Goal: Task Accomplishment & Management: Manage account settings

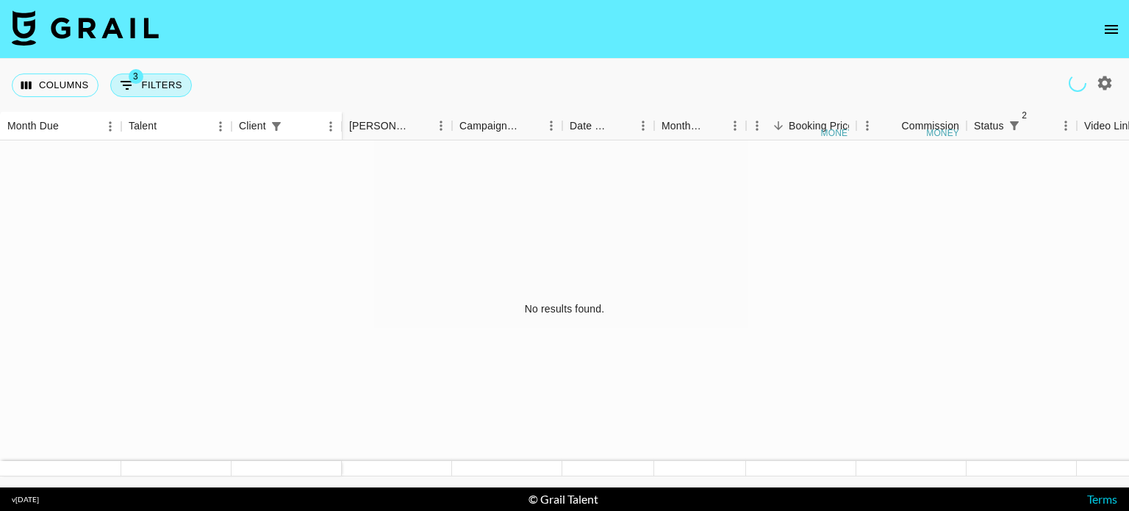
click at [168, 82] on button "3 Filters" at bounding box center [151, 85] width 82 height 24
select select "status"
select select "not"
select select "declined"
select select "status"
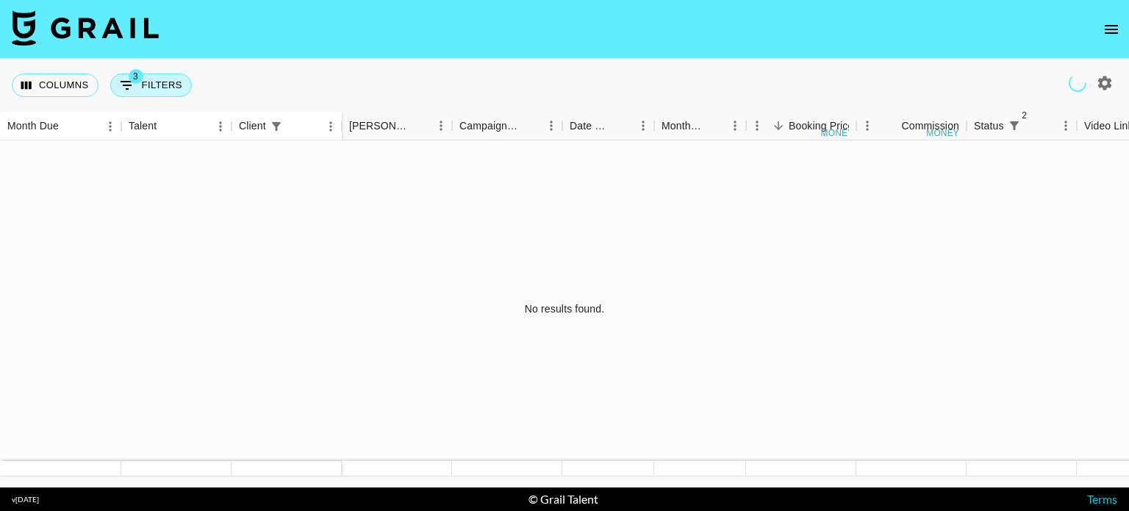
select select "not"
select select "cancelled"
select select "clientId"
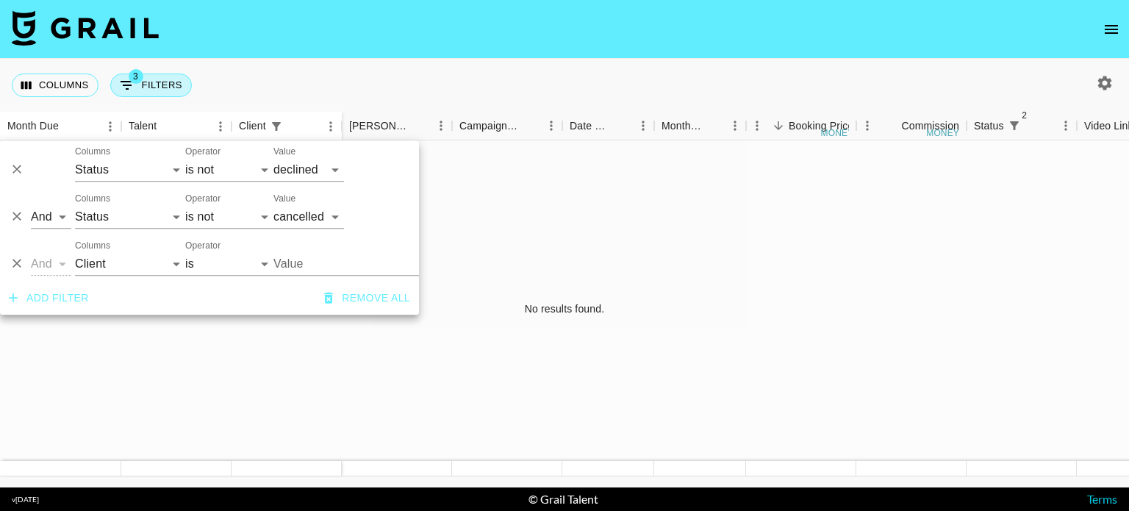
click at [315, 262] on input "Value" at bounding box center [362, 263] width 179 height 23
type input "f"
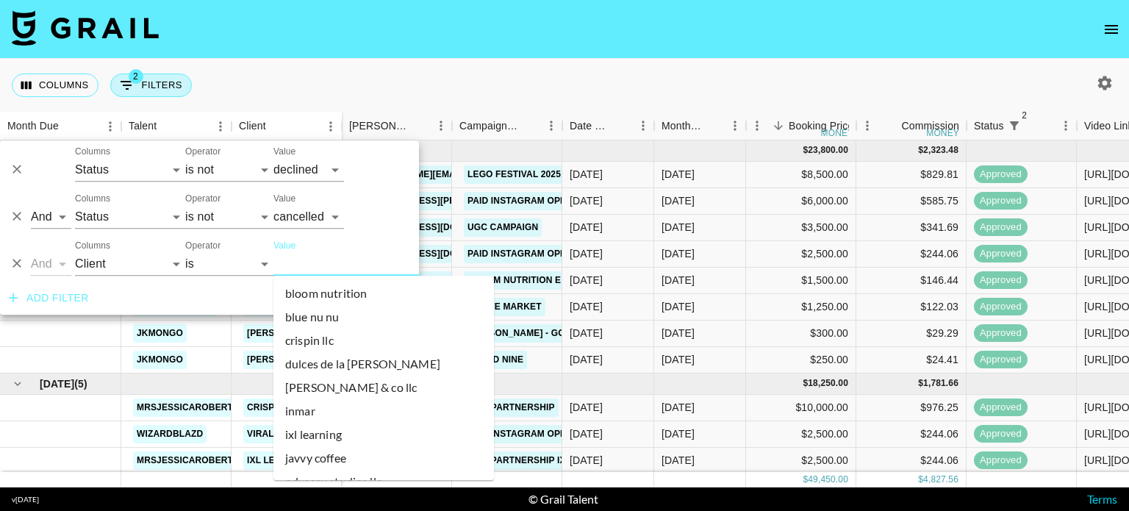
click at [315, 262] on input "Value" at bounding box center [372, 263] width 198 height 23
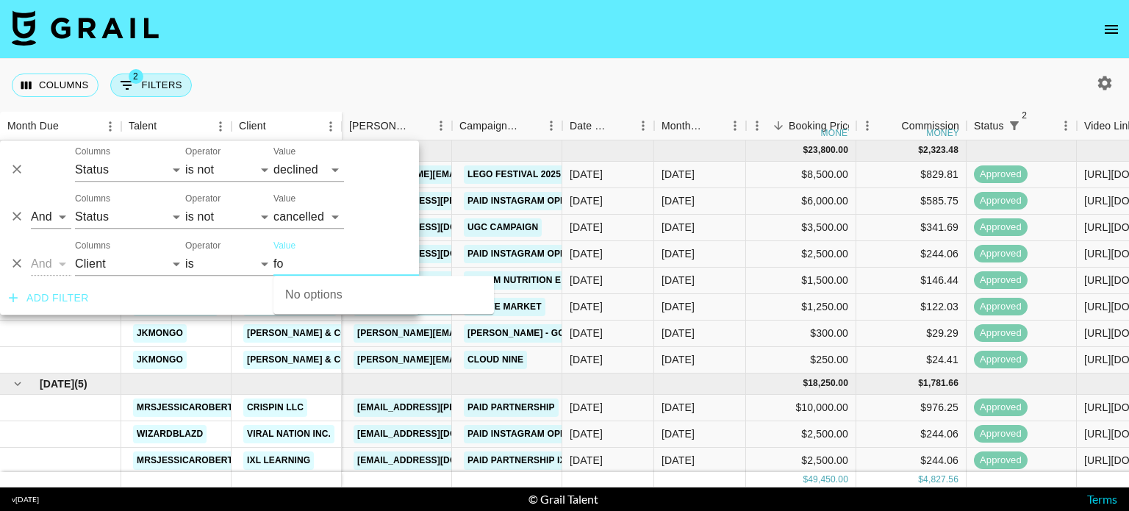
type input "f"
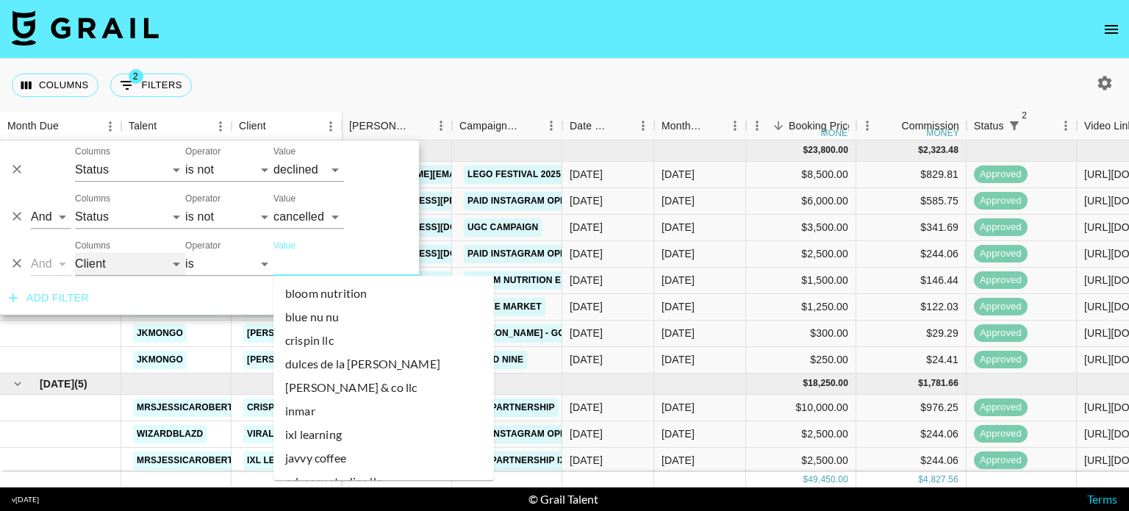
click at [106, 270] on select "Talent Client Grail Platform ID Airtable ID Manager Booker Campaign (Type) Date…" at bounding box center [130, 264] width 110 height 24
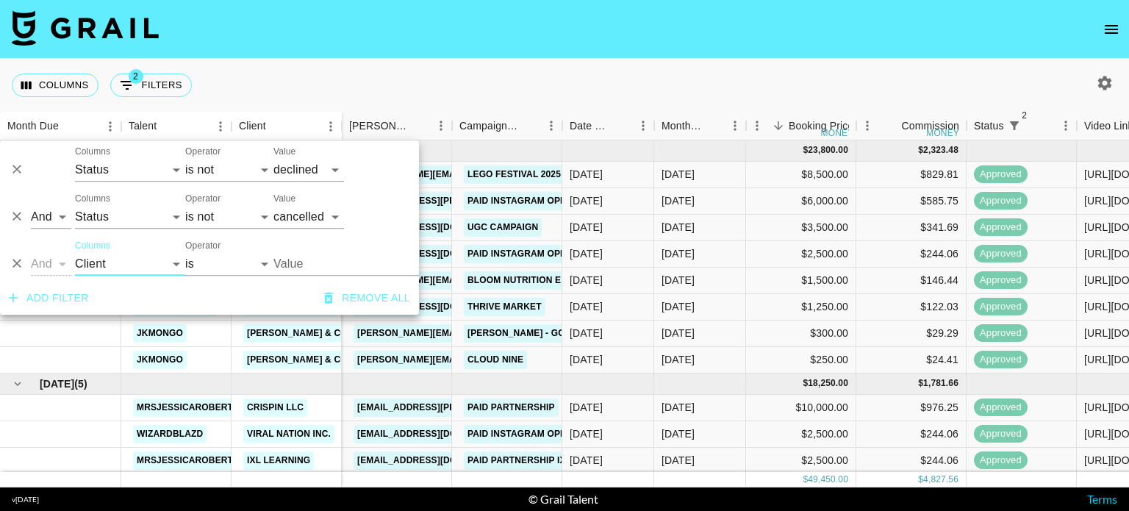
click at [18, 259] on icon "Delete" at bounding box center [17, 263] width 15 height 15
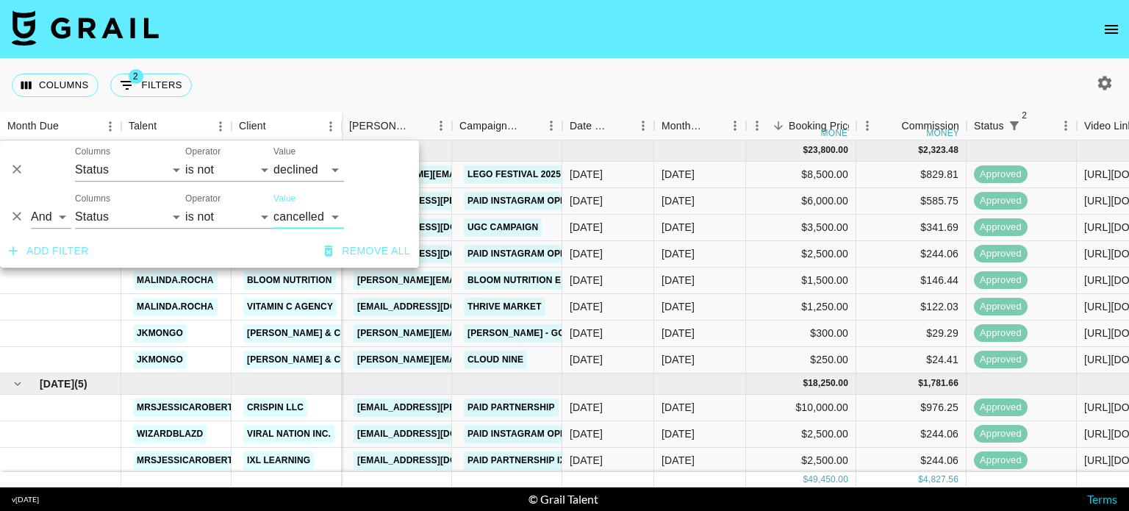
click at [1102, 87] on icon "button" at bounding box center [1105, 83] width 14 height 14
select select "May '25"
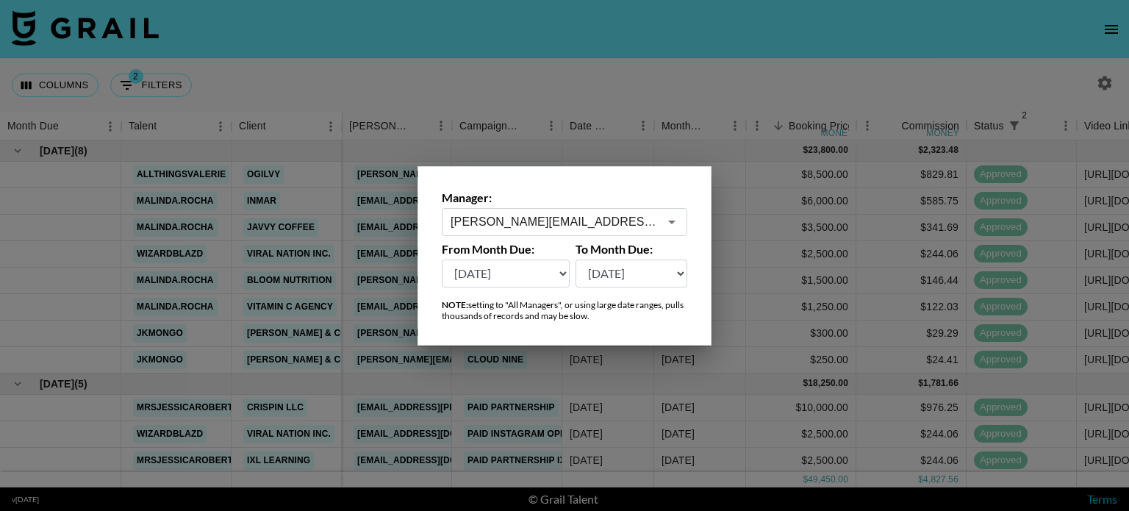
click at [553, 220] on input "jessica@grail-talent.com" at bounding box center [555, 221] width 208 height 17
click at [560, 249] on li "kayla@grail-talent.com" at bounding box center [564, 254] width 245 height 24
type input "kayla@grail-talent.com"
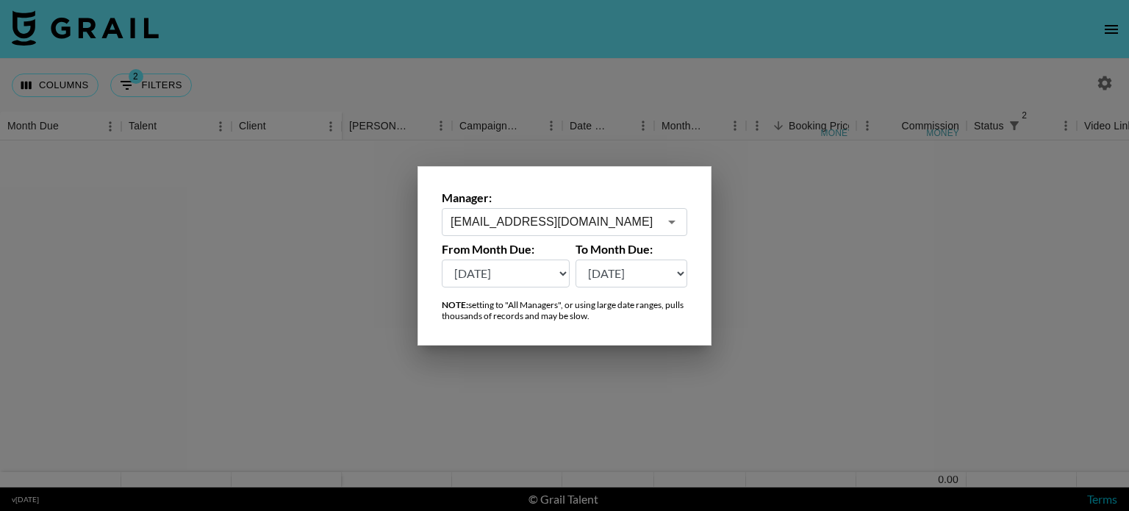
click at [527, 269] on select "Aug '26 Jul '26 Jun '26 May '26 Apr '26 Mar '26 Feb '26 Jan '26 Dec '25 Nov '25…" at bounding box center [506, 273] width 128 height 28
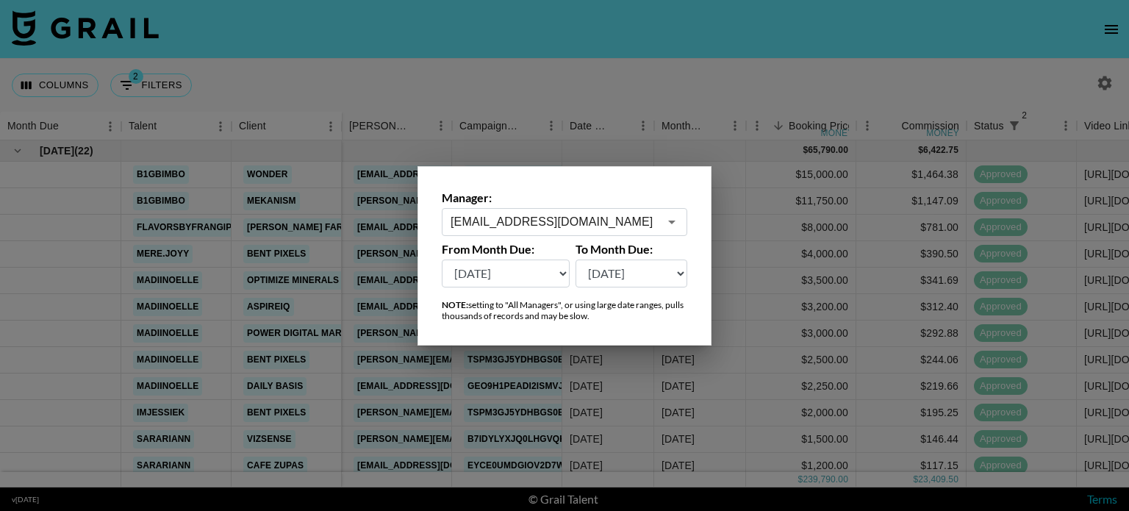
select select "Aug '24"
click at [442, 259] on select "Aug '26 Jul '26 Jun '26 May '26 Apr '26 Mar '26 Feb '26 Jan '26 Dec '25 Nov '25…" at bounding box center [506, 273] width 128 height 28
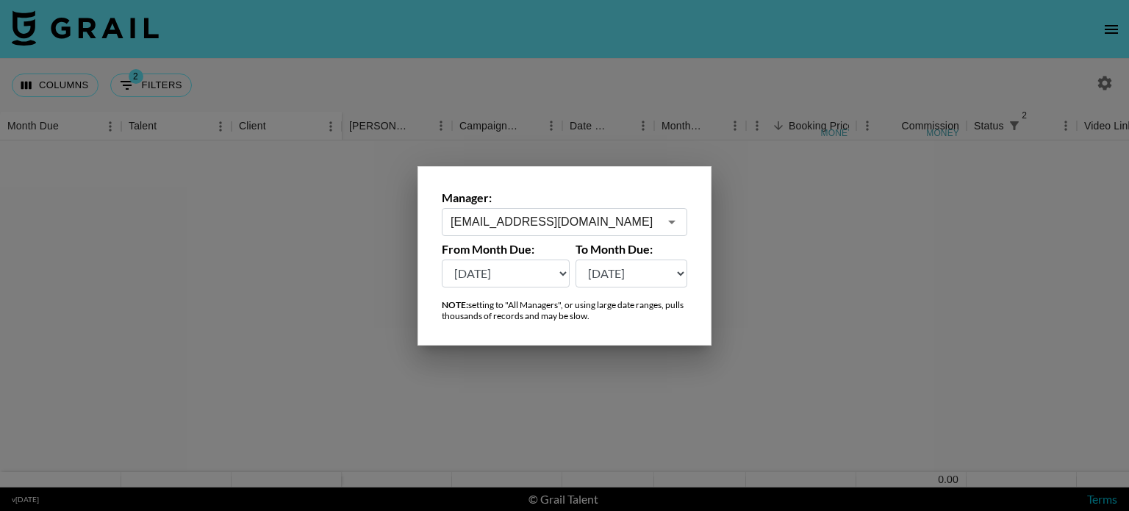
click at [758, 241] on div at bounding box center [564, 255] width 1129 height 511
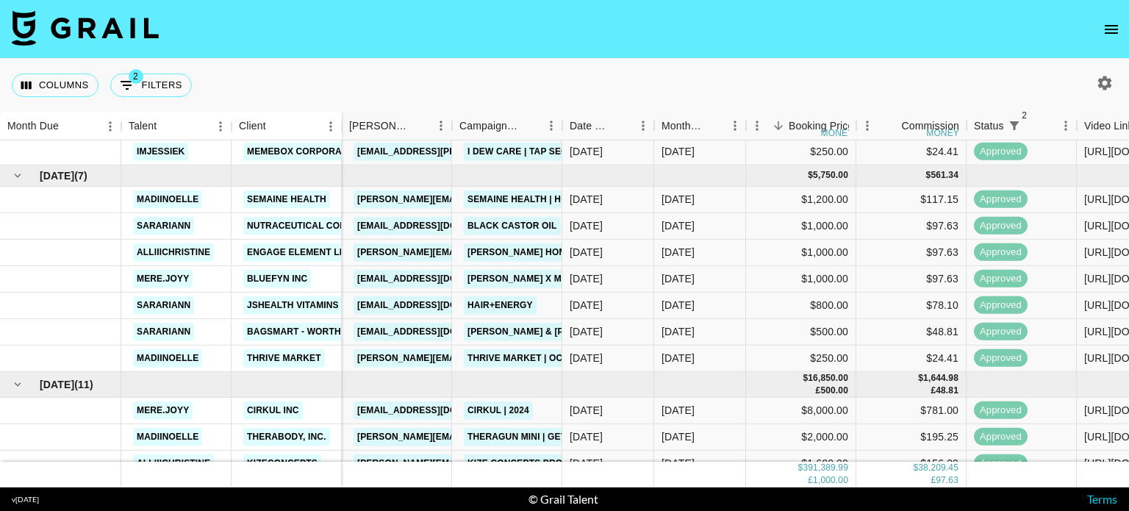
scroll to position [137, 0]
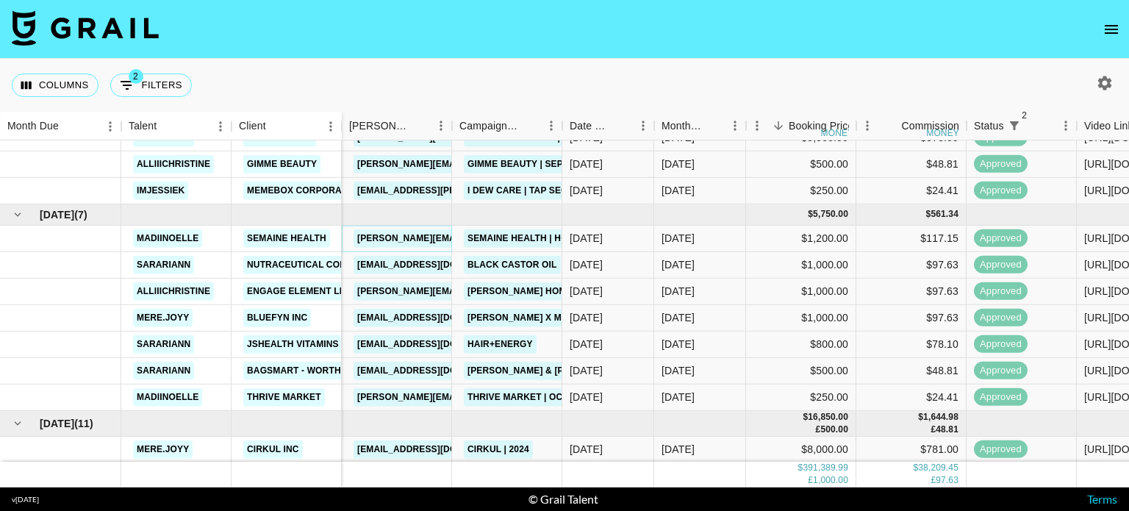
click at [412, 231] on link "rachel@semainehealth.com" at bounding box center [473, 238] width 240 height 18
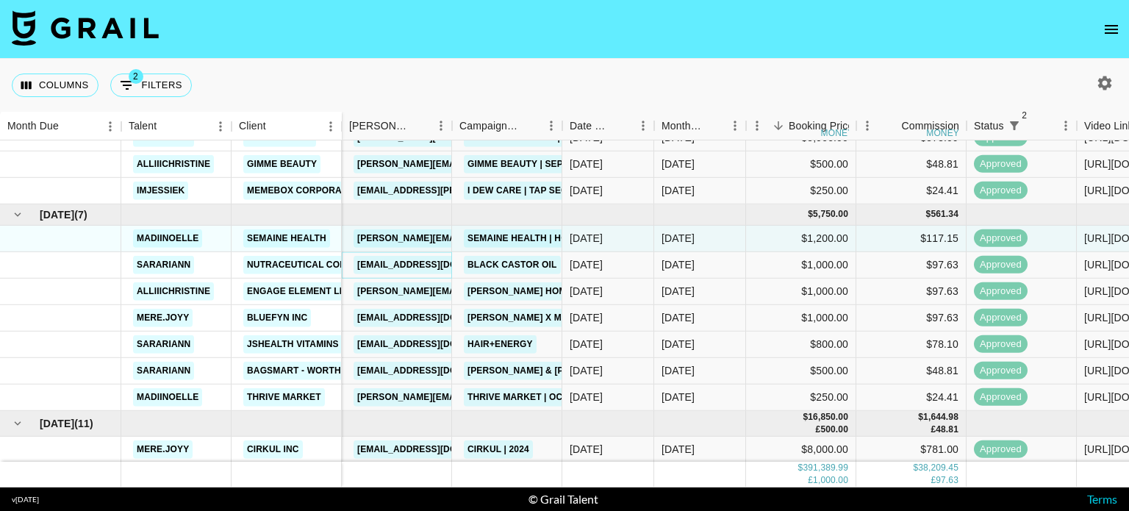
click at [414, 258] on link "connect@heritagestore.com" at bounding box center [435, 264] width 165 height 18
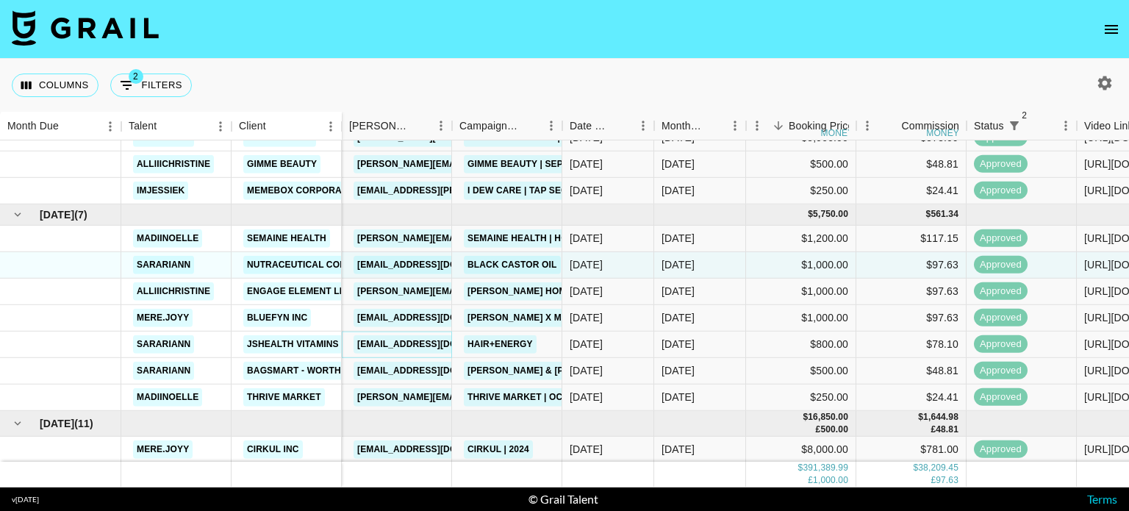
click at [407, 340] on link "jasmine@jshealthvitamins.com" at bounding box center [435, 343] width 165 height 18
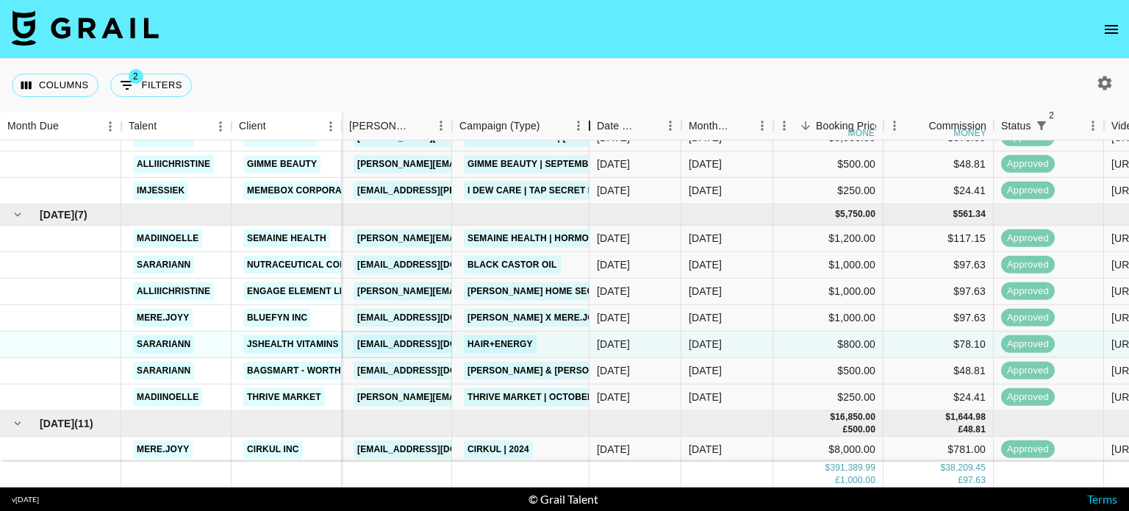
drag, startPoint x: 559, startPoint y: 120, endPoint x: 586, endPoint y: 126, distance: 27.8
click at [586, 126] on div "Campaign (Type)" at bounding box center [590, 126] width 18 height 29
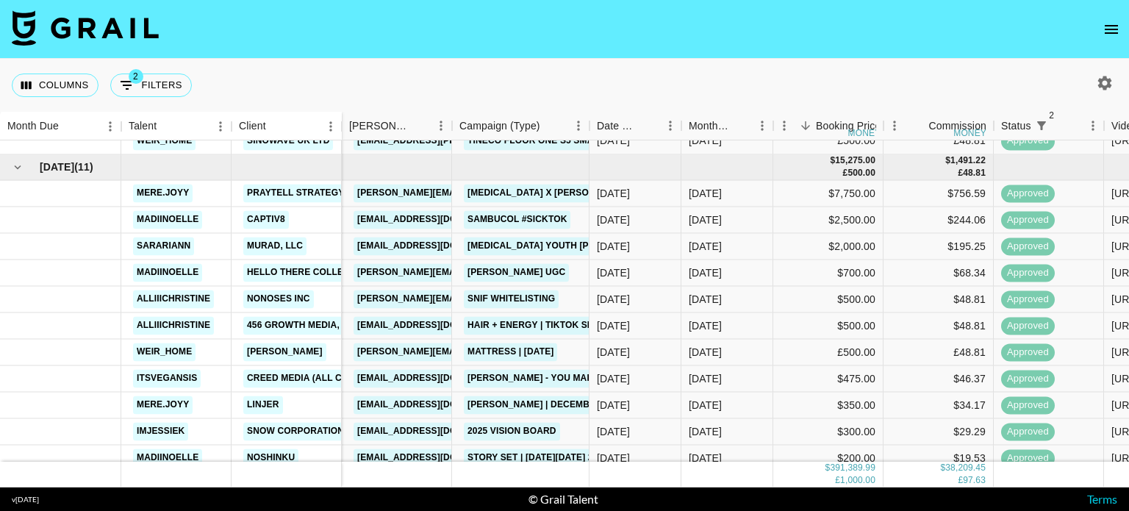
scroll to position [735, 0]
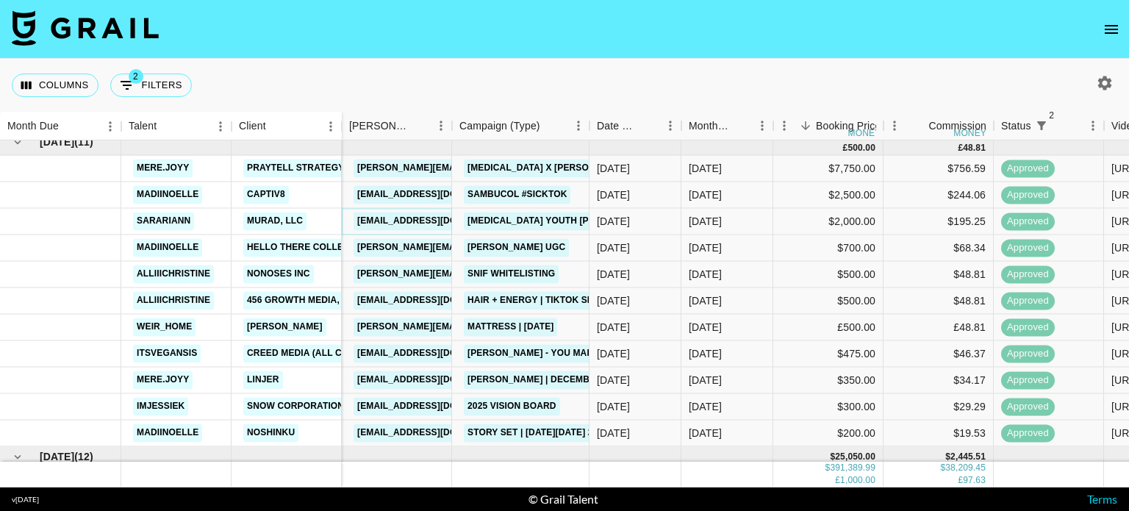
click at [412, 223] on link "icebrowski@murad.com" at bounding box center [435, 221] width 165 height 18
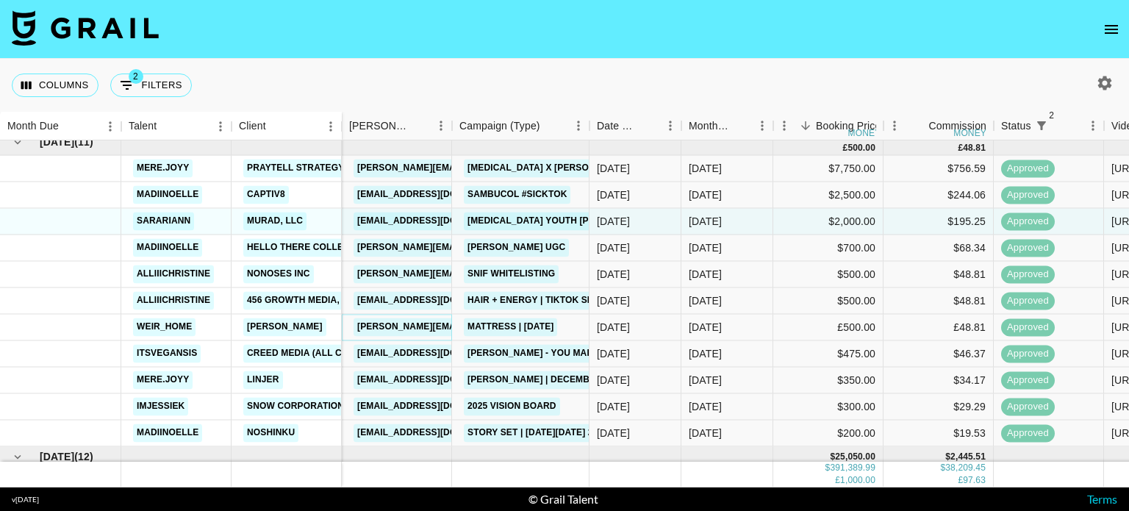
click at [406, 325] on link "chiara.marchi@emma-sleep.com" at bounding box center [510, 327] width 315 height 18
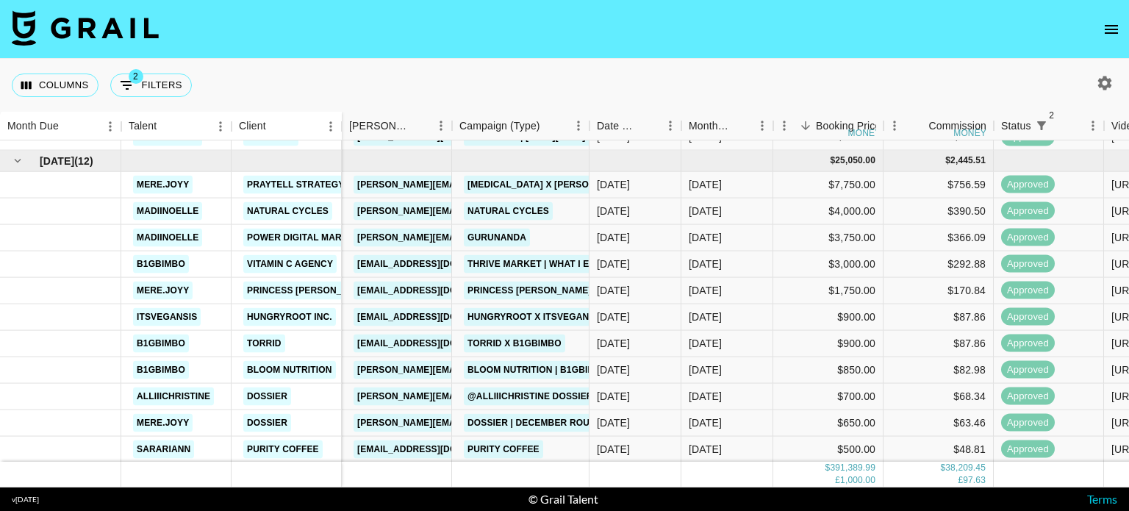
scroll to position [1032, 0]
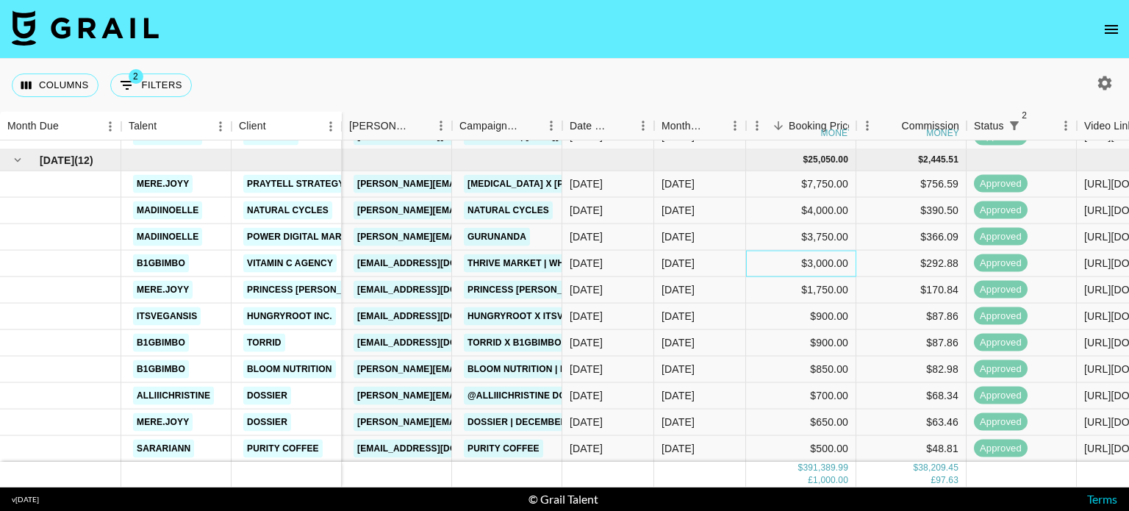
click at [792, 254] on div "$3,000.00" at bounding box center [801, 263] width 110 height 26
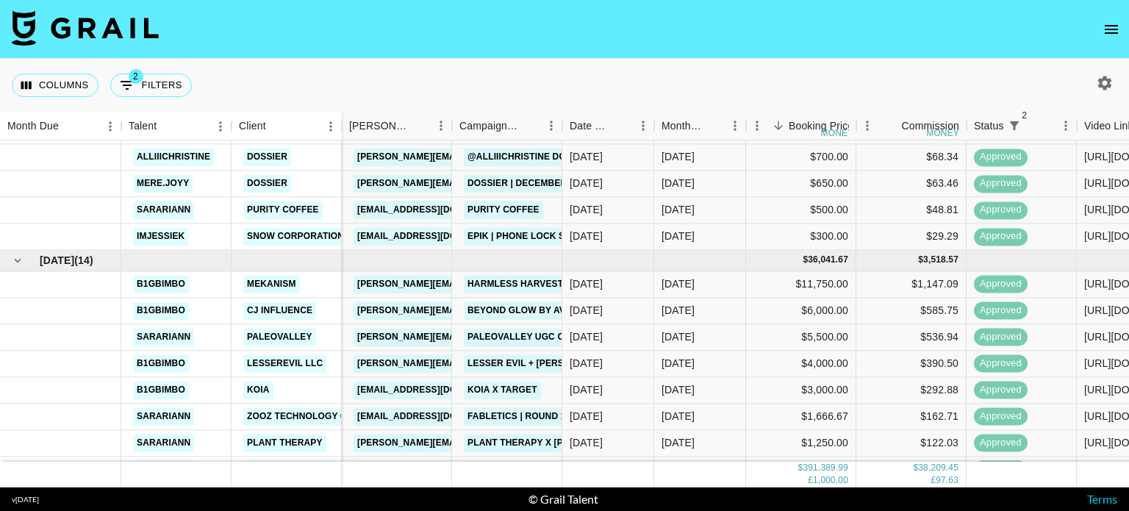
scroll to position [1270, 0]
click at [403, 211] on link "melysa@puritycoffee.com" at bounding box center [435, 210] width 165 height 18
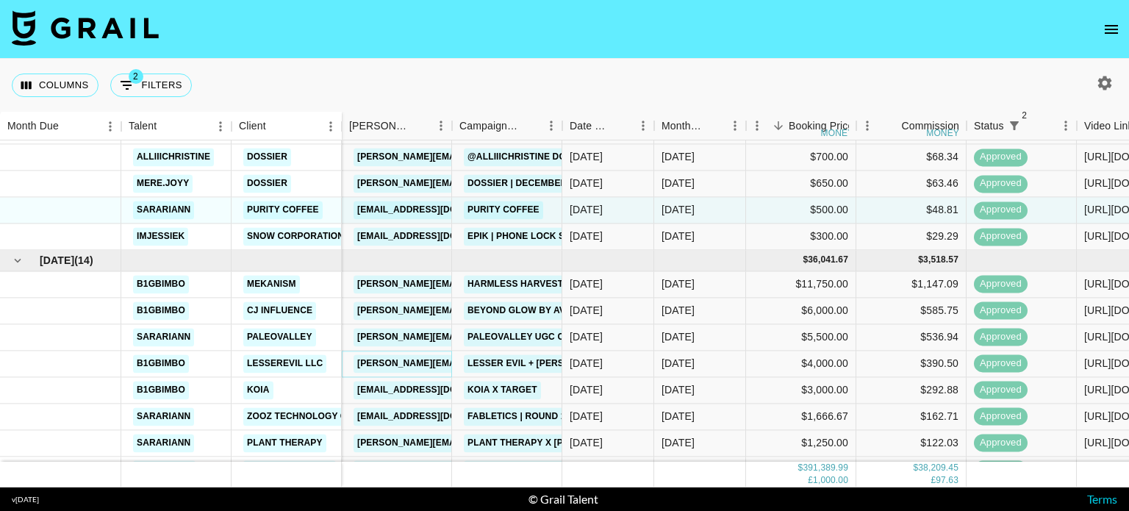
click at [409, 356] on link "sophie@lesserevil.com" at bounding box center [473, 363] width 240 height 18
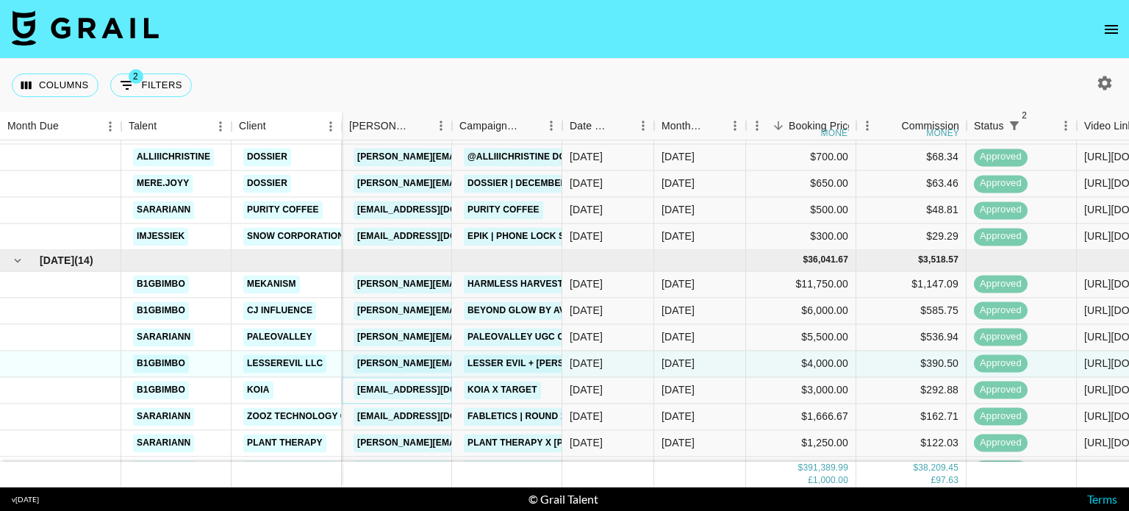
click at [397, 385] on link "ami@drinkkoia.com" at bounding box center [435, 390] width 165 height 18
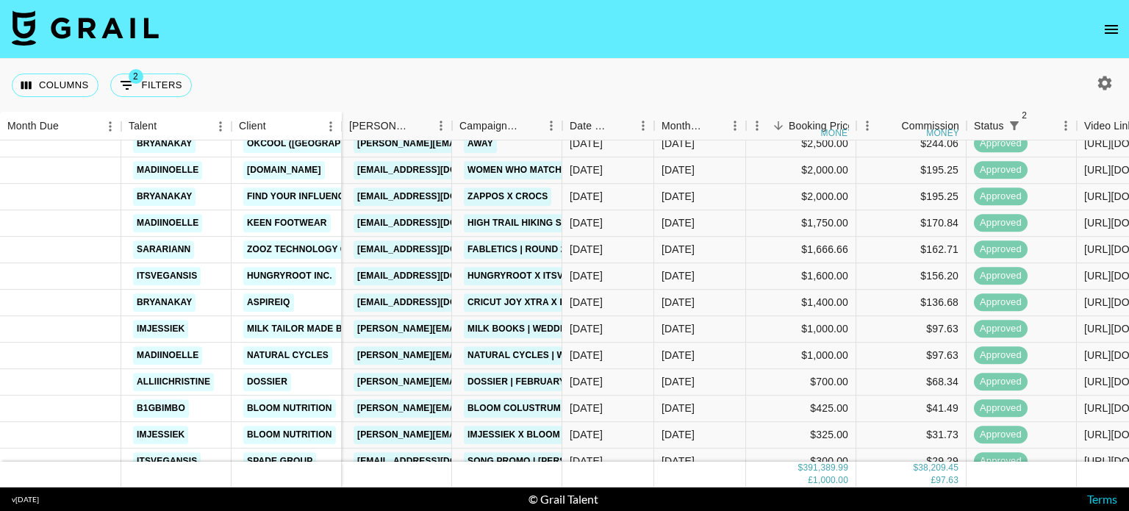
scroll to position [1858, 0]
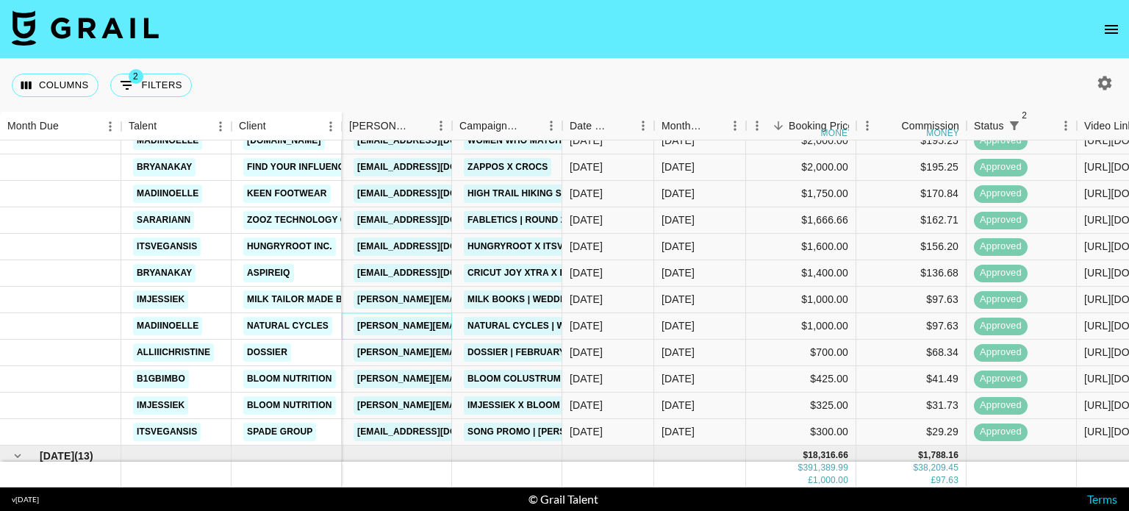
click at [437, 320] on link "caroline.bayani@naturalcycles.com" at bounding box center [510, 326] width 315 height 18
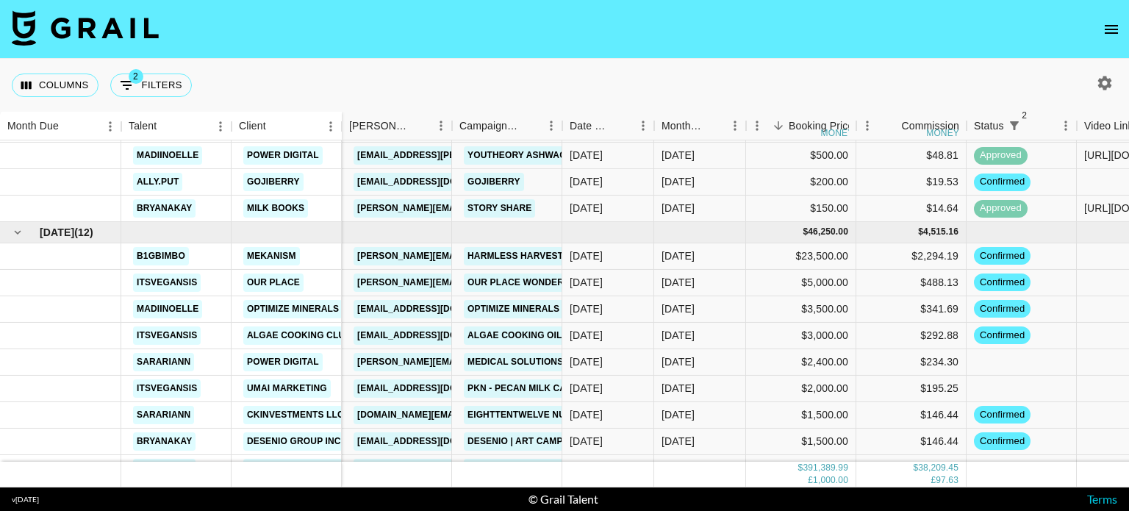
scroll to position [4362, 0]
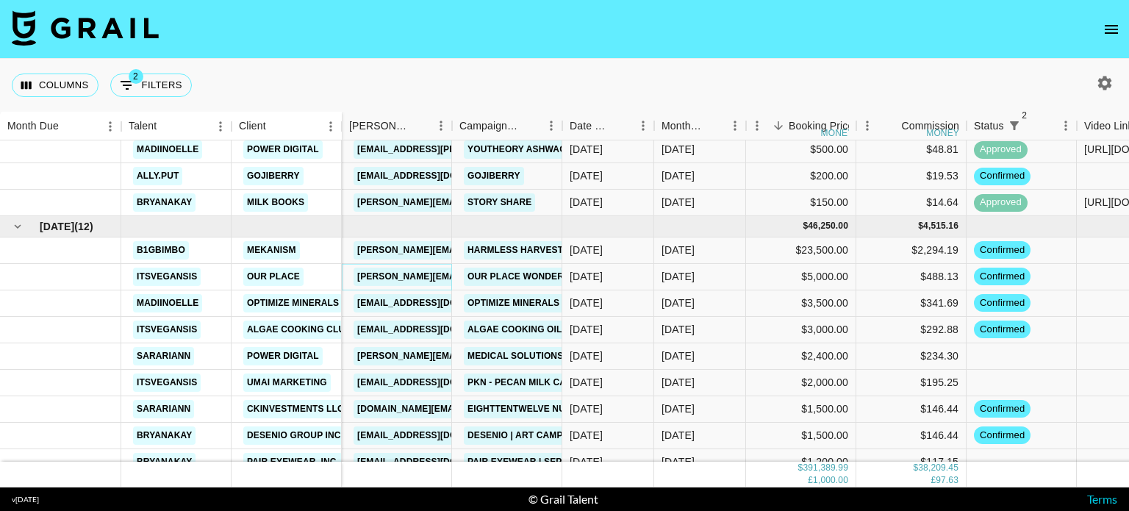
click at [394, 269] on link "rosie@fromourplace.com" at bounding box center [473, 277] width 240 height 18
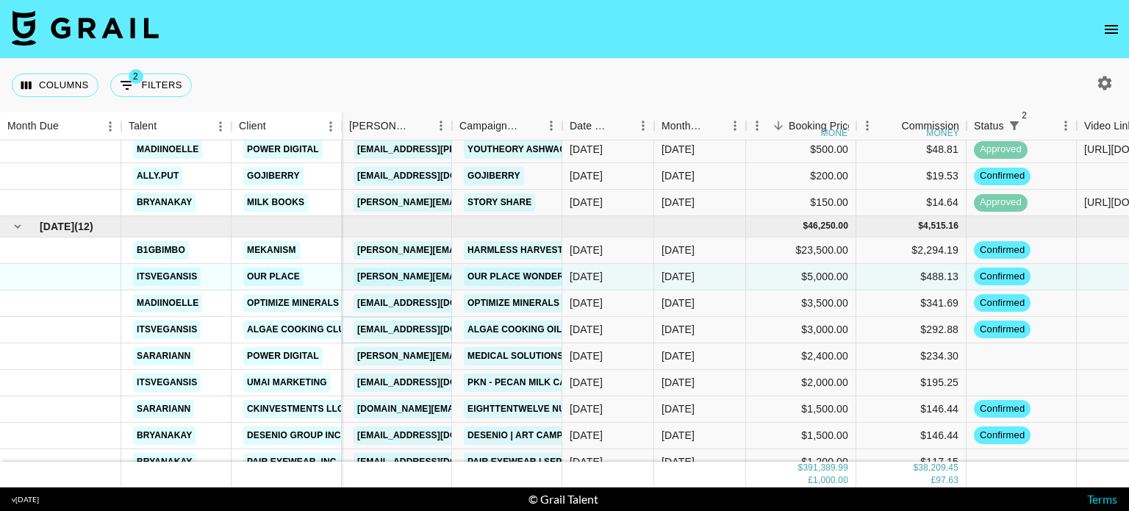
click at [428, 329] on link "chloe@algaecookingclub.com" at bounding box center [435, 329] width 165 height 18
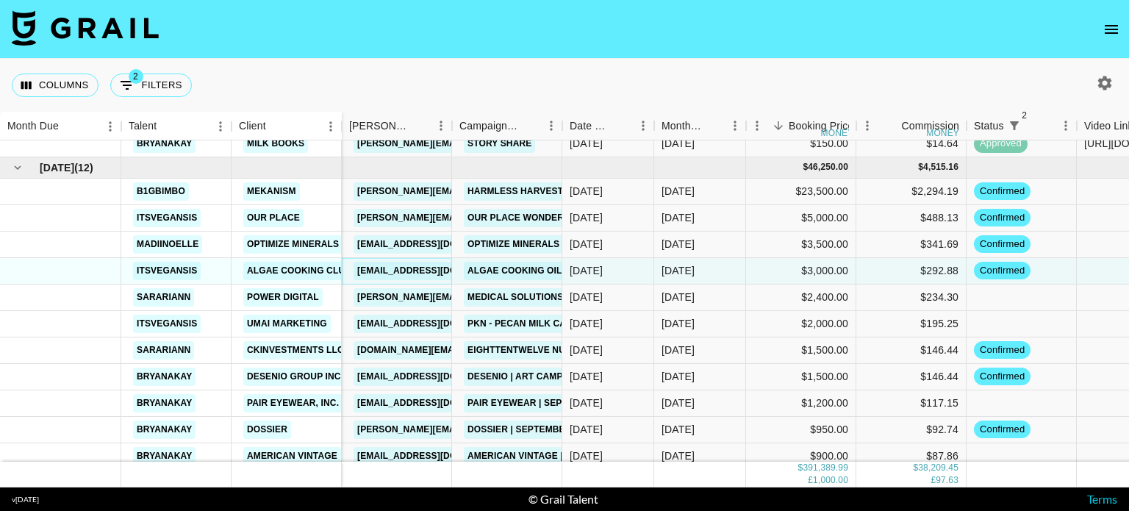
scroll to position [4451, 0]
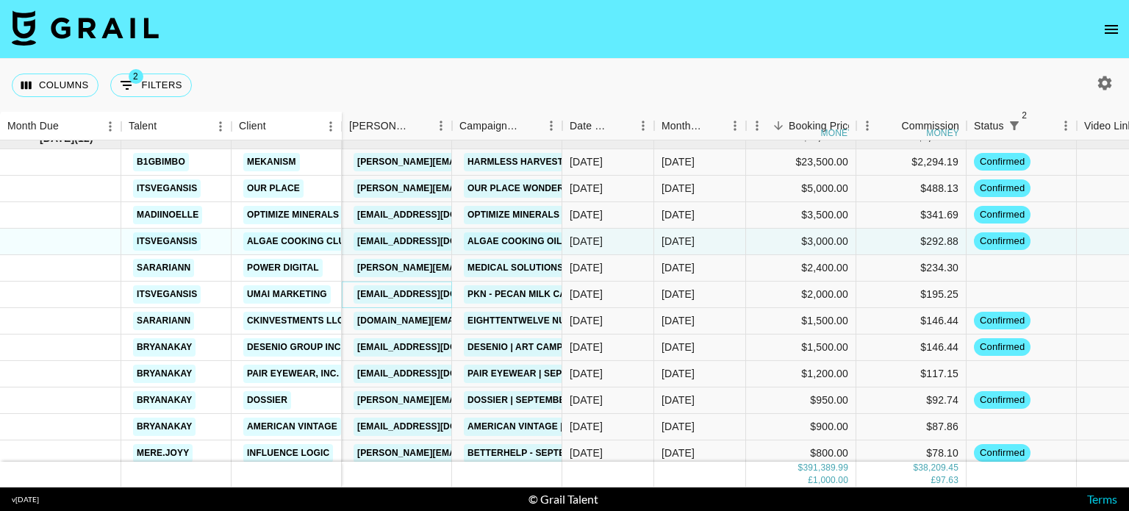
click at [430, 290] on link "eden@umaimarketing.com" at bounding box center [435, 294] width 165 height 18
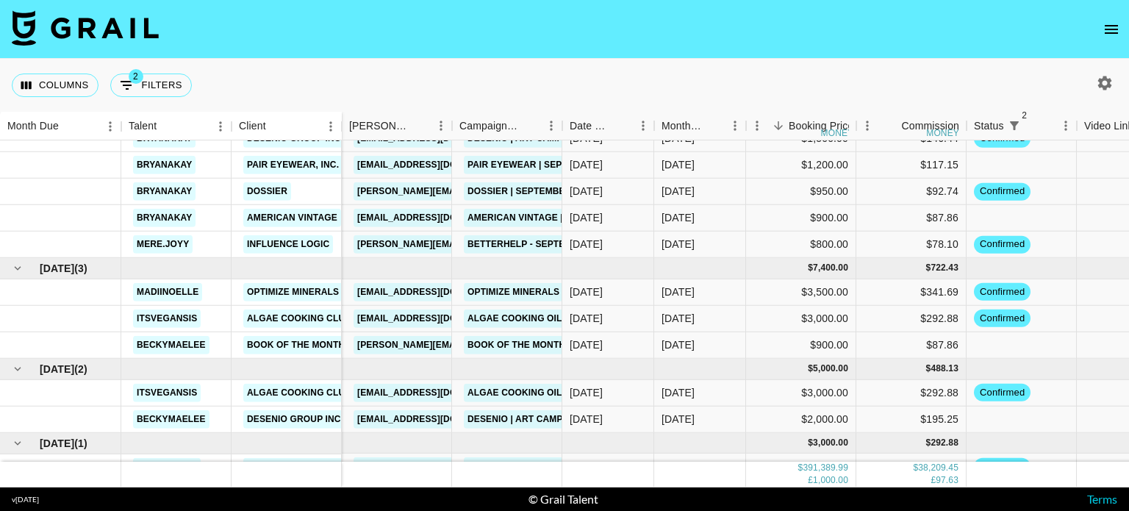
scroll to position [4689, 0]
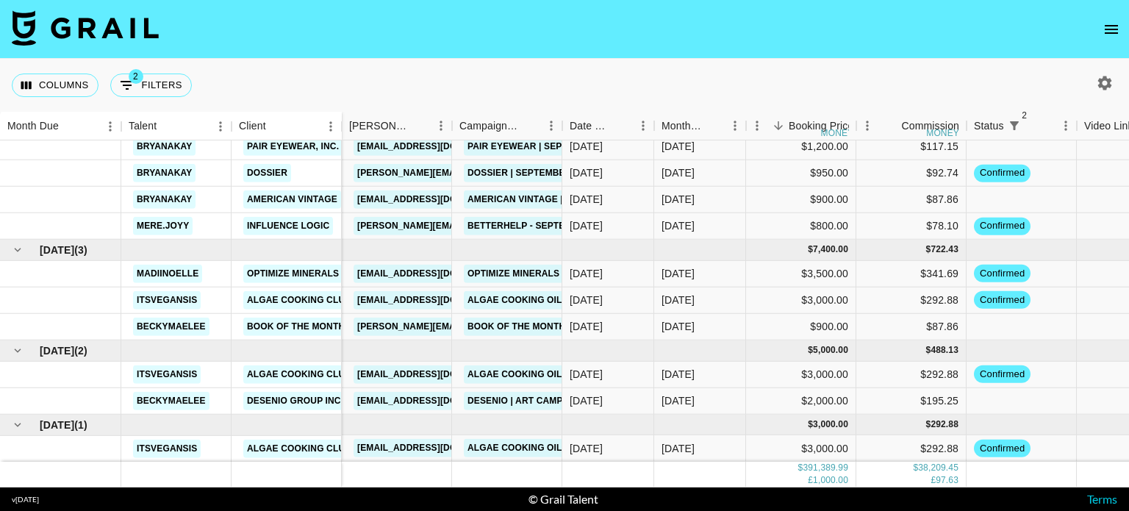
click at [1104, 81] on icon "button" at bounding box center [1105, 83] width 18 height 18
select select "Aug '24"
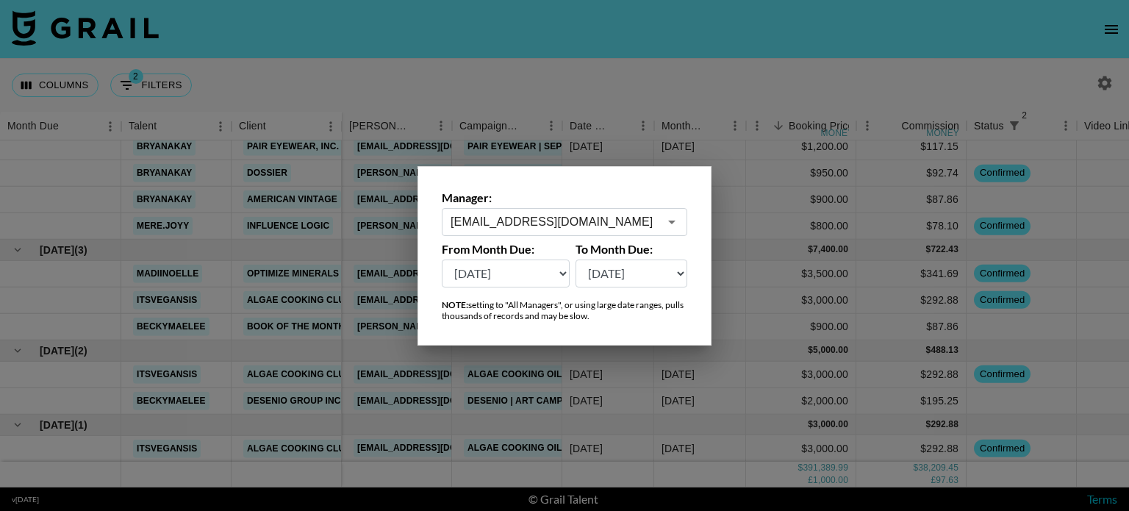
click at [559, 226] on input "kayla@grail-talent.com" at bounding box center [555, 221] width 208 height 17
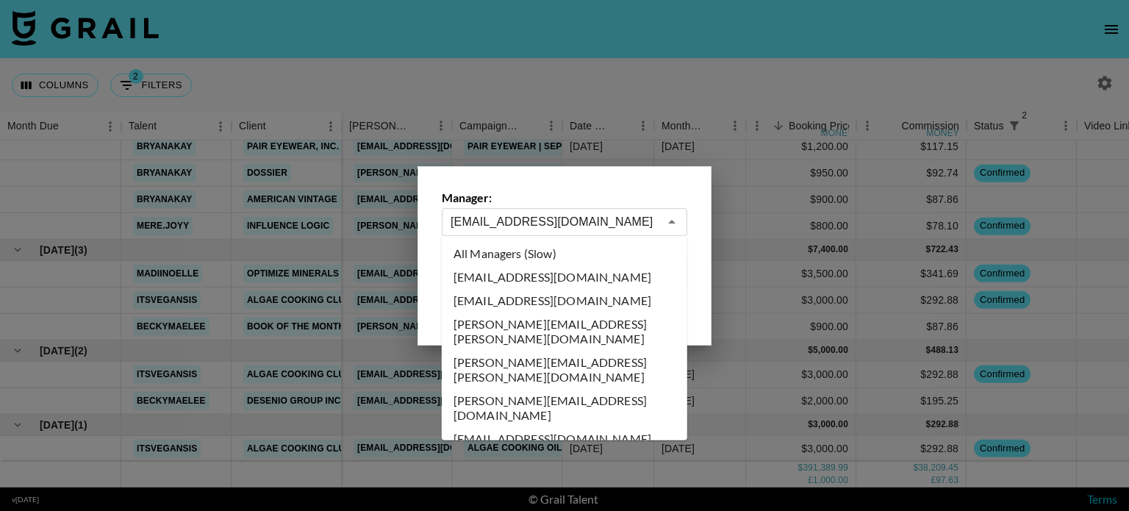
scroll to position [4811, 0]
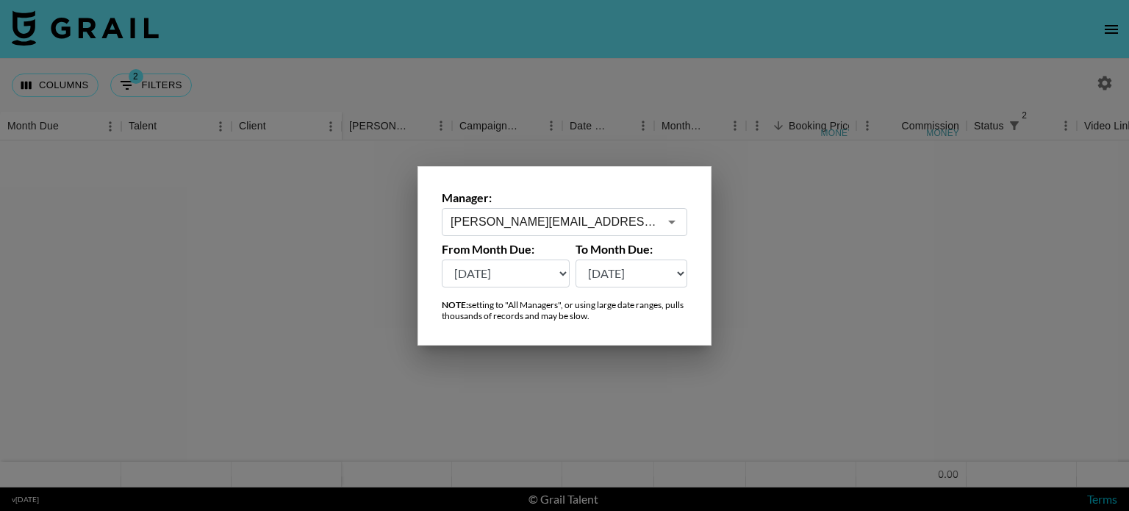
click at [635, 215] on input "katie@grail-talent.com" at bounding box center [555, 221] width 208 height 17
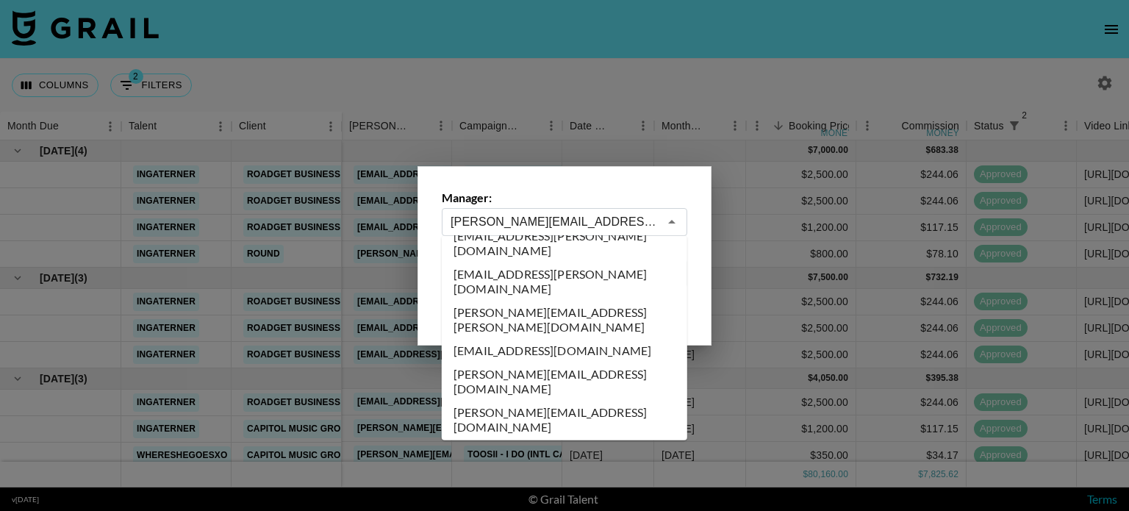
scroll to position [5255, 0]
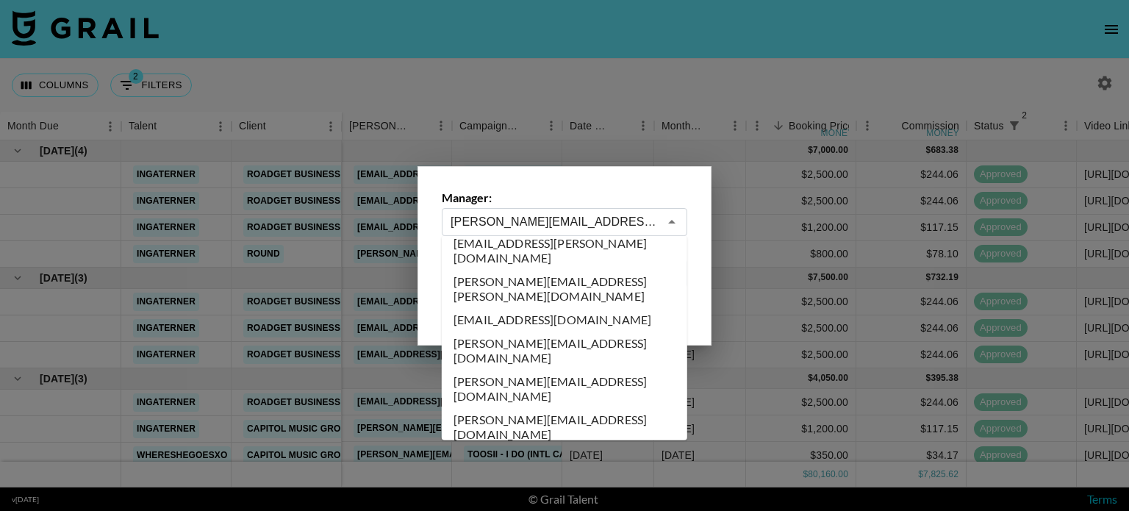
type input "lexikennedi@grail-talent.com"
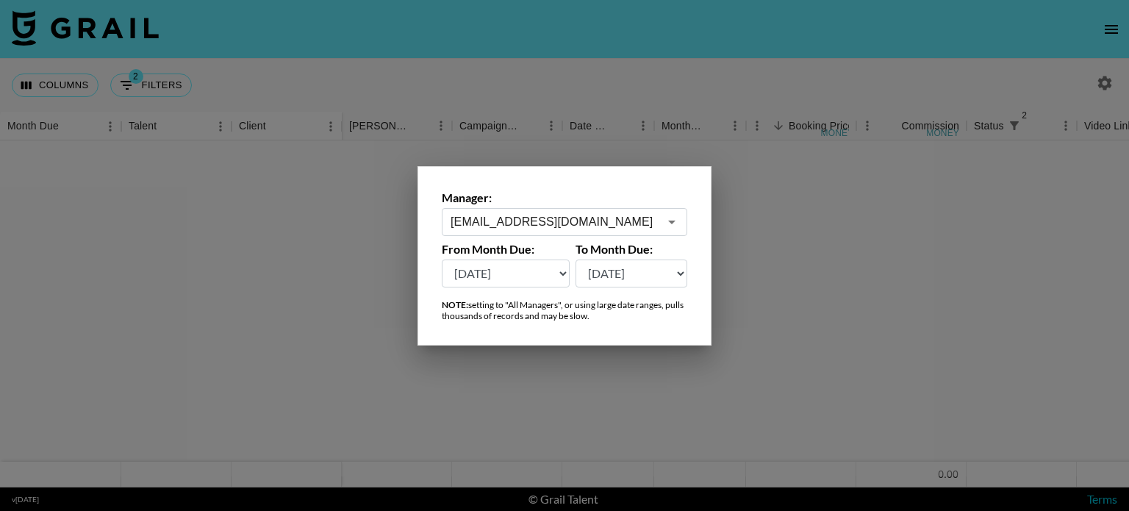
click at [790, 290] on div at bounding box center [564, 255] width 1129 height 511
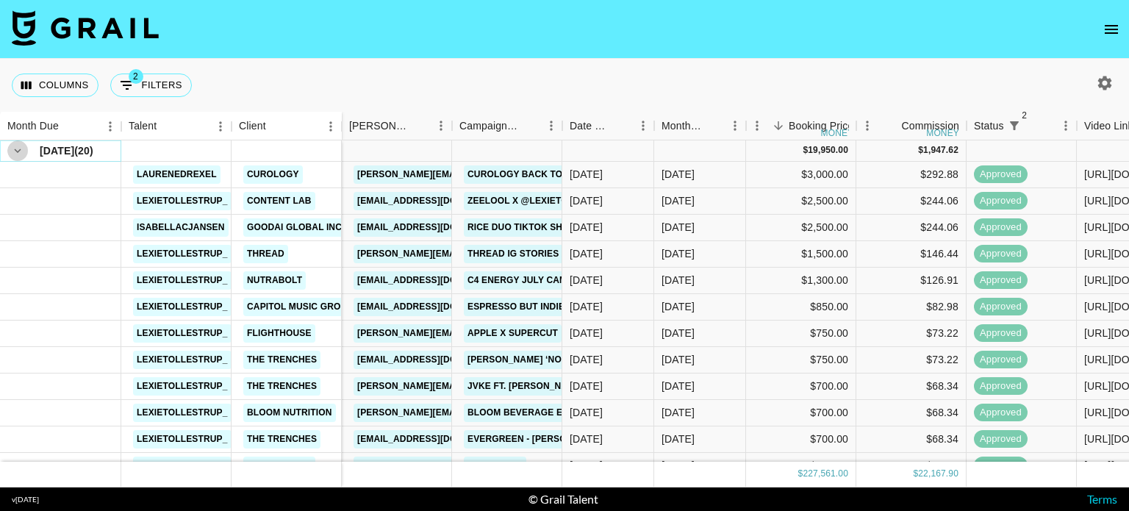
click at [19, 147] on icon "hide children" at bounding box center [17, 150] width 13 height 13
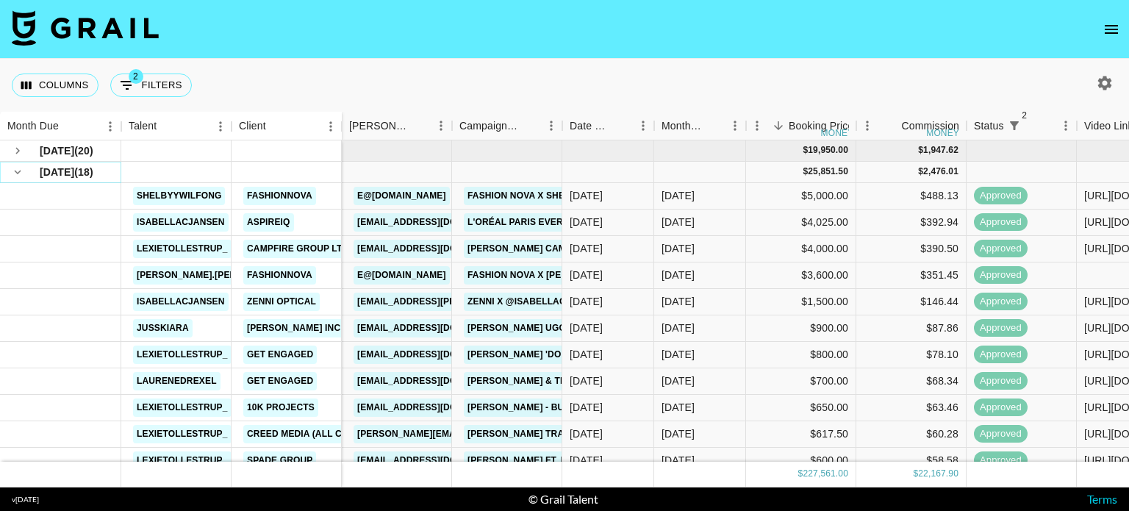
click at [17, 170] on icon "hide children" at bounding box center [17, 171] width 13 height 13
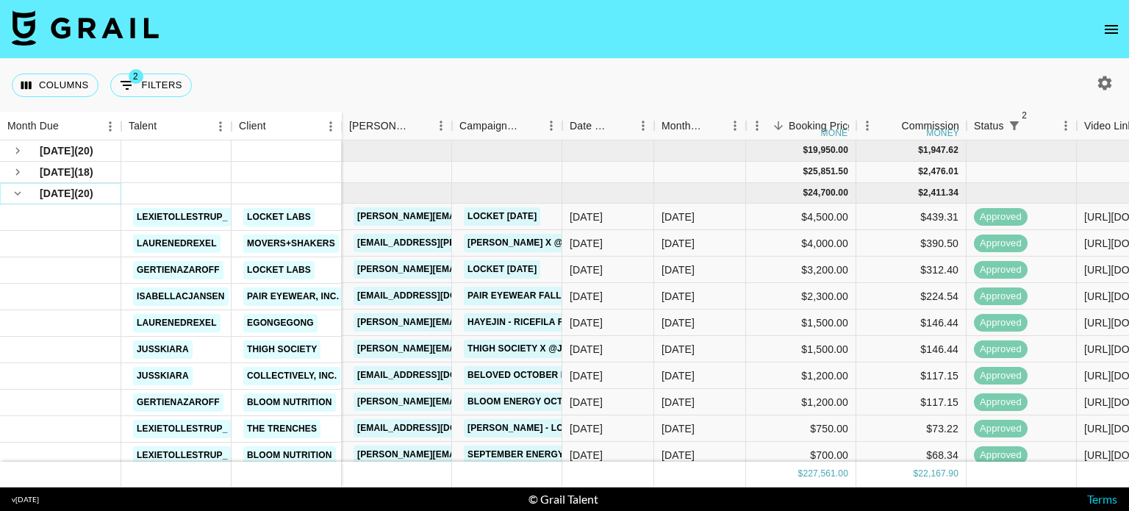
click at [17, 195] on icon "hide children" at bounding box center [17, 193] width 13 height 13
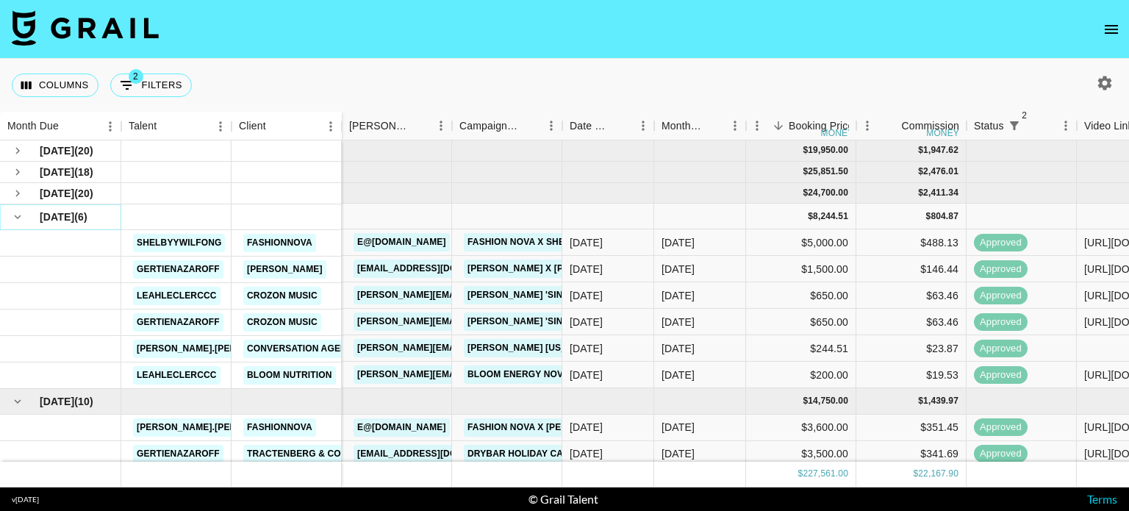
click at [19, 221] on icon "hide children" at bounding box center [17, 216] width 13 height 13
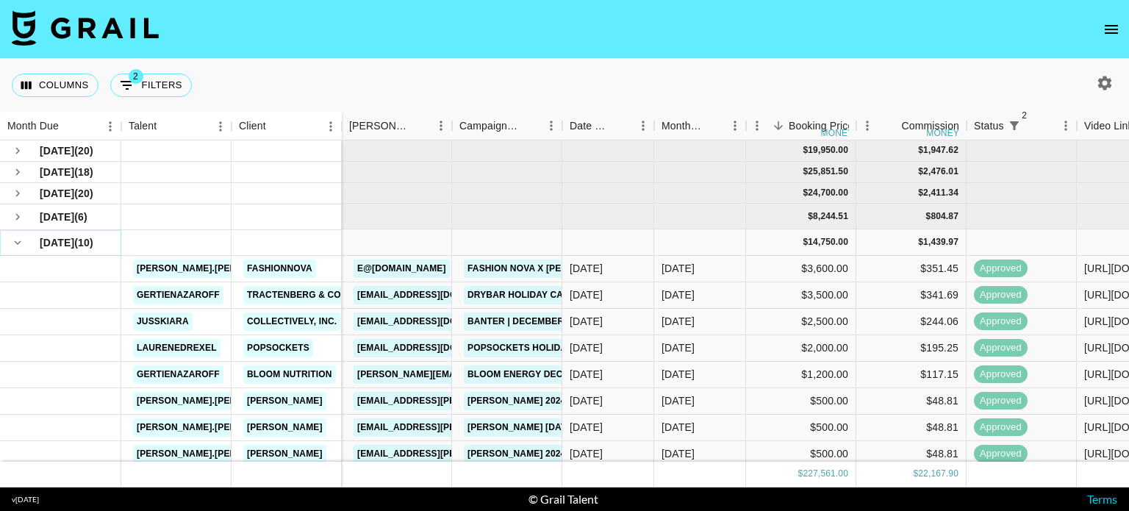
click at [15, 244] on icon "hide children" at bounding box center [17, 242] width 13 height 13
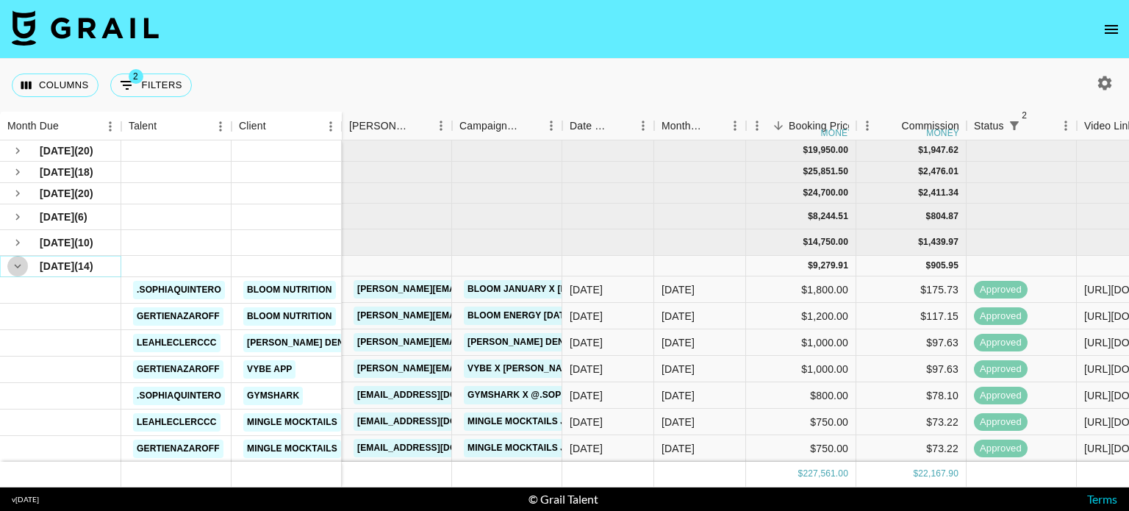
click at [15, 271] on icon "hide children" at bounding box center [17, 265] width 13 height 13
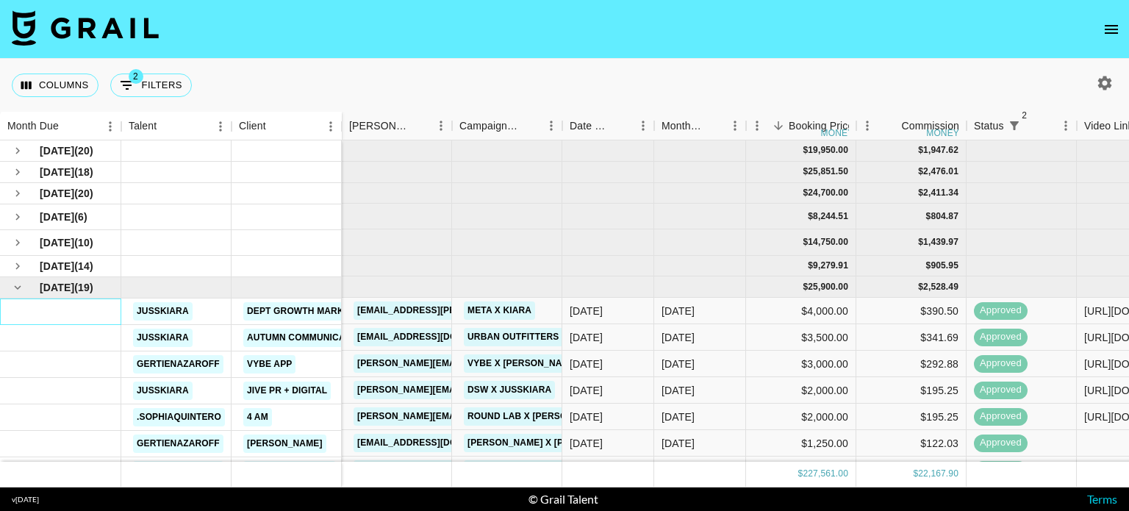
click at [15, 299] on div at bounding box center [60, 311] width 121 height 26
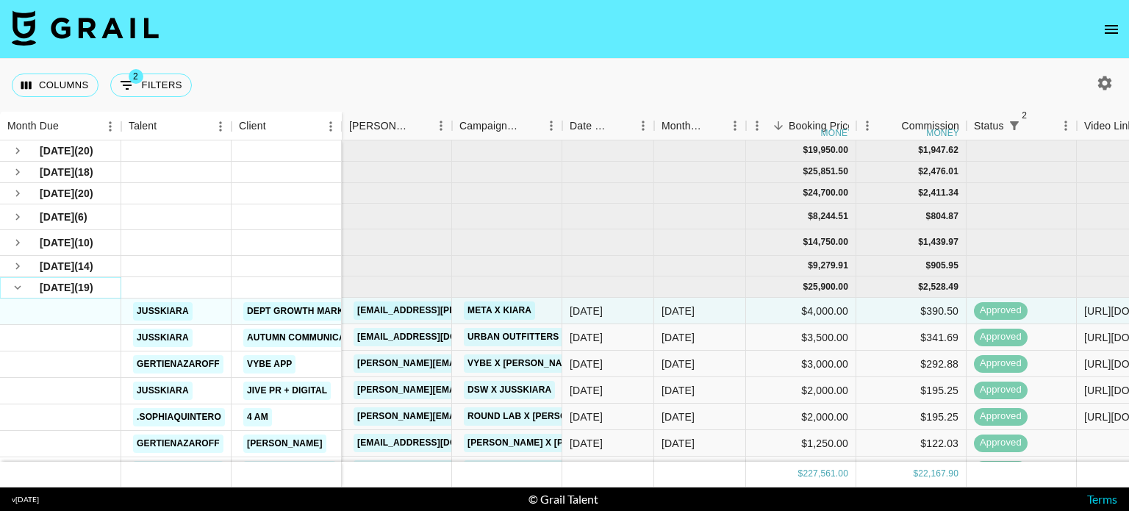
click at [15, 287] on icon "hide children" at bounding box center [17, 287] width 13 height 13
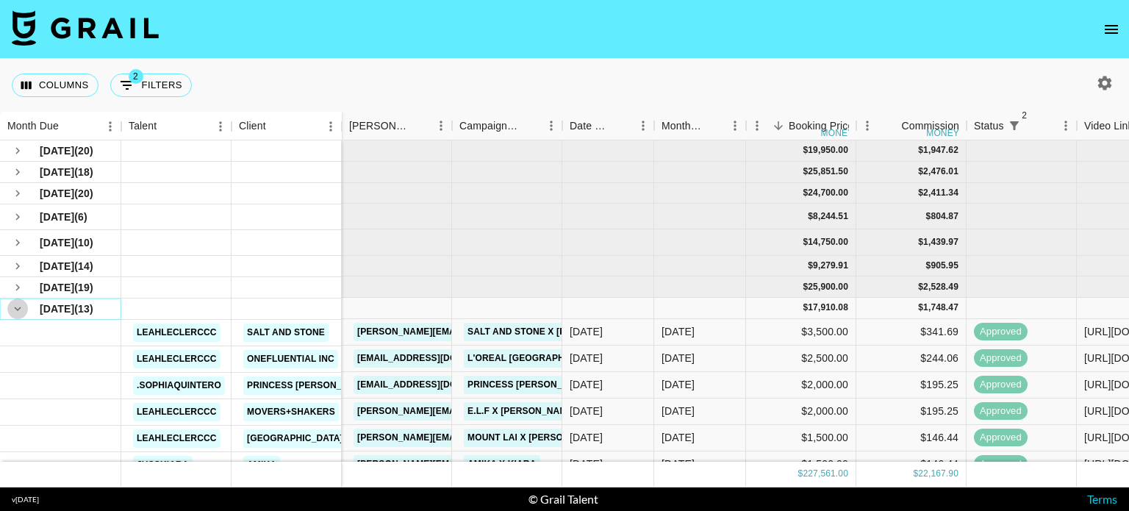
click at [15, 302] on icon "hide children" at bounding box center [17, 308] width 13 height 13
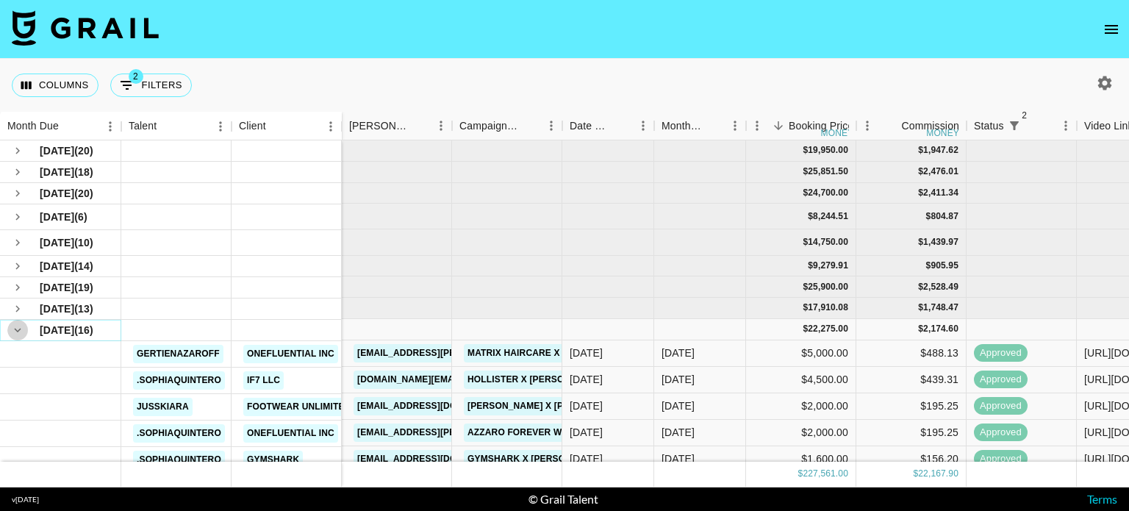
click at [20, 324] on icon "hide children" at bounding box center [17, 329] width 13 height 13
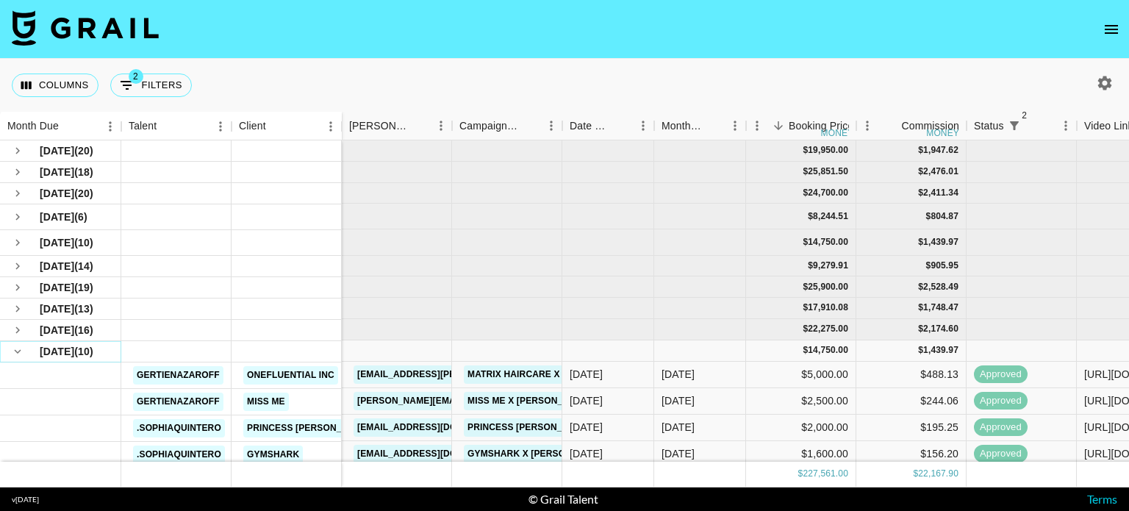
click at [18, 349] on icon "hide children" at bounding box center [17, 351] width 13 height 13
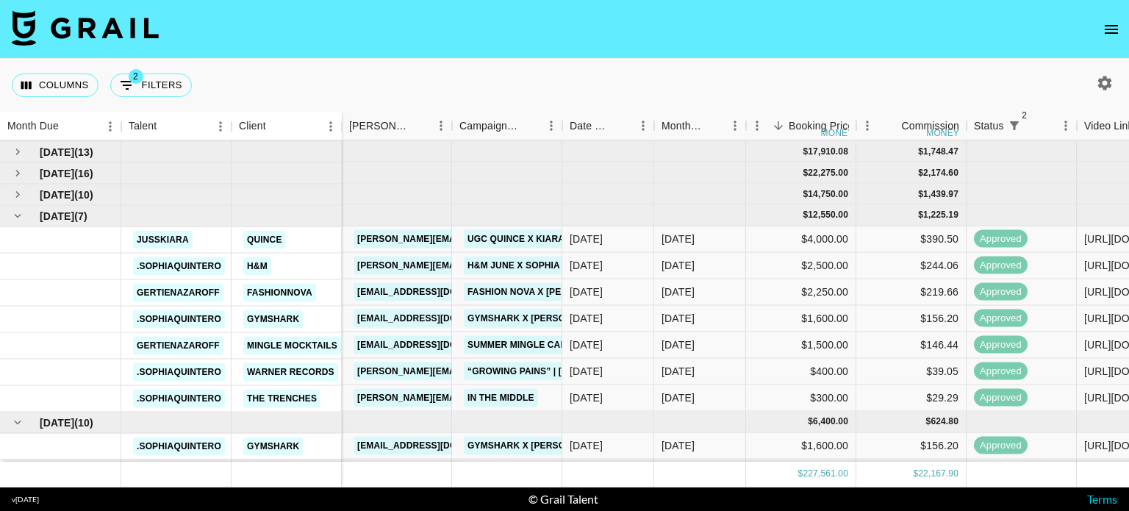
scroll to position [155, 0]
click at [404, 237] on link "ashlynn.mcbride@onequince.com" at bounding box center [473, 240] width 240 height 18
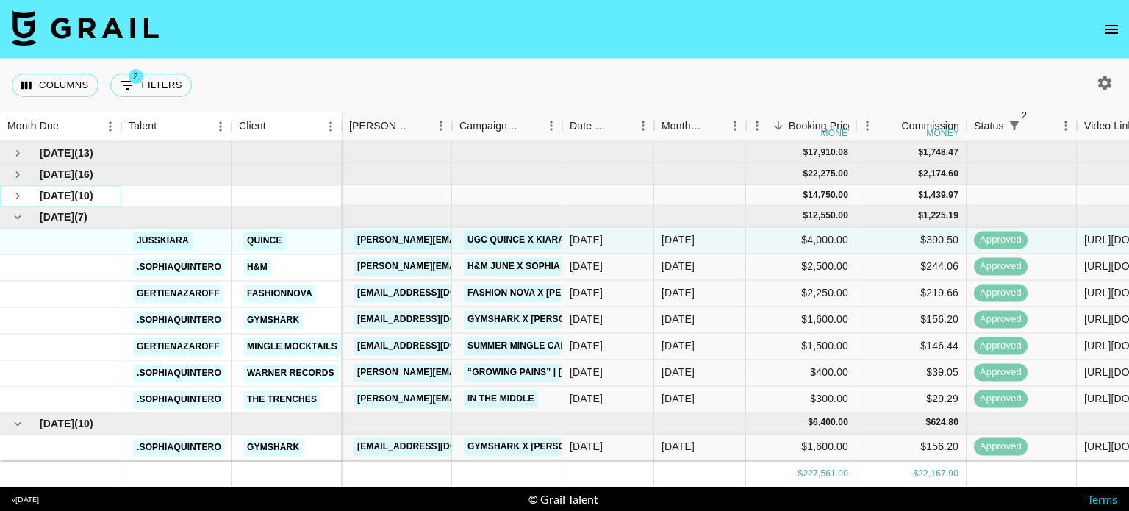
click at [15, 193] on icon "see children" at bounding box center [17, 196] width 13 height 13
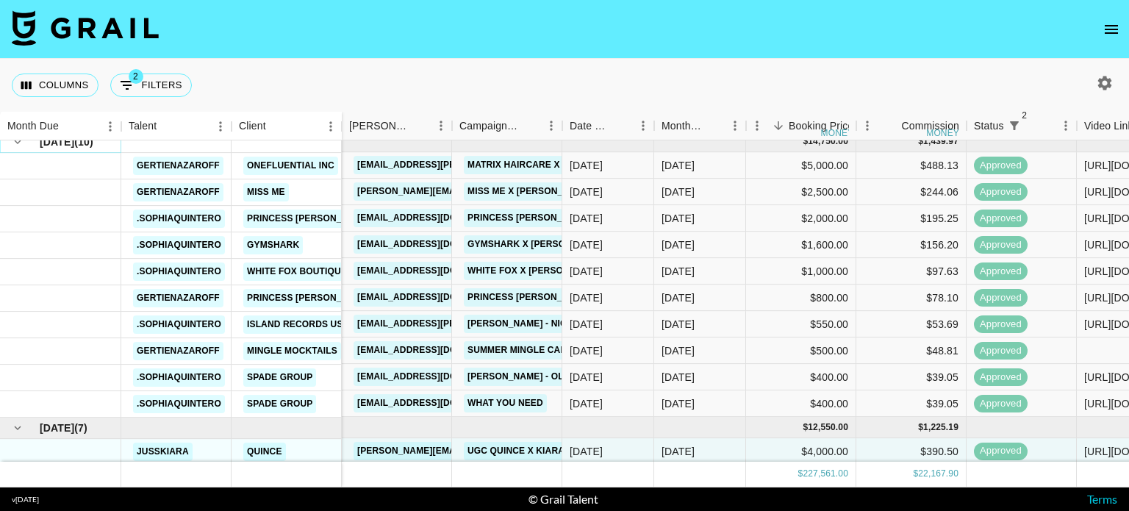
scroll to position [171, 0]
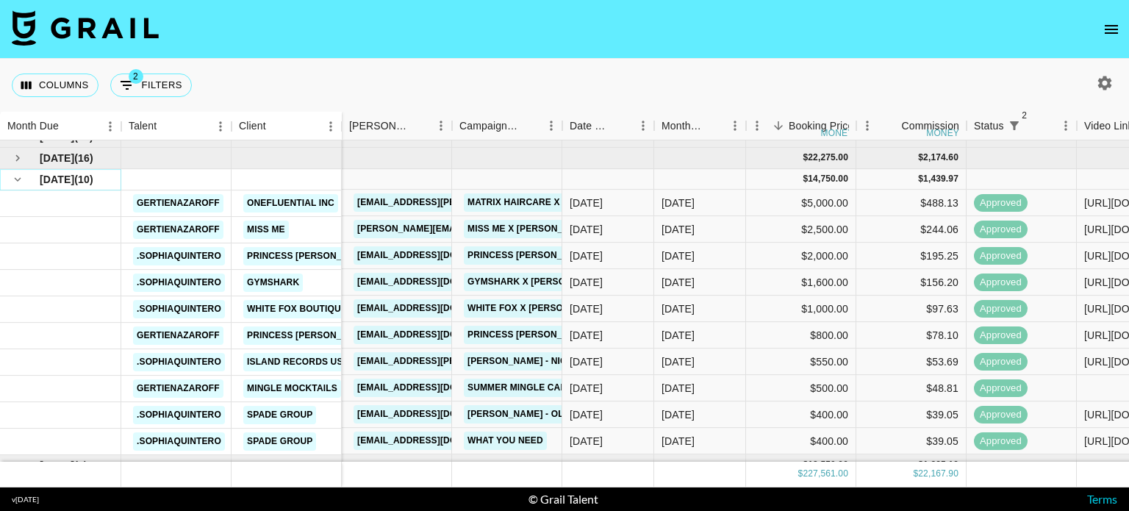
click at [15, 169] on button "hide children" at bounding box center [17, 179] width 21 height 21
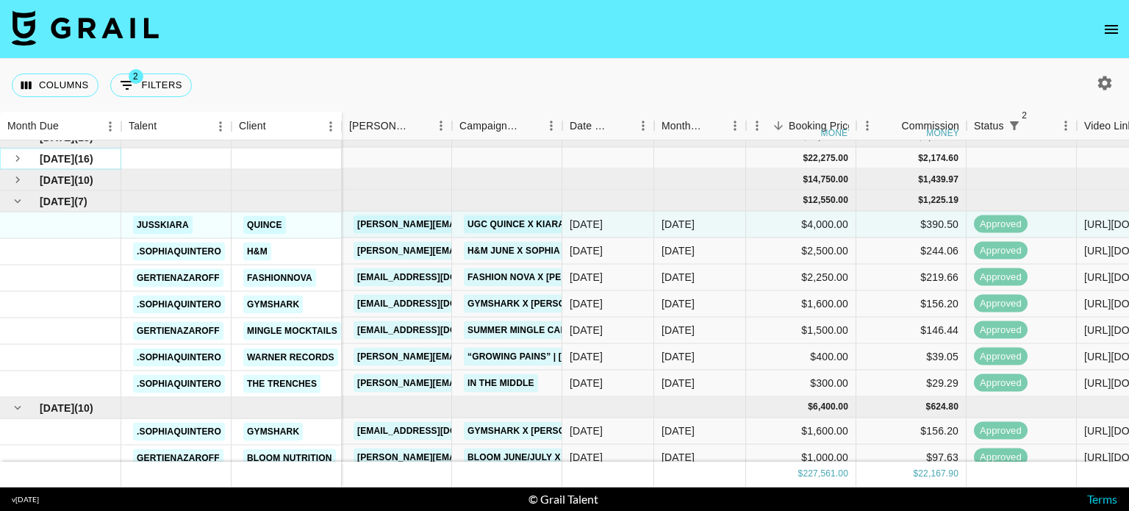
click at [12, 152] on icon "see children" at bounding box center [17, 158] width 13 height 13
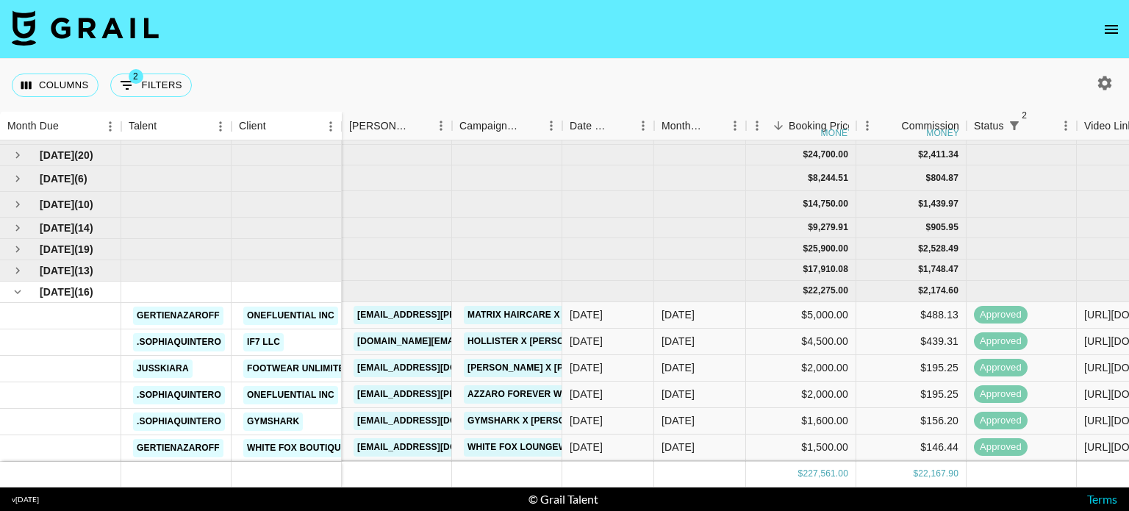
scroll to position [3, 0]
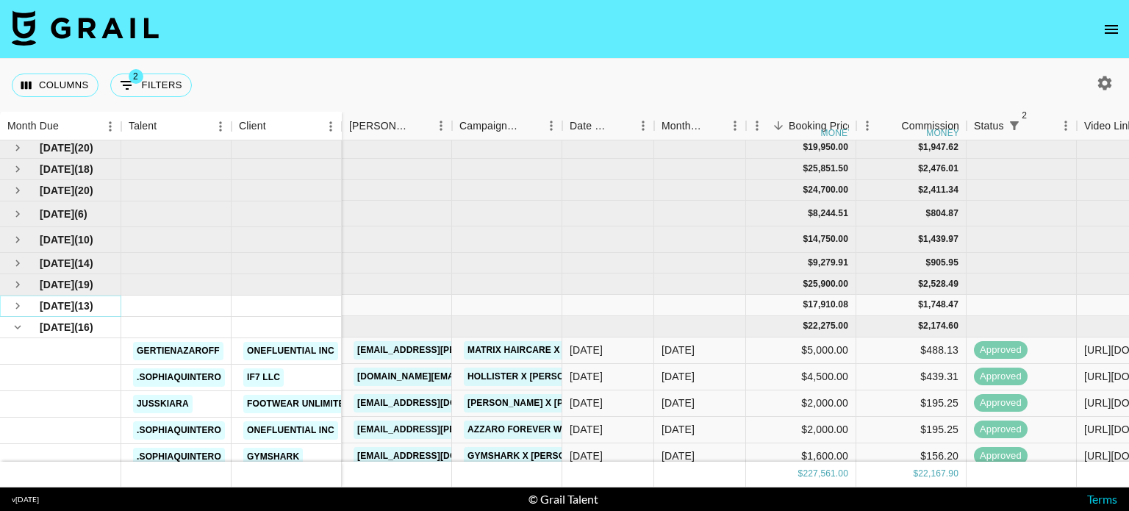
click at [16, 303] on icon "see children" at bounding box center [17, 306] width 4 height 7
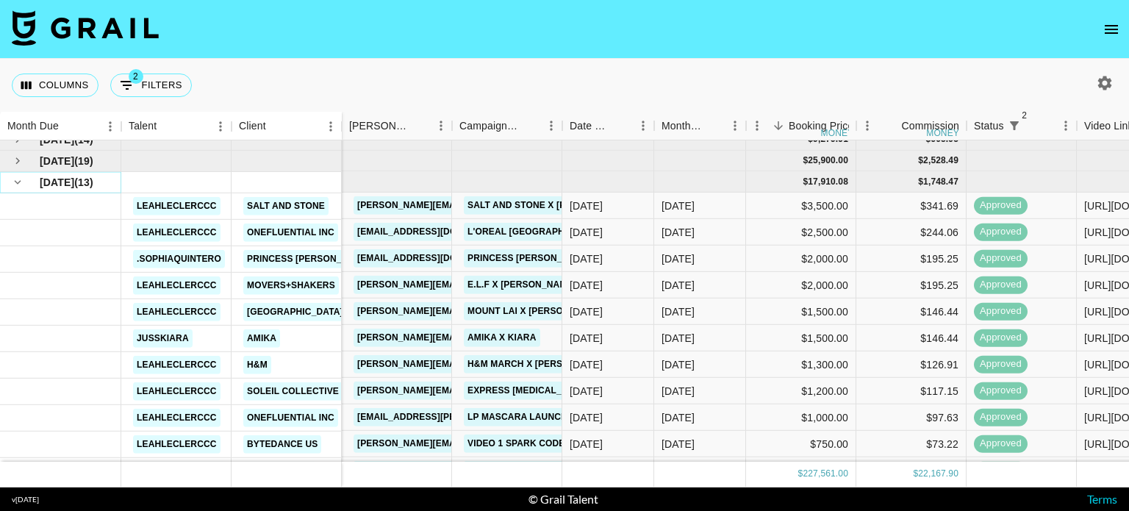
scroll to position [130, 0]
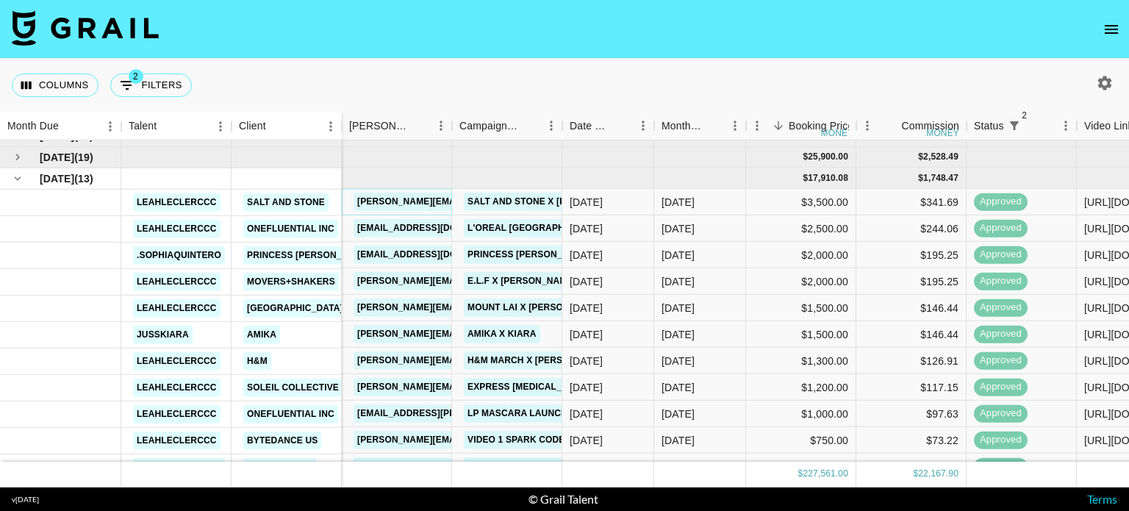
click at [426, 198] on link "holli.greenwald@saltandstone.com" at bounding box center [510, 202] width 315 height 18
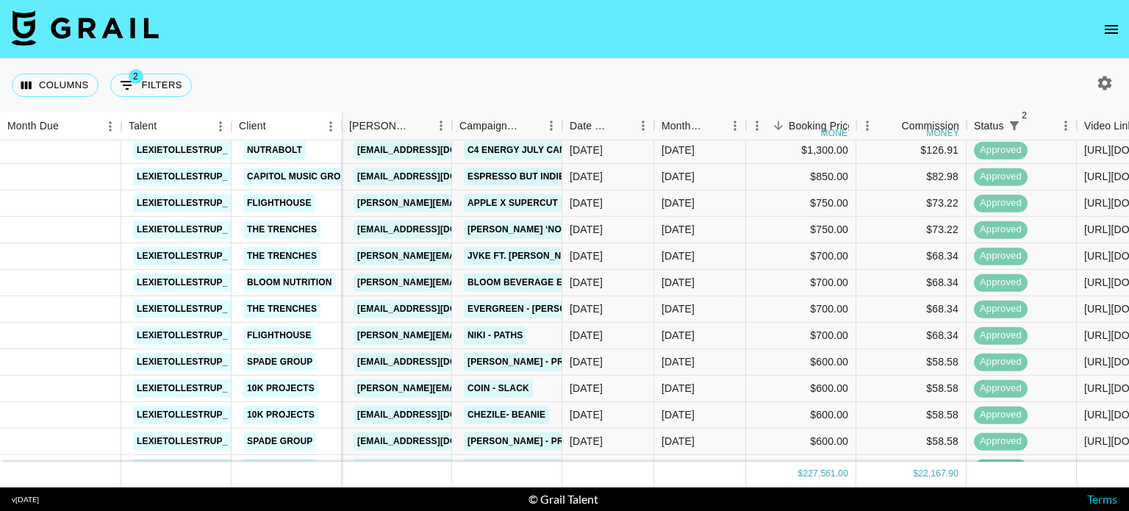
scroll to position [77, 0]
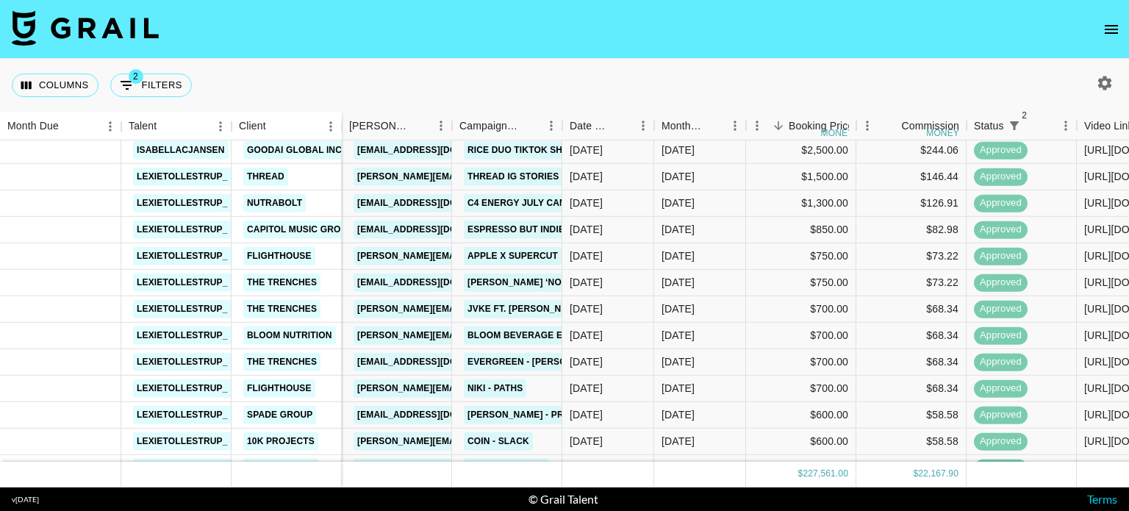
click at [1108, 83] on icon "button" at bounding box center [1105, 83] width 14 height 14
select select "Aug '24"
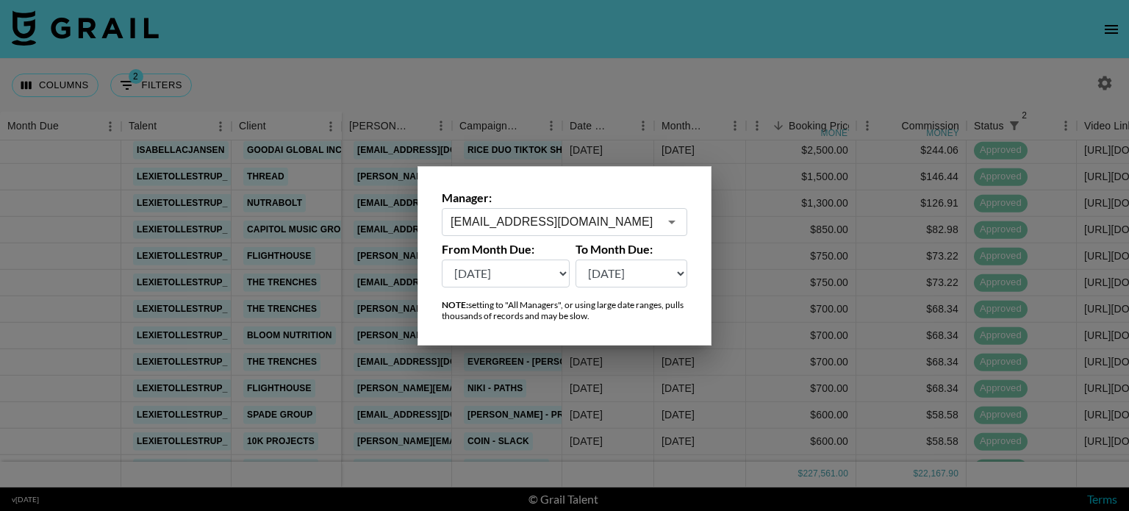
click at [591, 208] on div "lexikennedi@grail-talent.com ​" at bounding box center [564, 222] width 245 height 28
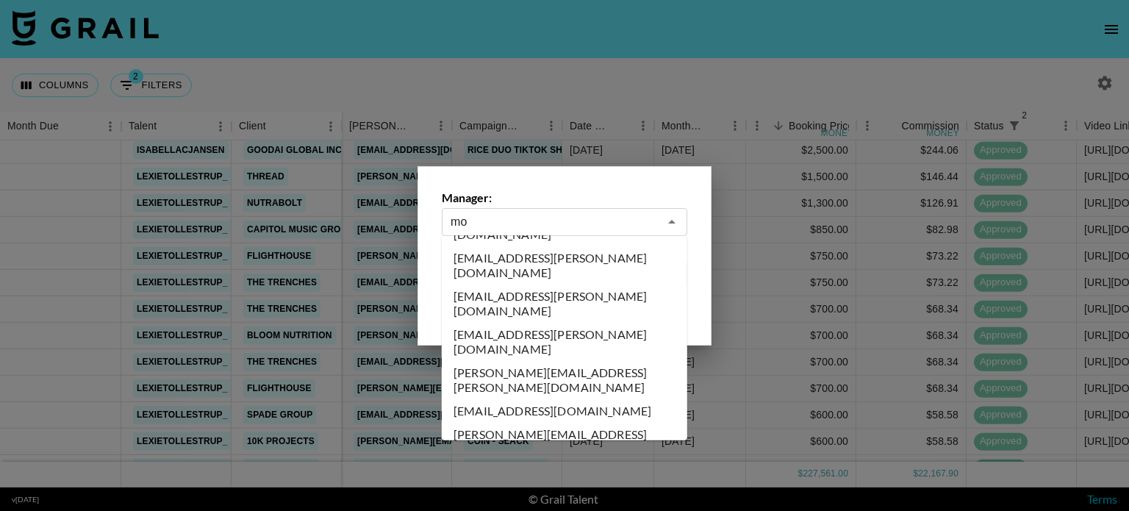
scroll to position [0, 0]
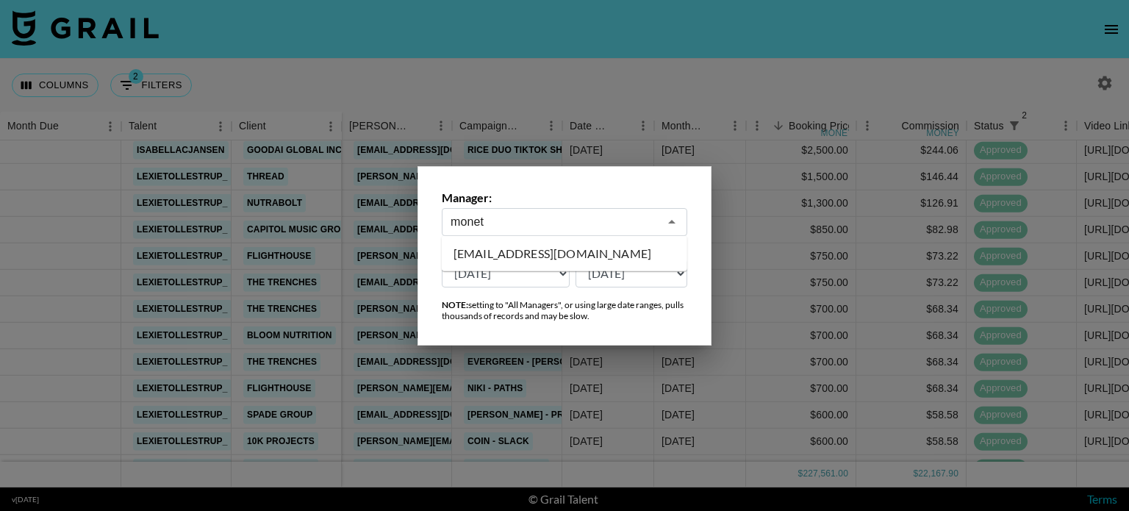
click at [538, 258] on li "monet@grail-talent.com" at bounding box center [564, 254] width 245 height 24
type input "monet@grail-talent.com"
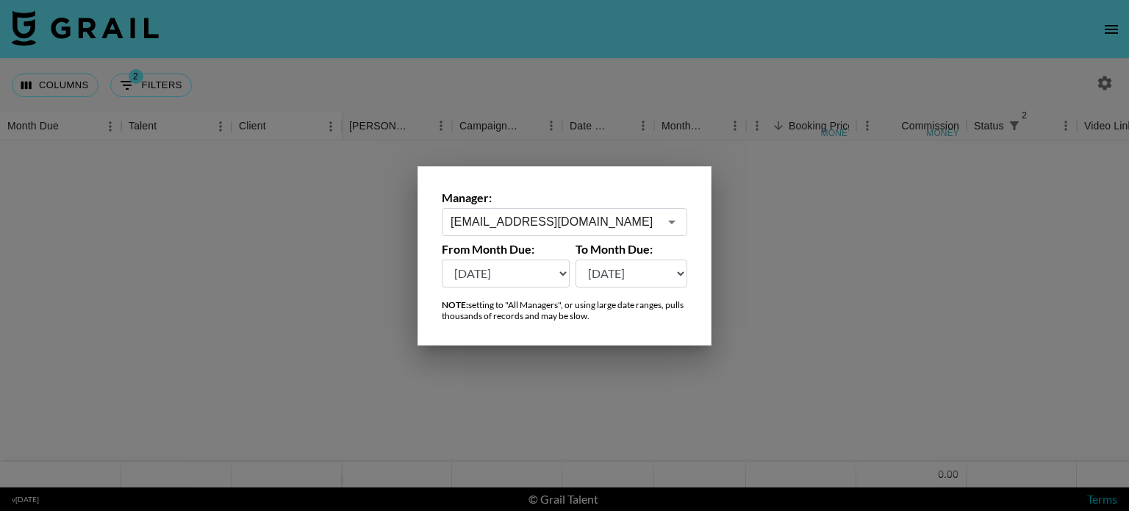
click at [785, 259] on div at bounding box center [564, 255] width 1129 height 511
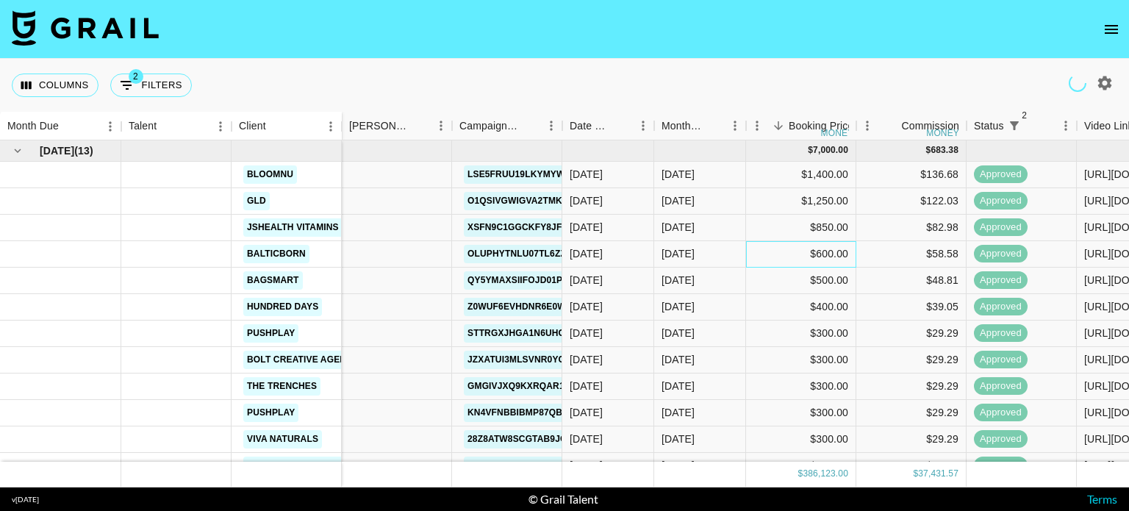
click at [785, 259] on div "$600.00" at bounding box center [801, 254] width 110 height 26
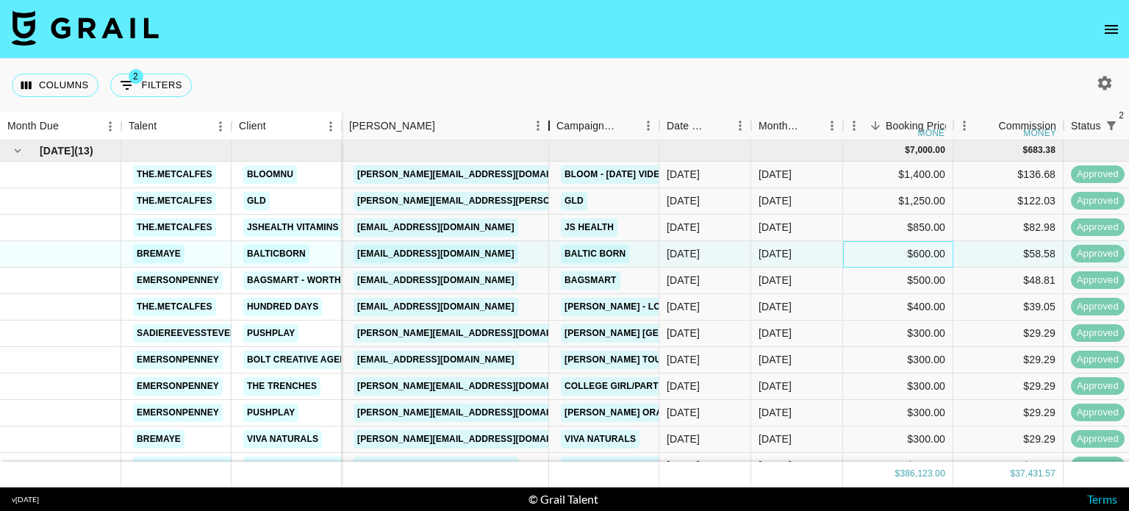
drag, startPoint x: 451, startPoint y: 125, endPoint x: 548, endPoint y: 133, distance: 96.6
click at [548, 133] on div "Booker" at bounding box center [549, 126] width 18 height 29
click at [428, 439] on link "loredana@vivanaturals.com" at bounding box center [473, 439] width 240 height 18
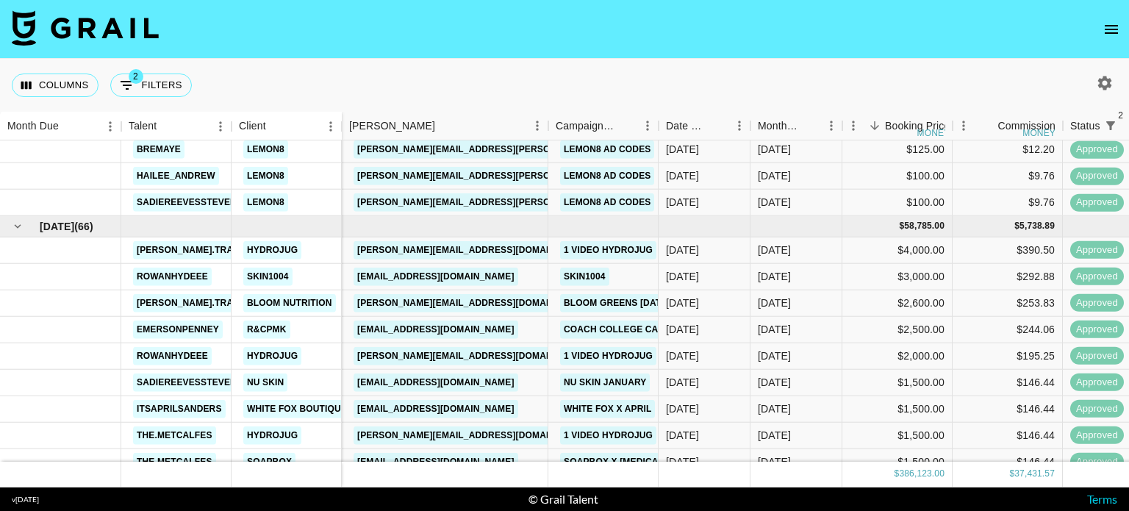
scroll to position [2191, 0]
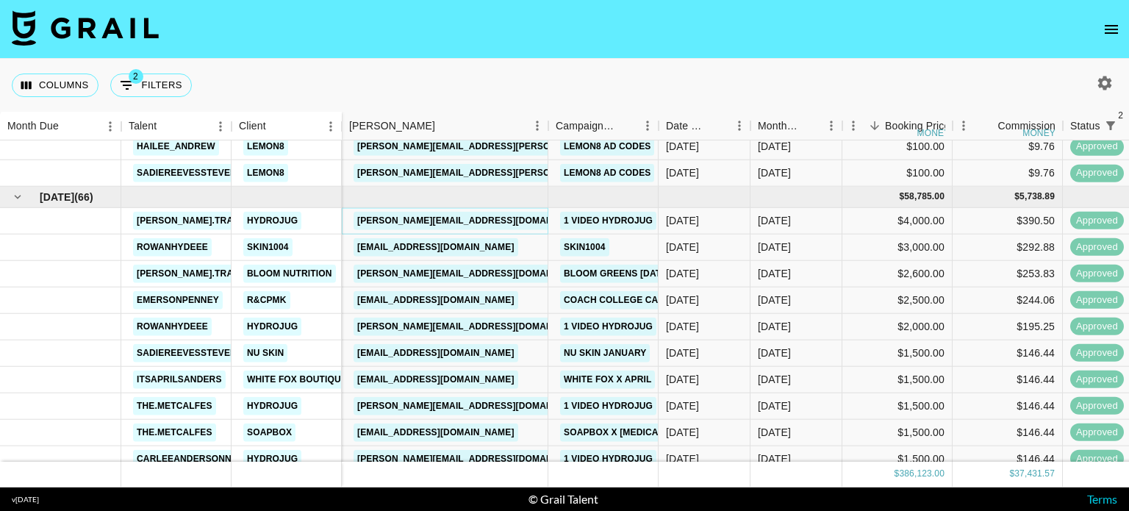
click at [451, 217] on link "michelle@thehydrojug.com" at bounding box center [473, 221] width 240 height 18
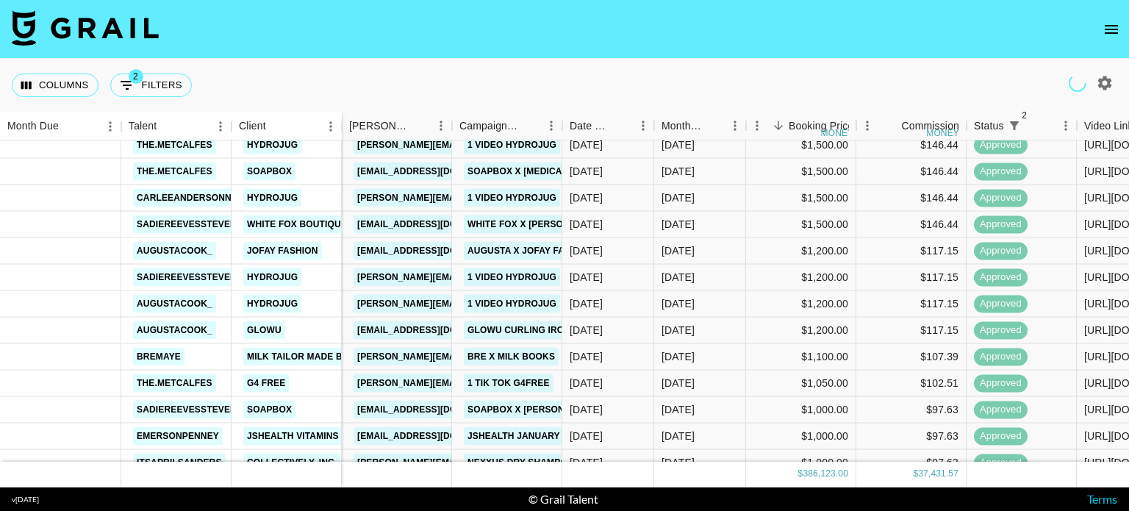
scroll to position [2466, 0]
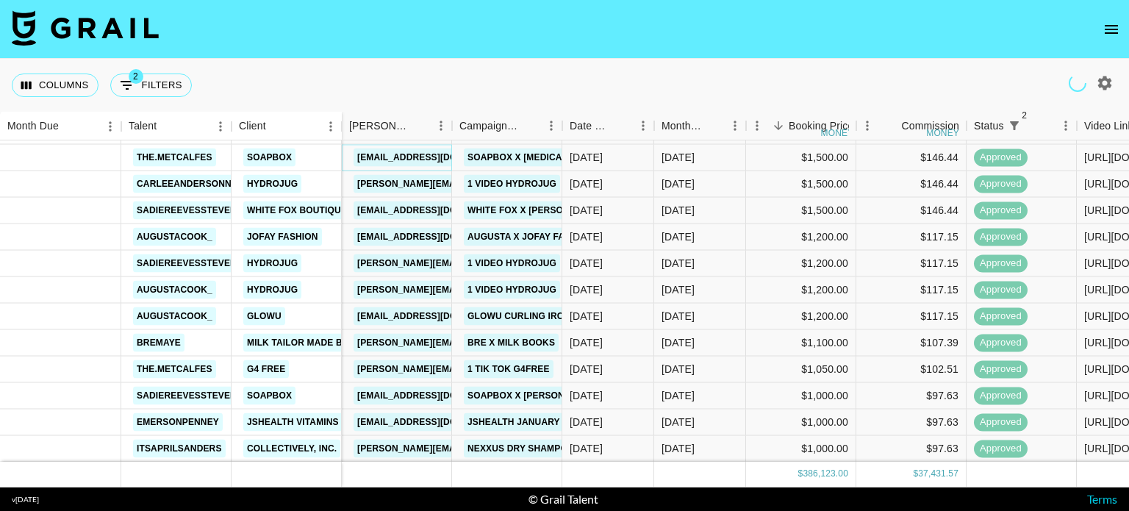
click at [423, 152] on link "afra.madani@soapbox.co" at bounding box center [435, 157] width 165 height 18
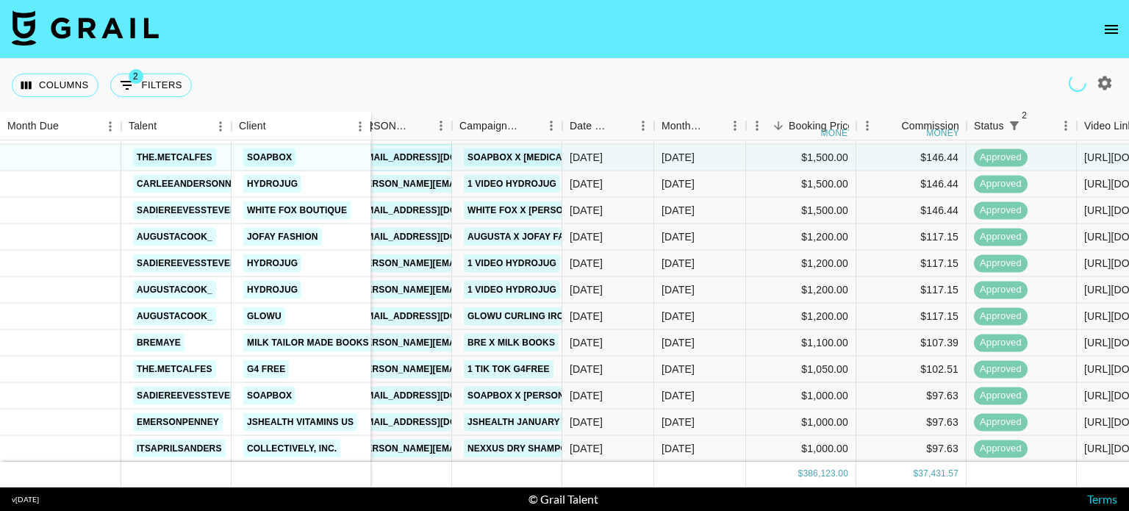
drag, startPoint x: 338, startPoint y: 115, endPoint x: 381, endPoint y: 135, distance: 47.7
click at [380, 135] on div "Client" at bounding box center [371, 126] width 18 height 29
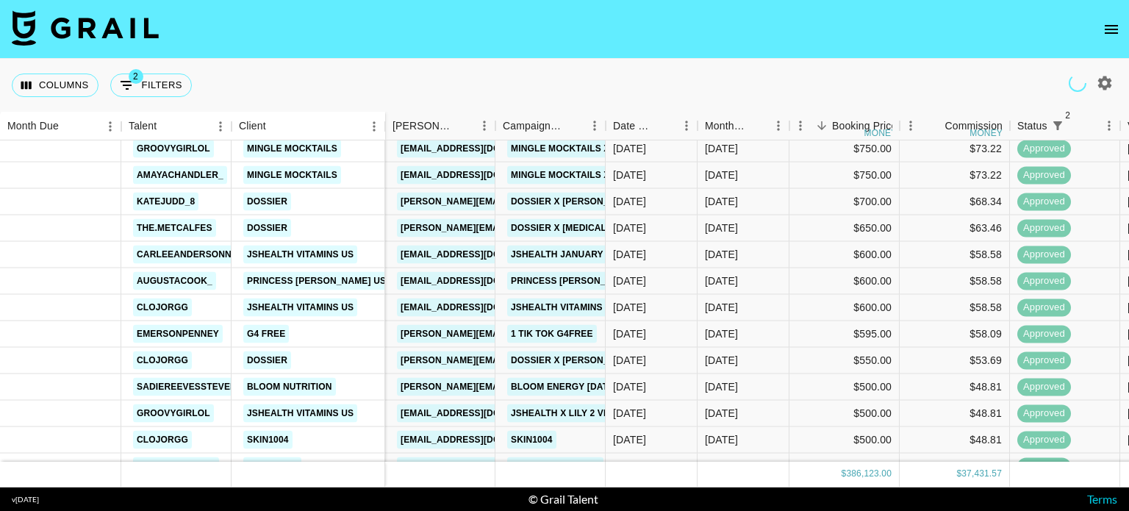
scroll to position [3112, 0]
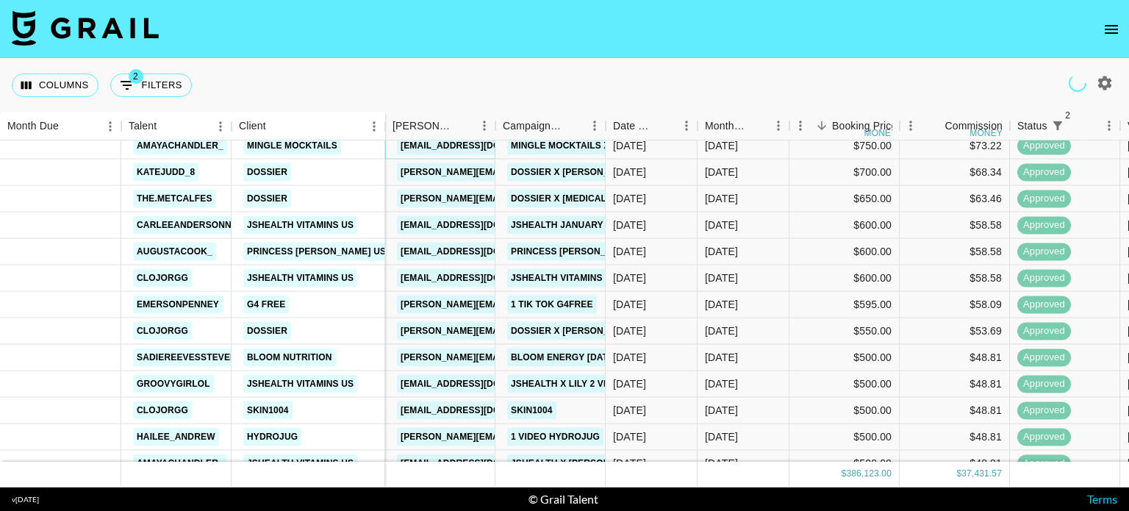
click at [464, 143] on link "[EMAIL_ADDRESS][DOMAIN_NAME]" at bounding box center [479, 146] width 165 height 18
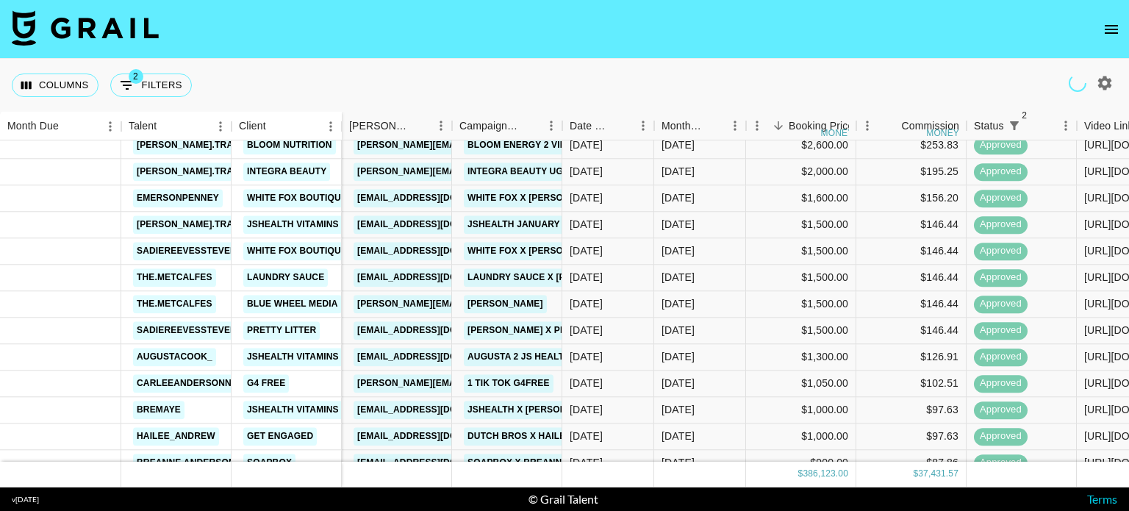
scroll to position [4088, 0]
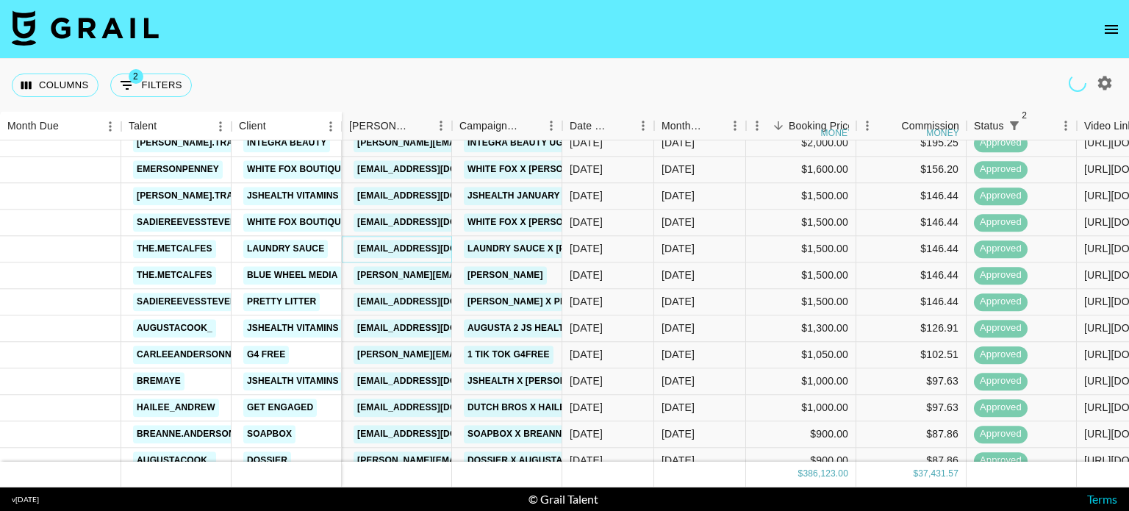
click at [410, 242] on link "creators@laundrysauce.com" at bounding box center [435, 249] width 165 height 18
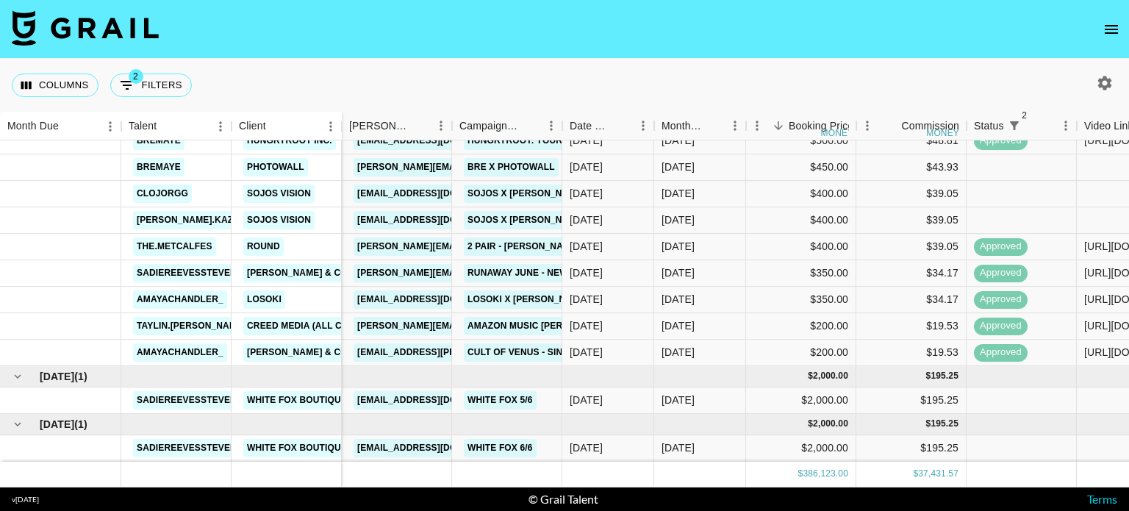
scroll to position [12244, 0]
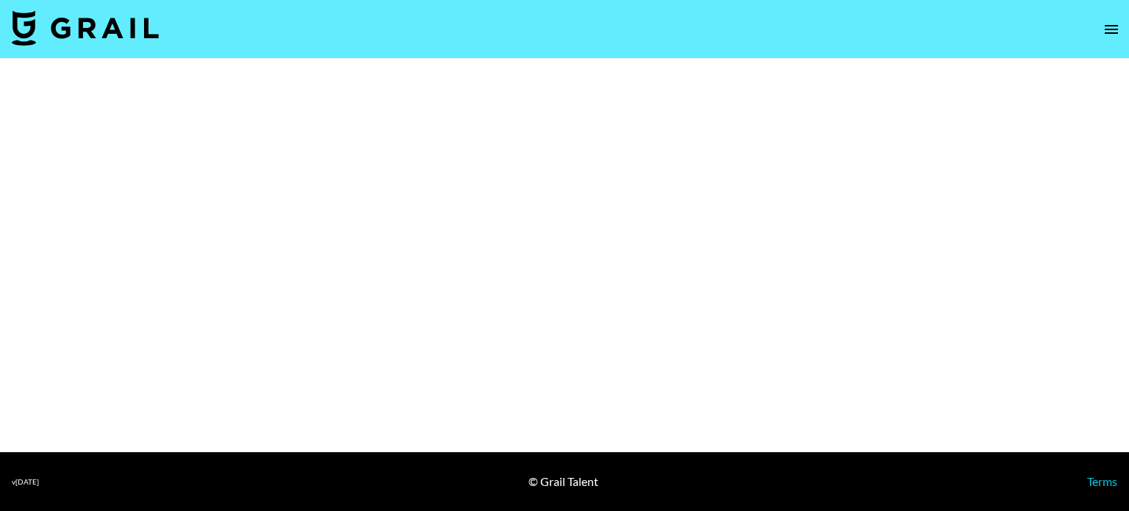
select select "Brand"
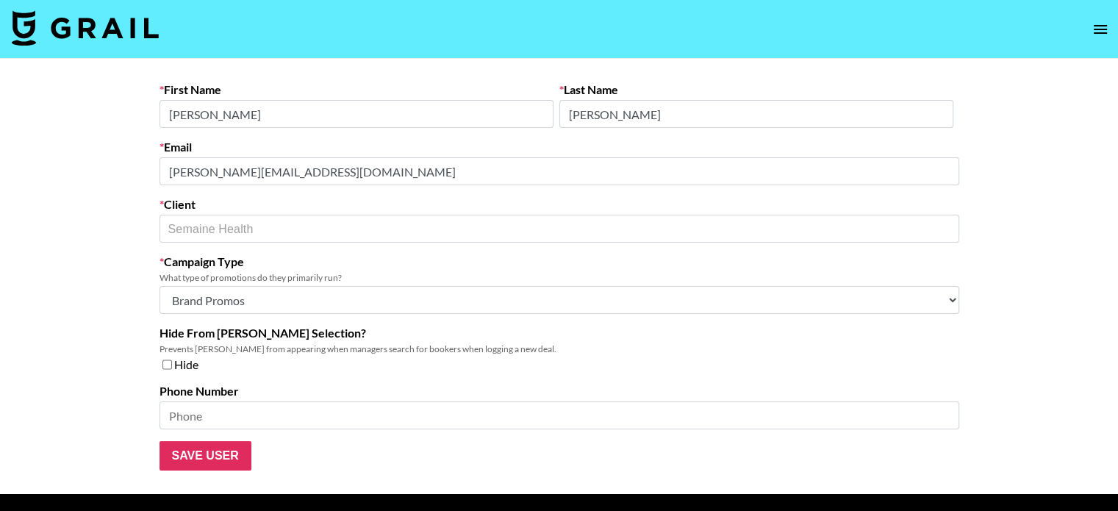
click at [138, 227] on main "First Name [PERSON_NAME] Last Name [PERSON_NAME] Email [PERSON_NAME][EMAIL_ADDR…" at bounding box center [559, 276] width 1118 height 435
click at [96, 159] on main "First Name [PERSON_NAME] Last Name [PERSON_NAME] Email [PERSON_NAME][EMAIL_ADDR…" at bounding box center [559, 276] width 1118 height 435
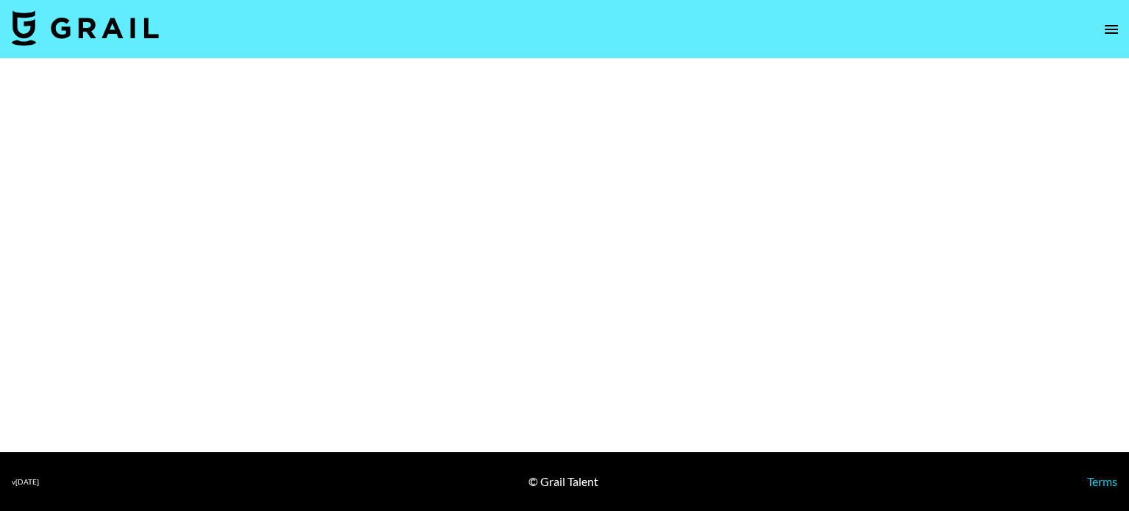
select select "Brand"
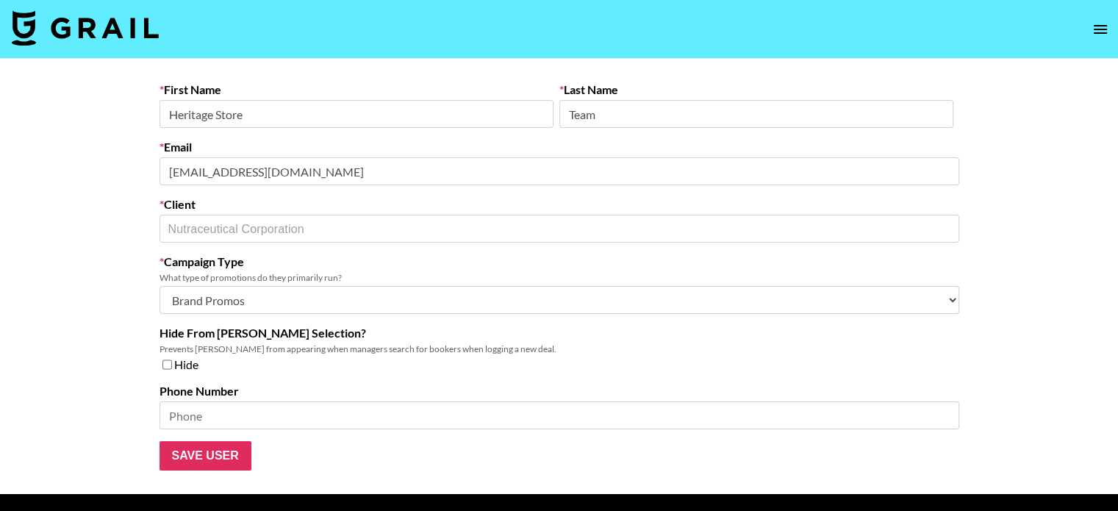
drag, startPoint x: 113, startPoint y: 117, endPoint x: 217, endPoint y: 85, distance: 108.6
click at [108, 116] on main "First Name Heritage Store Last Name Team Email [EMAIL_ADDRESS][DOMAIN_NAME] Cli…" at bounding box center [559, 276] width 1118 height 435
click at [83, 168] on main "First Name Heritage Store Last Name Team Email [EMAIL_ADDRESS][DOMAIN_NAME] Cli…" at bounding box center [559, 276] width 1118 height 435
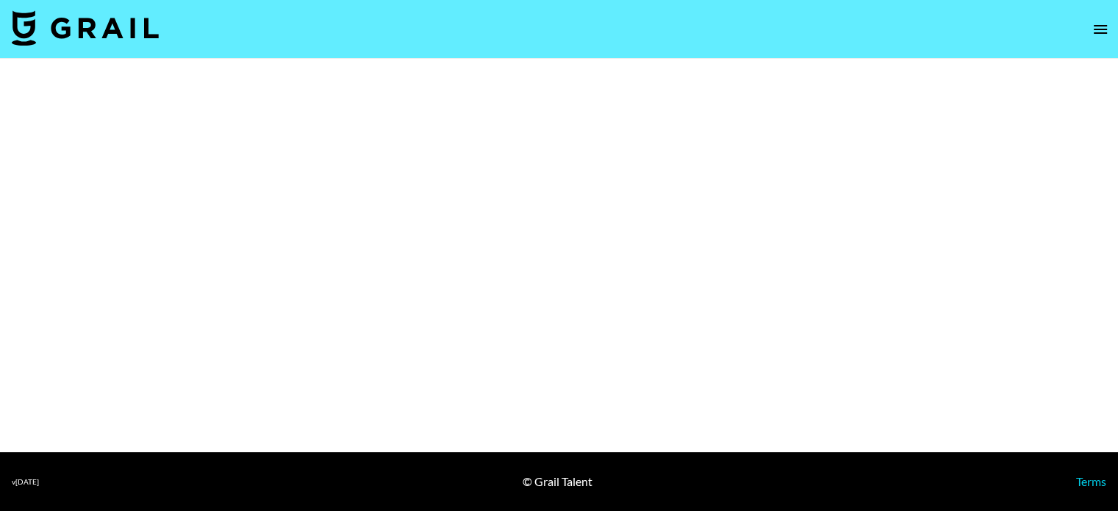
select select "Brand"
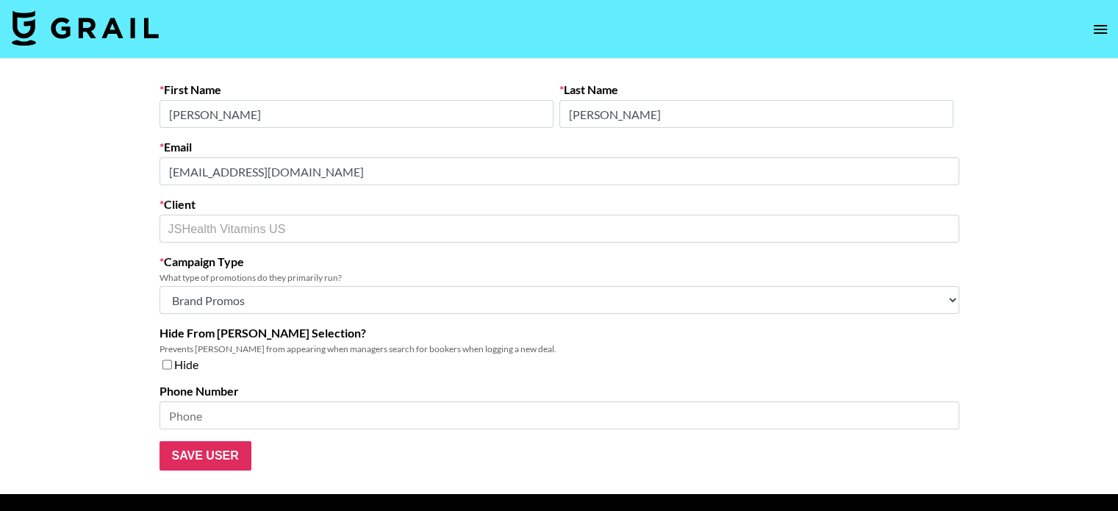
click at [138, 162] on main "First Name Jasmine Last Name Ruiz Email jasmine@jshealthvitamins.com Client JSH…" at bounding box center [559, 276] width 1118 height 435
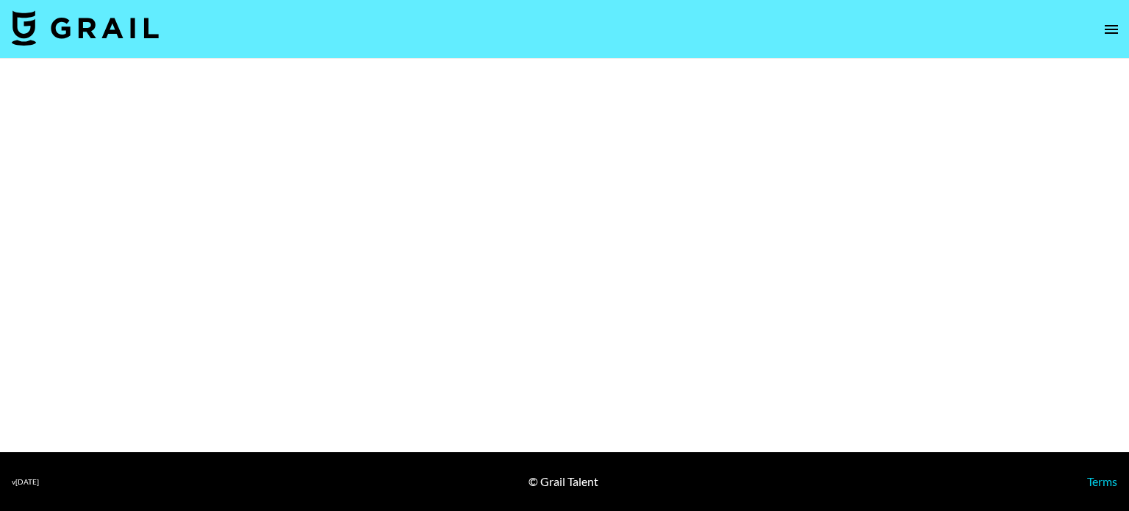
select select "Brand"
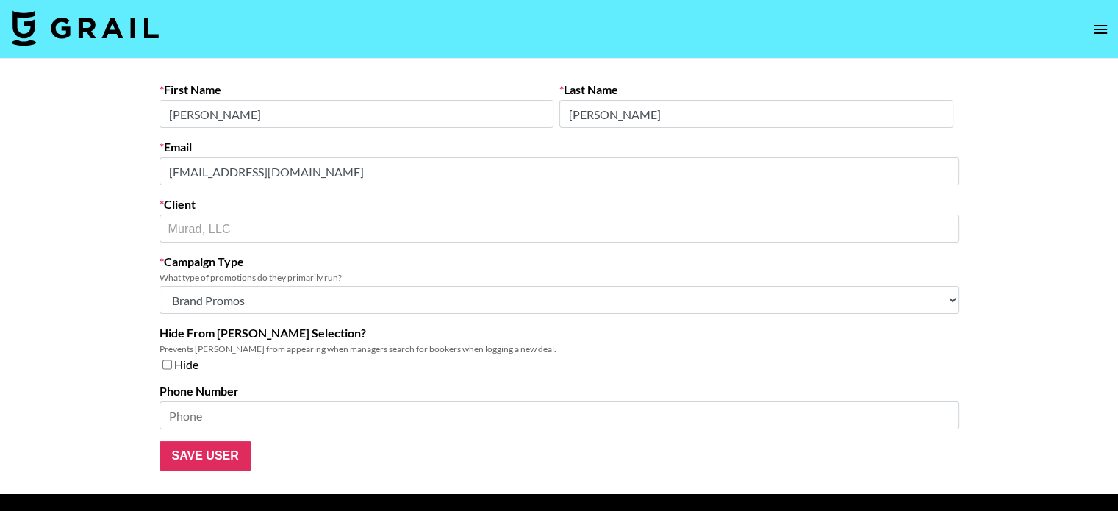
click at [118, 164] on main "First Name Ivana Last Name Cebrowski Email icebrowski@murad.com Client Murad, L…" at bounding box center [559, 276] width 1118 height 435
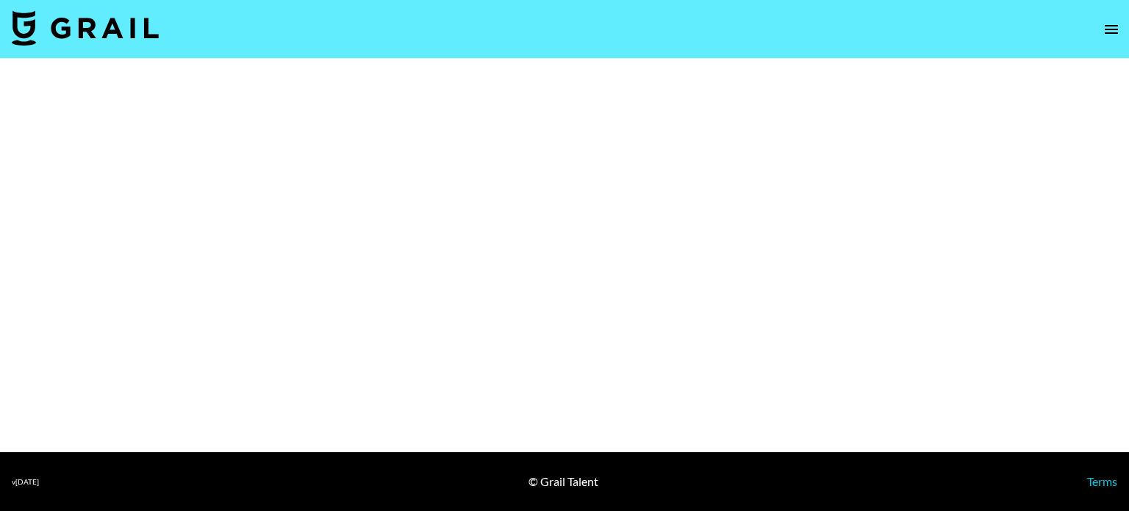
select select "Brand"
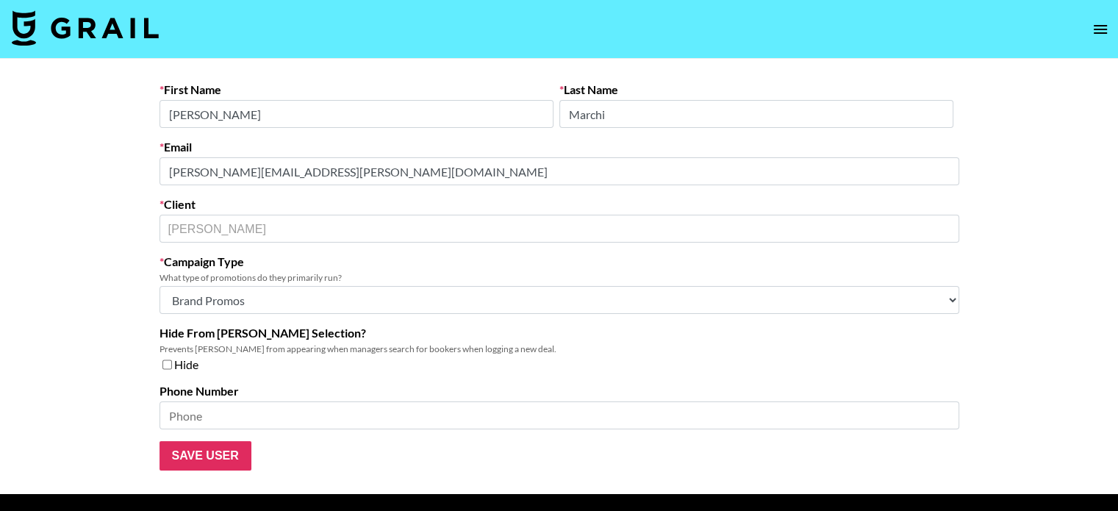
click at [102, 182] on main "First Name Chiara Last Name Marchi Email chiara.marchi@emma-sleep.com Client Em…" at bounding box center [559, 276] width 1118 height 435
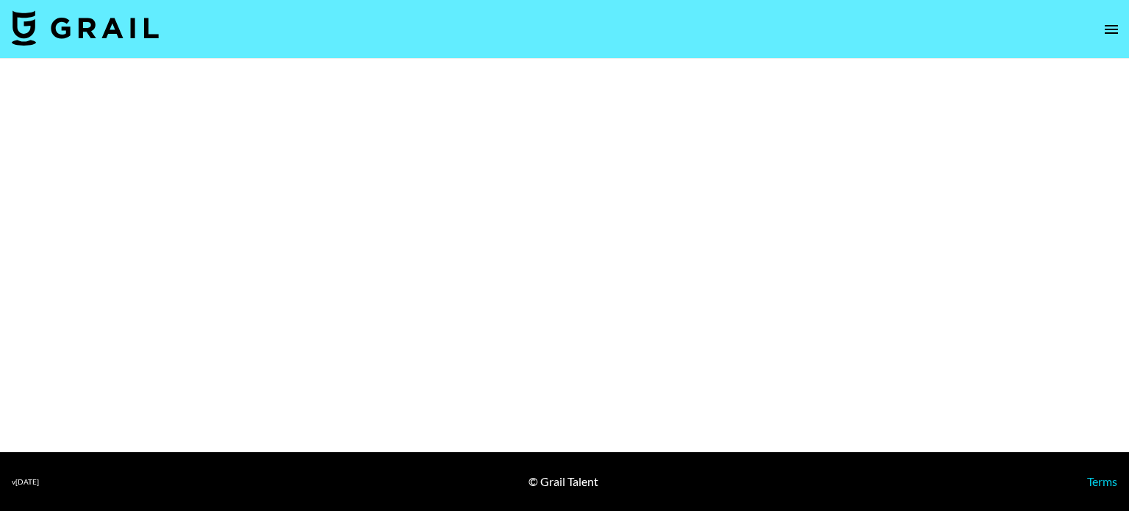
select select "Brand"
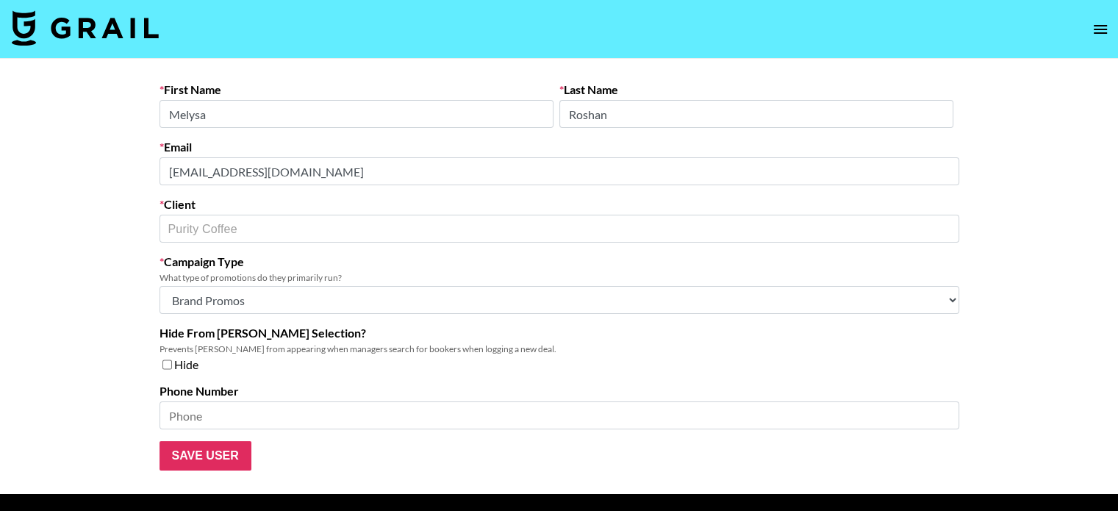
click at [123, 182] on main "First Name [PERSON_NAME] Last Name Roshan Email [EMAIL_ADDRESS][DOMAIN_NAME] Cl…" at bounding box center [559, 276] width 1118 height 435
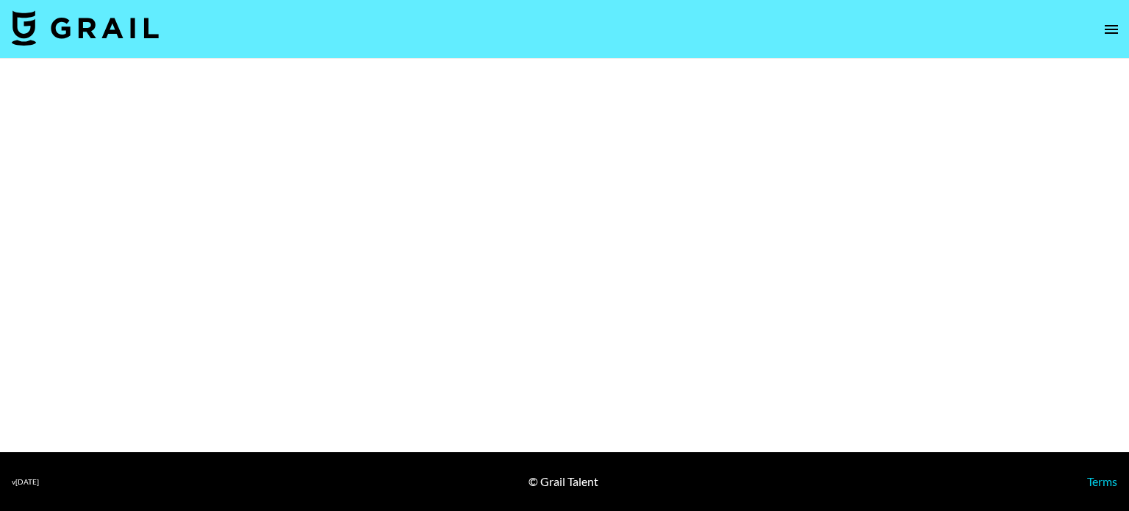
select select "Brand"
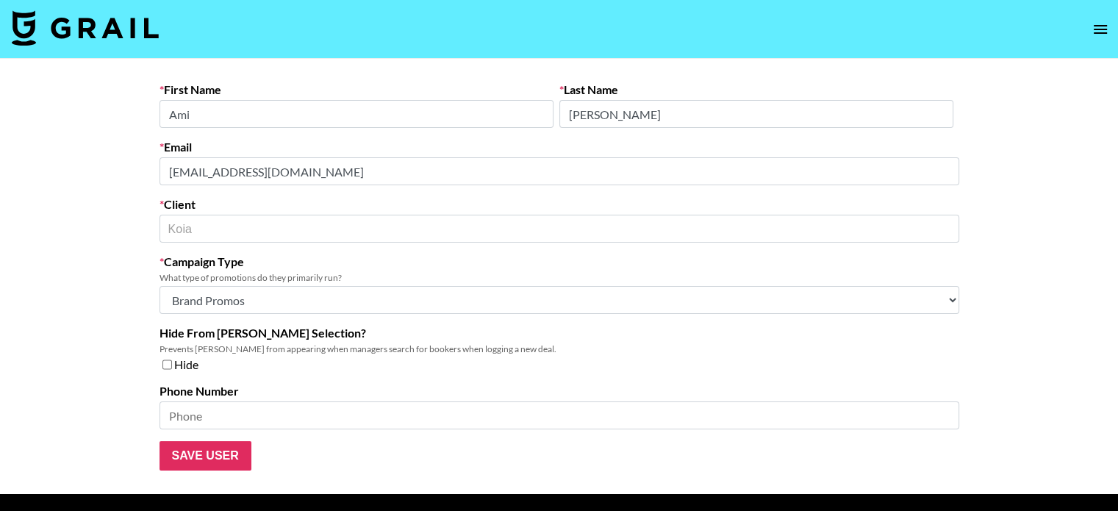
click at [156, 159] on div "First Name [PERSON_NAME] Last Name [PERSON_NAME] Email [EMAIL_ADDRESS][DOMAIN_N…" at bounding box center [559, 276] width 823 height 388
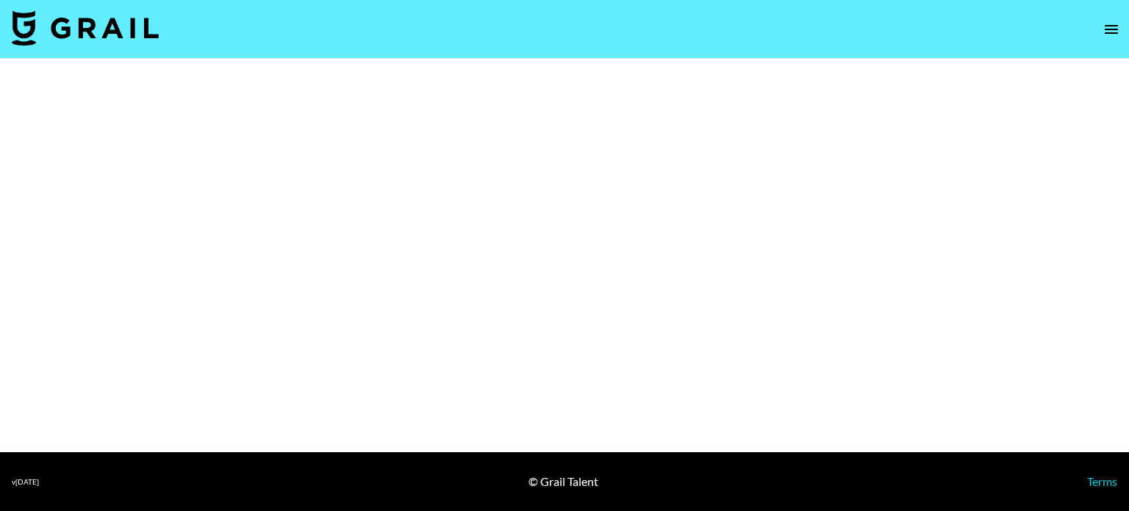
select select "Brand"
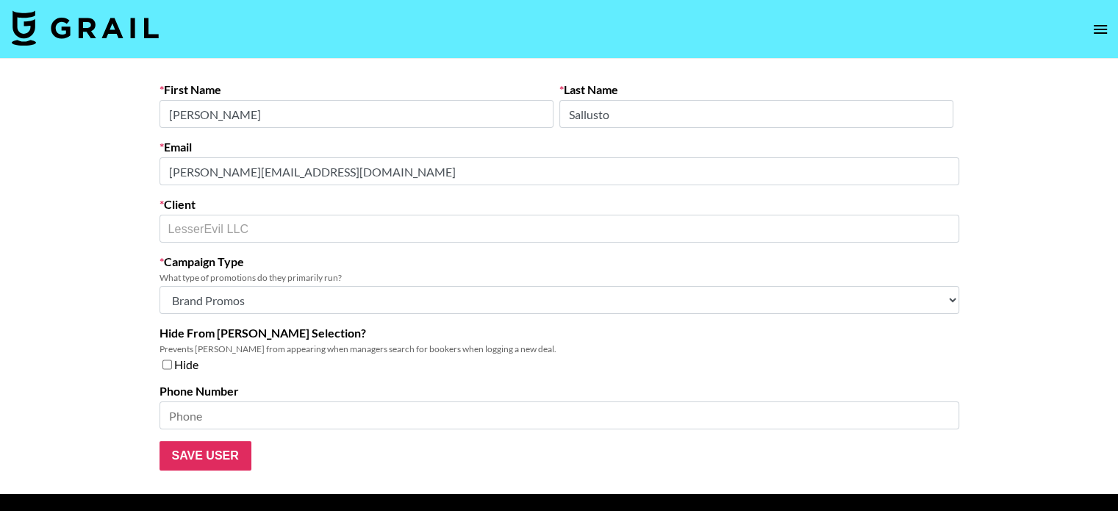
click at [104, 148] on main "First Name [PERSON_NAME] Last Name [PERSON_NAME] Email [PERSON_NAME][EMAIL_ADDR…" at bounding box center [559, 276] width 1118 height 435
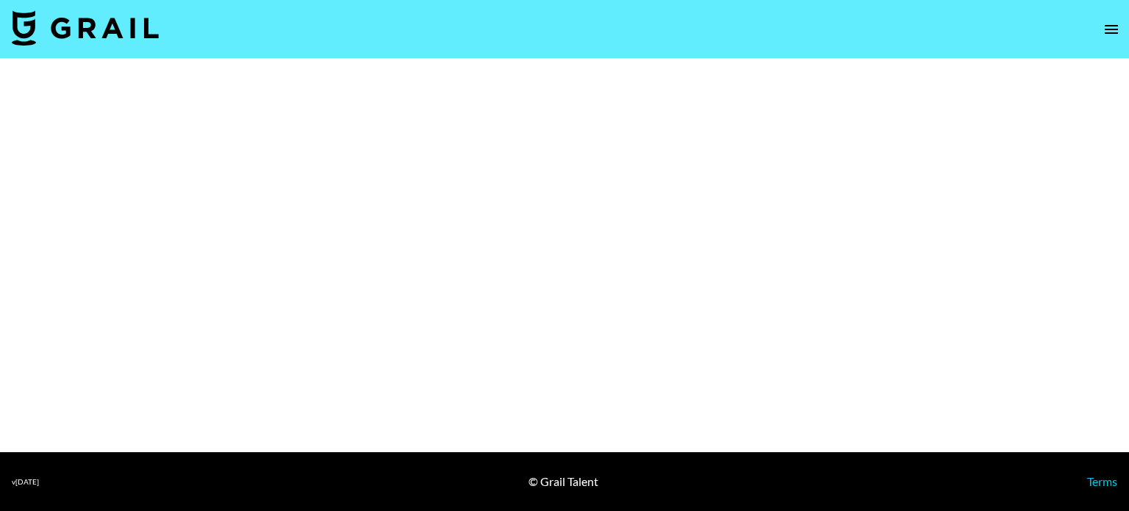
select select "Brand"
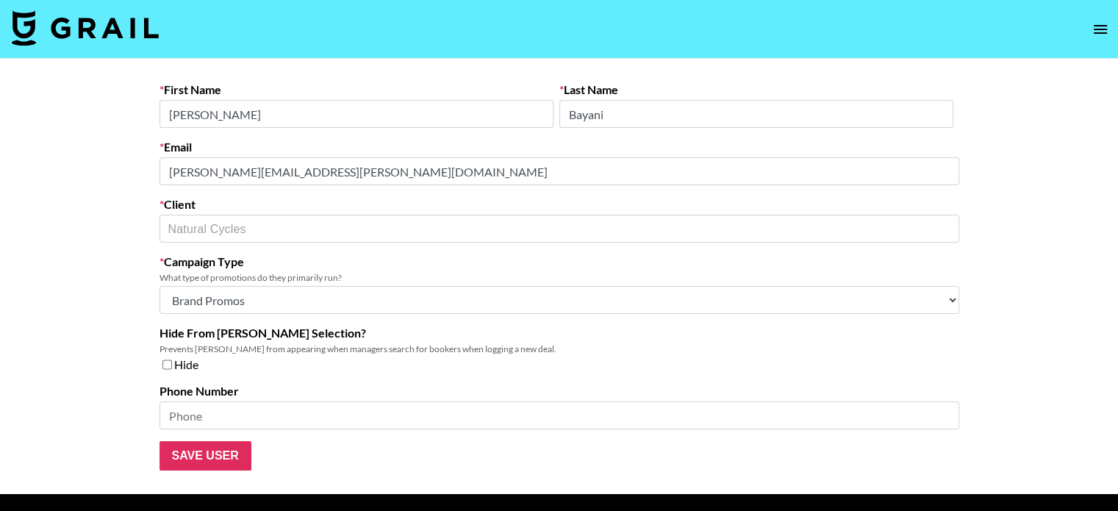
click at [117, 175] on main "First Name Caroline Last Name Bayani Email caroline.bayani@naturalcycles.com Cl…" at bounding box center [559, 276] width 1118 height 435
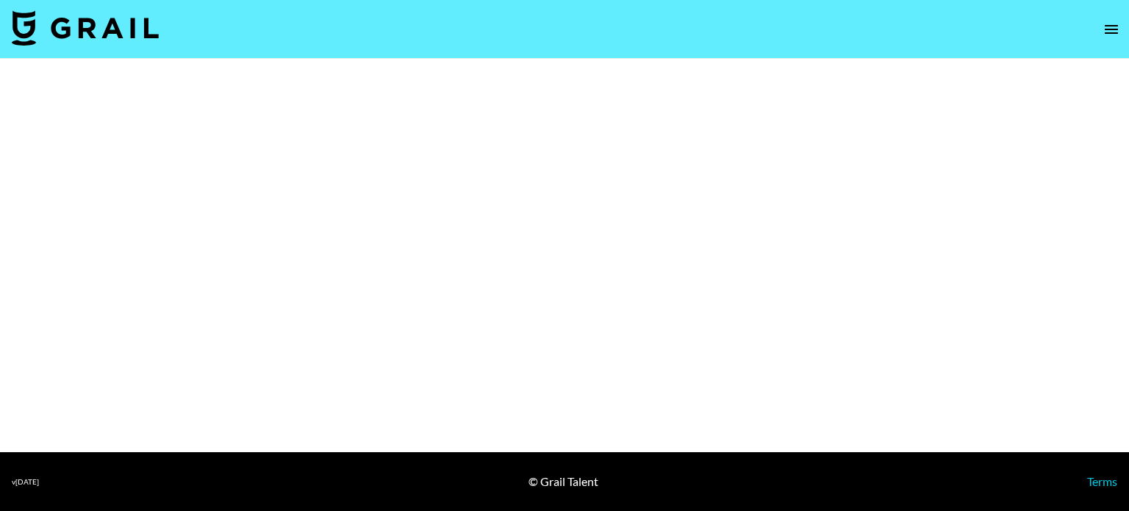
select select "Brand"
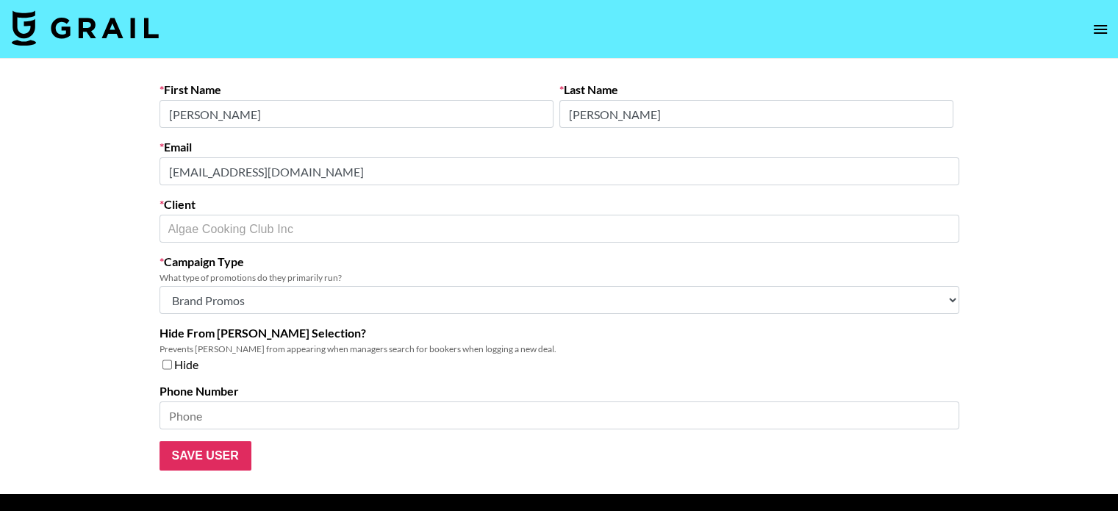
click at [72, 180] on main "First Name Chloe Last Name Gordon Email chloe@algaecookingclub.com Client Algae…" at bounding box center [559, 276] width 1118 height 435
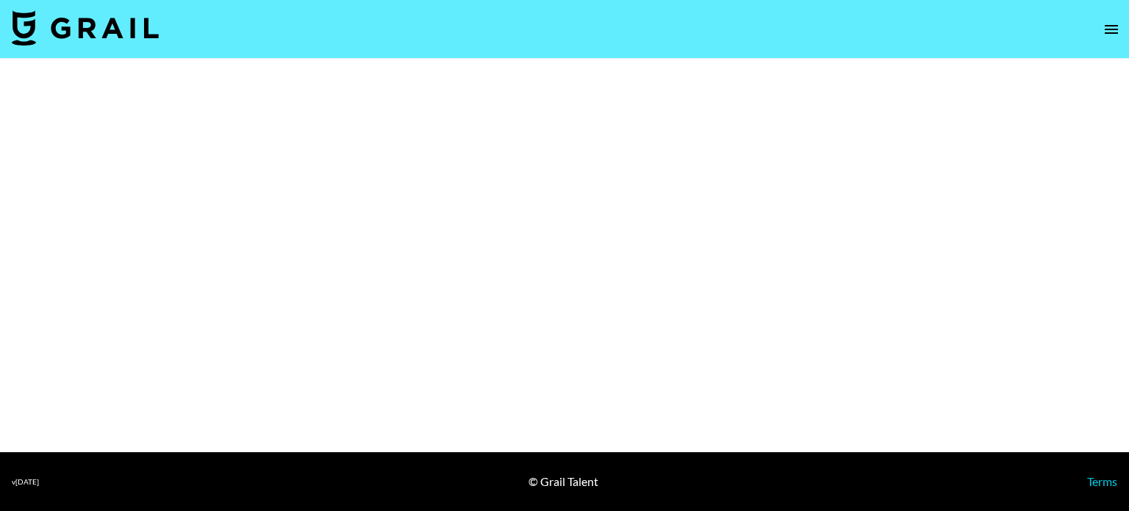
select select "Brand"
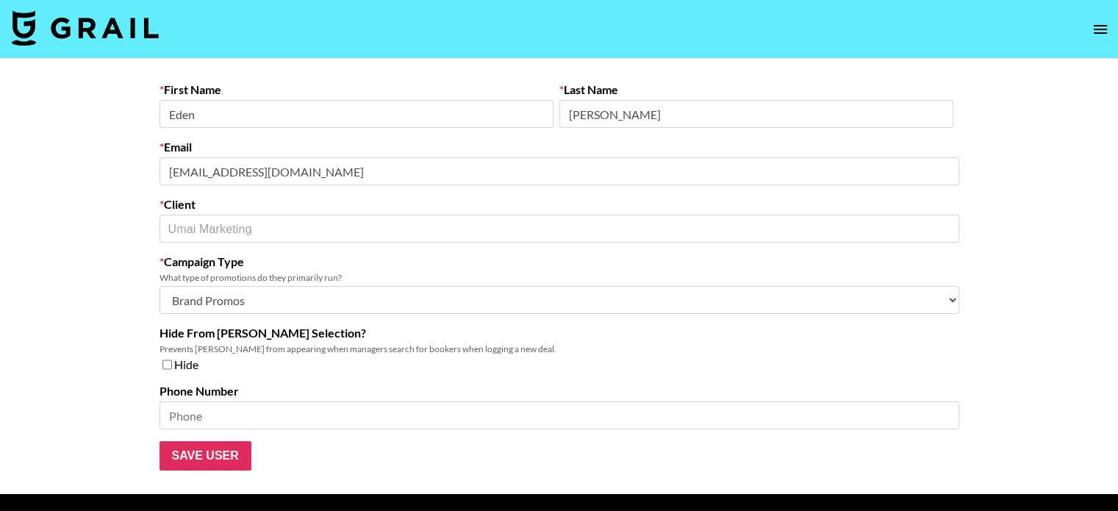
click at [79, 169] on main "First Name Eden Last Name Merkle Email eden@umaimarketing.com Client Umai Marke…" at bounding box center [559, 276] width 1118 height 435
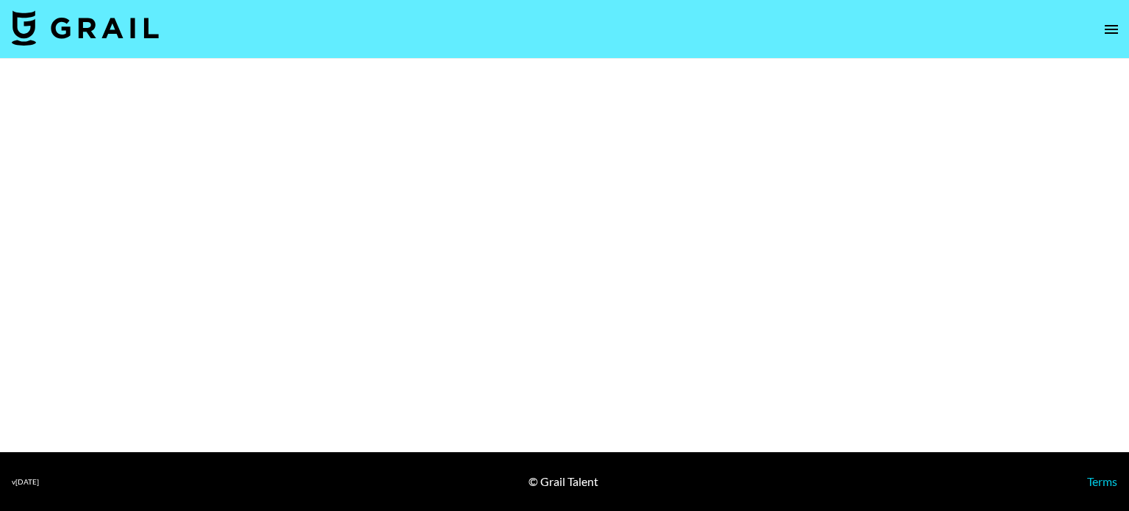
select select "Brand"
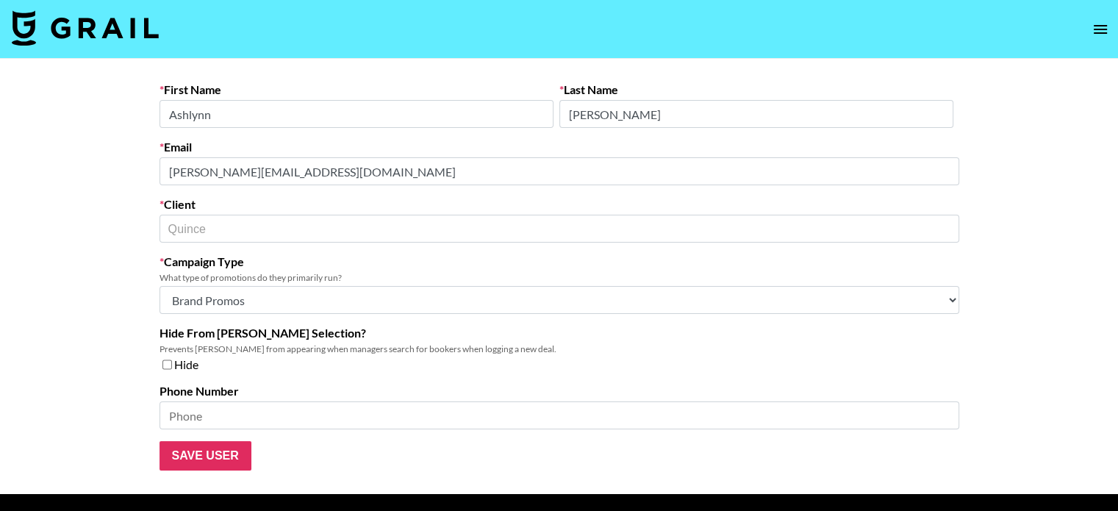
click at [103, 173] on main "First Name [PERSON_NAME] Last Name [PERSON_NAME] Email [EMAIL_ADDRESS][PERSON_N…" at bounding box center [559, 276] width 1118 height 435
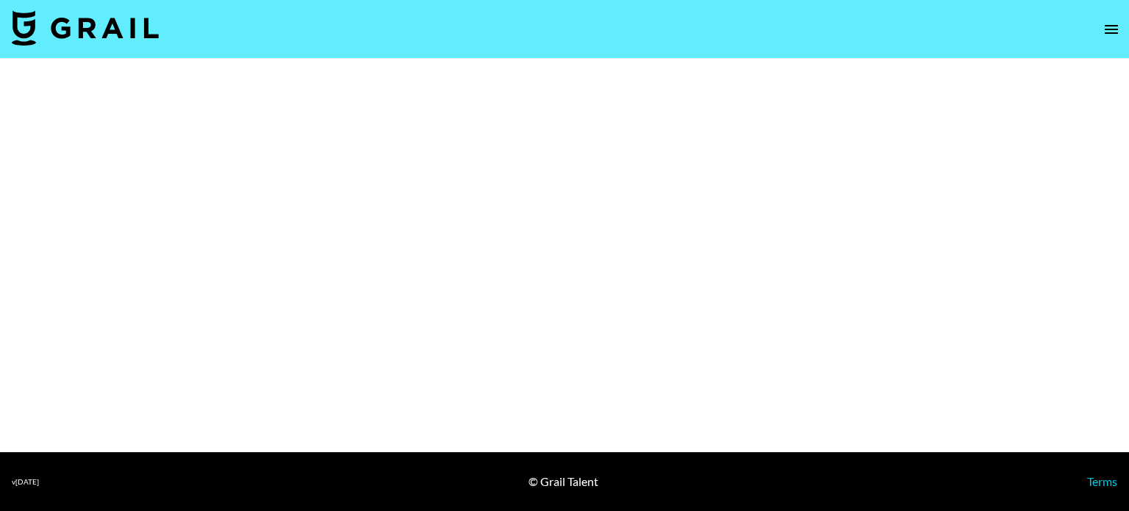
select select "Brand"
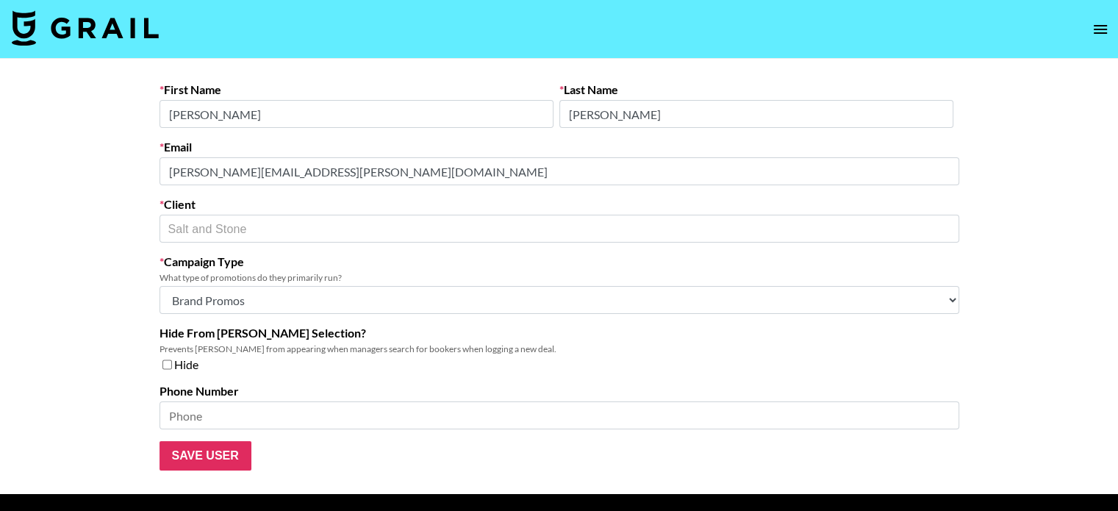
click at [41, 174] on main "First Name Holli Last Name Greenwald Email holli.greenwald@saltandstone.com Cli…" at bounding box center [559, 276] width 1118 height 435
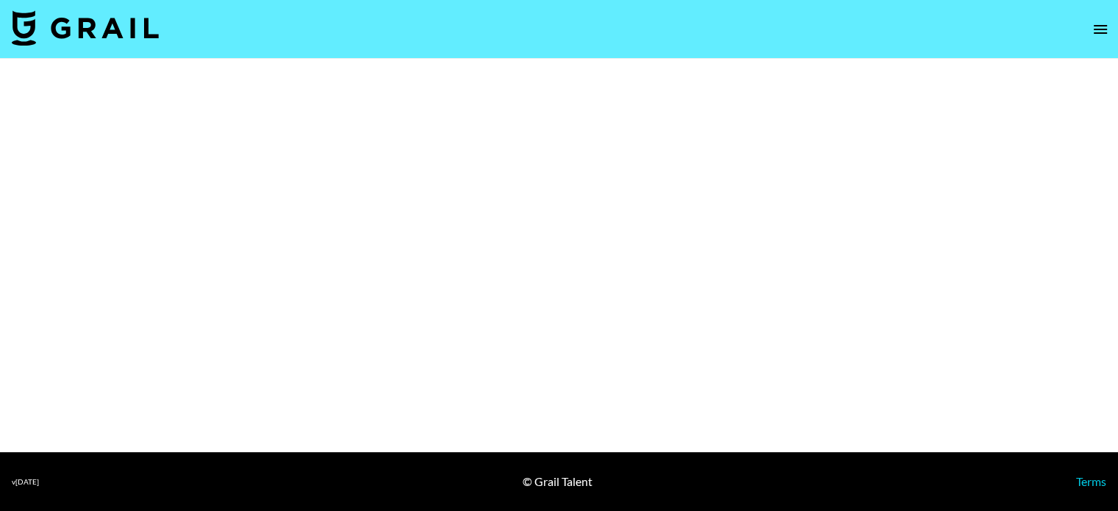
select select "Brand"
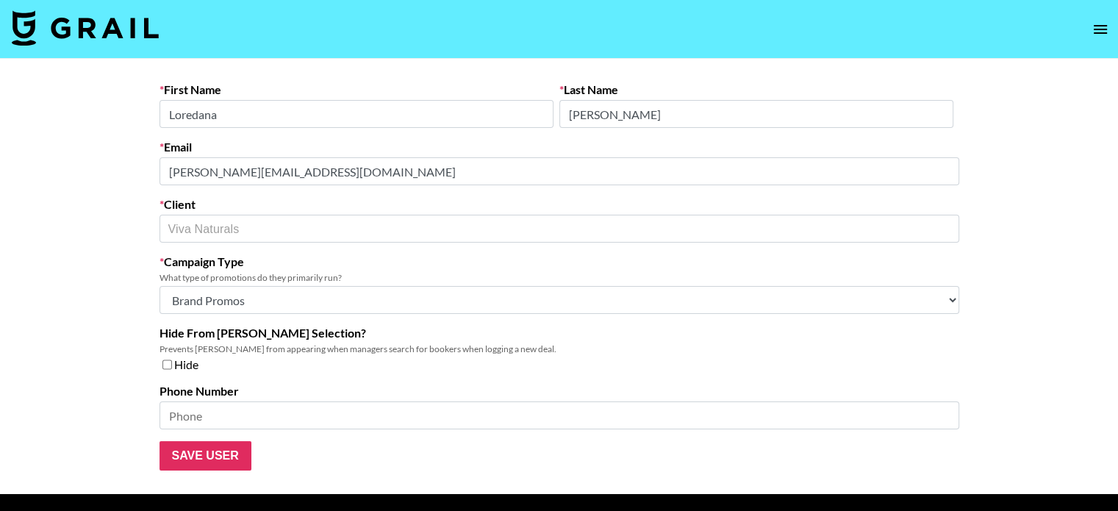
click at [93, 159] on main "First Name Loredana Last Name Parolini Email loredana@vivanaturals.com Client V…" at bounding box center [559, 276] width 1118 height 435
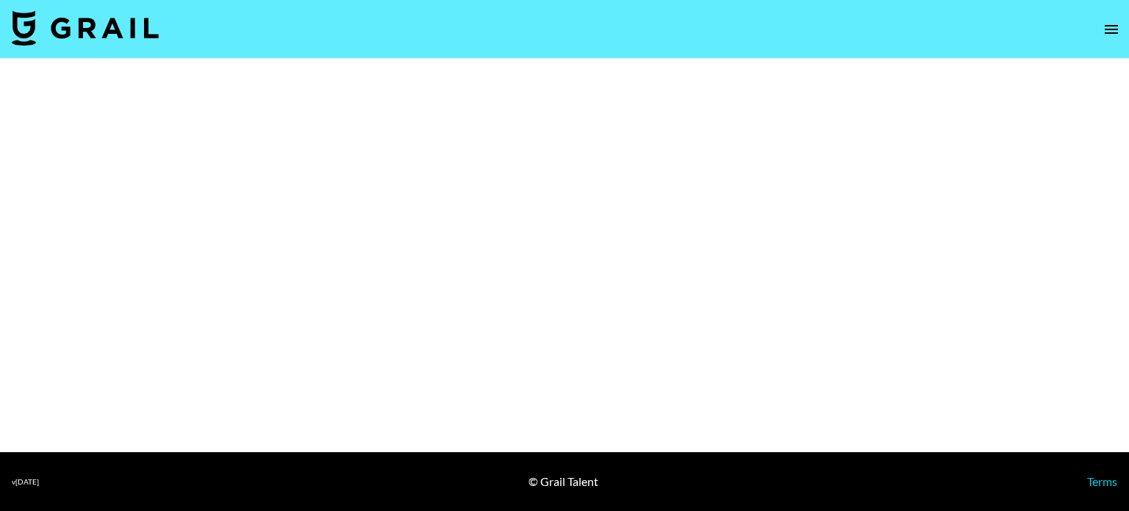
select select "Brand"
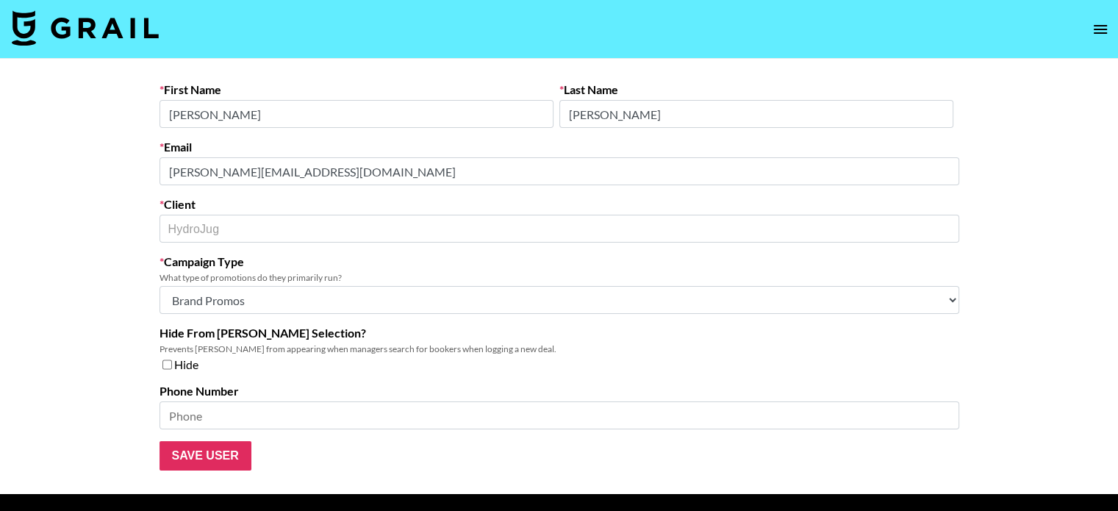
click at [23, 162] on main "First Name Michelle Last Name Serna Email michelle@thehydrojug.com Client Hydro…" at bounding box center [559, 276] width 1118 height 435
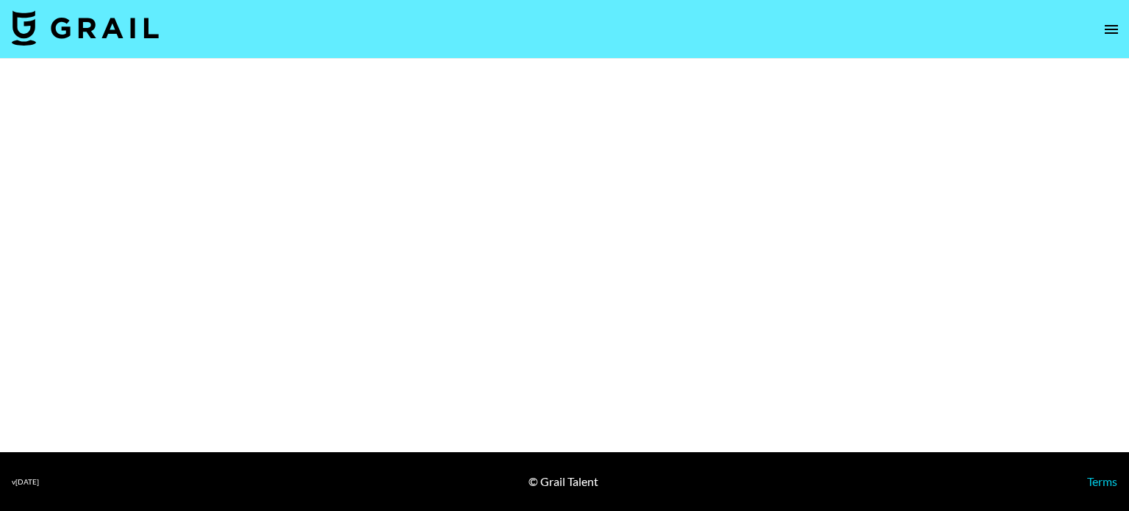
select select "Brand"
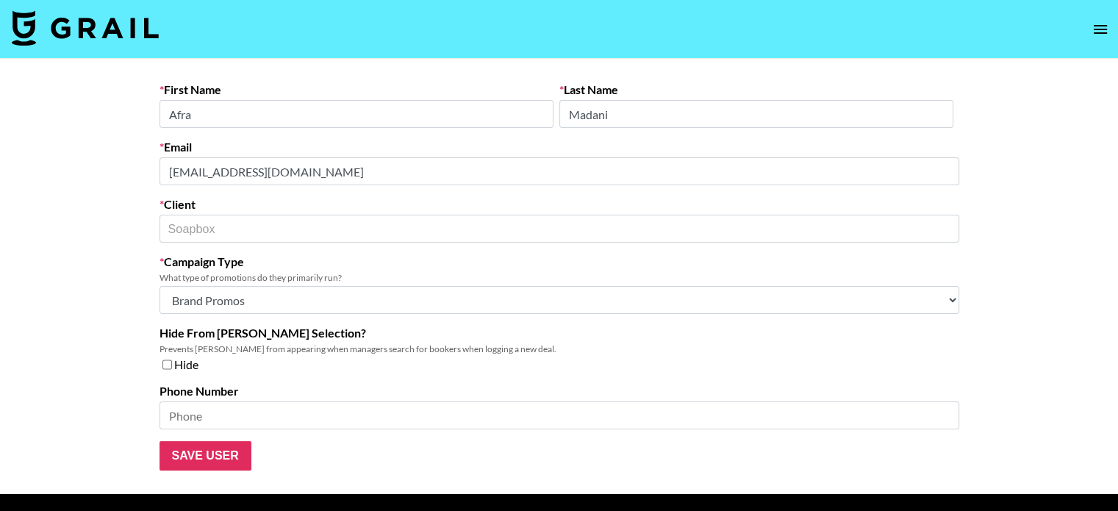
click at [98, 162] on main "First Name Afra Last Name Madani Email [EMAIL_ADDRESS][DOMAIN_NAME] Client Soap…" at bounding box center [559, 276] width 1118 height 435
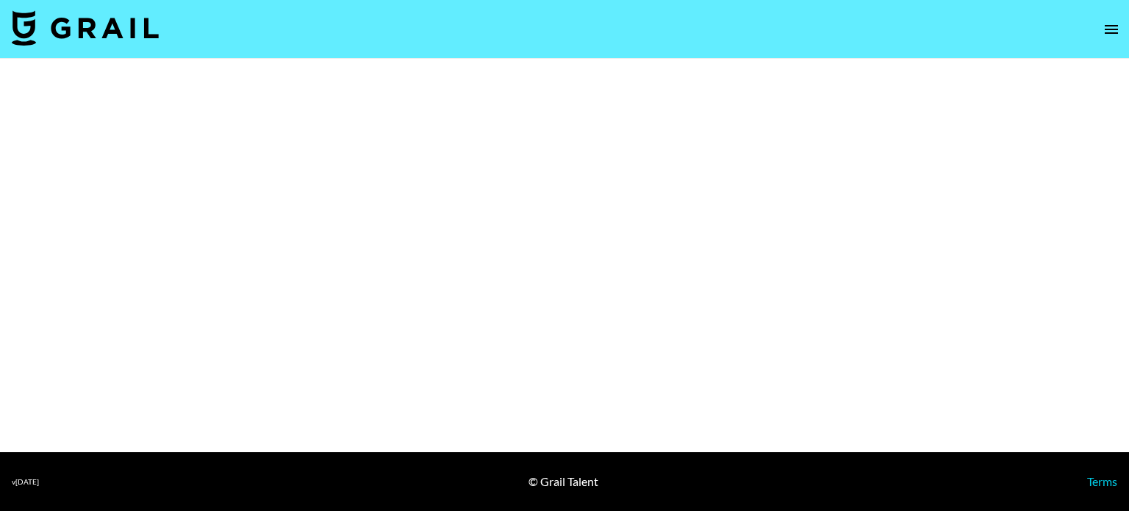
select select "Brand"
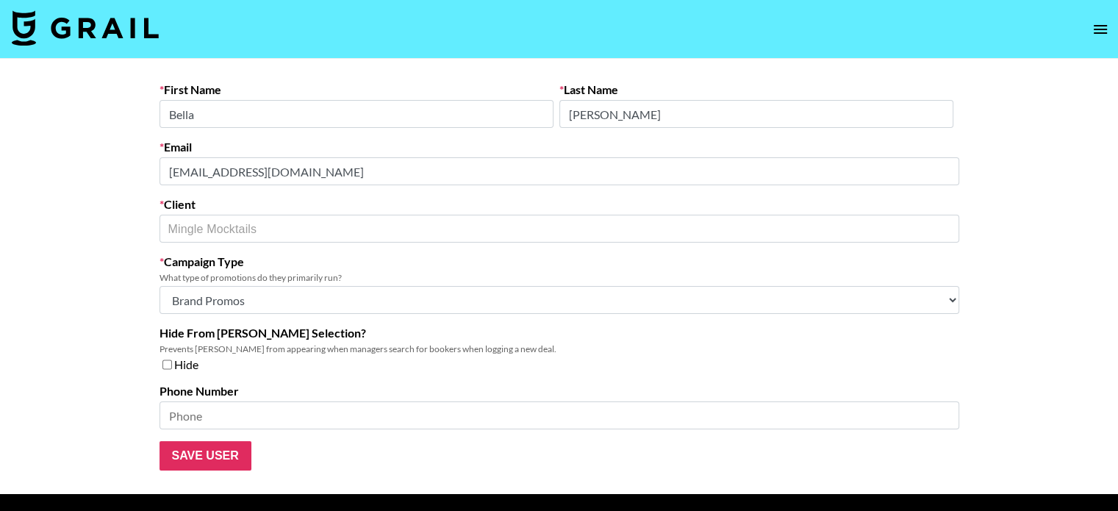
click at [286, 197] on form "First Name [PERSON_NAME] Last Name [PERSON_NAME] Email [EMAIL_ADDRESS][DOMAIN_N…" at bounding box center [559, 276] width 800 height 388
click at [113, 215] on main "First Name [PERSON_NAME] Last Name [PERSON_NAME] Email [EMAIL_ADDRESS][DOMAIN_N…" at bounding box center [559, 276] width 1118 height 435
click at [148, 166] on div "First Name [PERSON_NAME] Last Name [PERSON_NAME] Email [EMAIL_ADDRESS][DOMAIN_N…" at bounding box center [559, 276] width 823 height 388
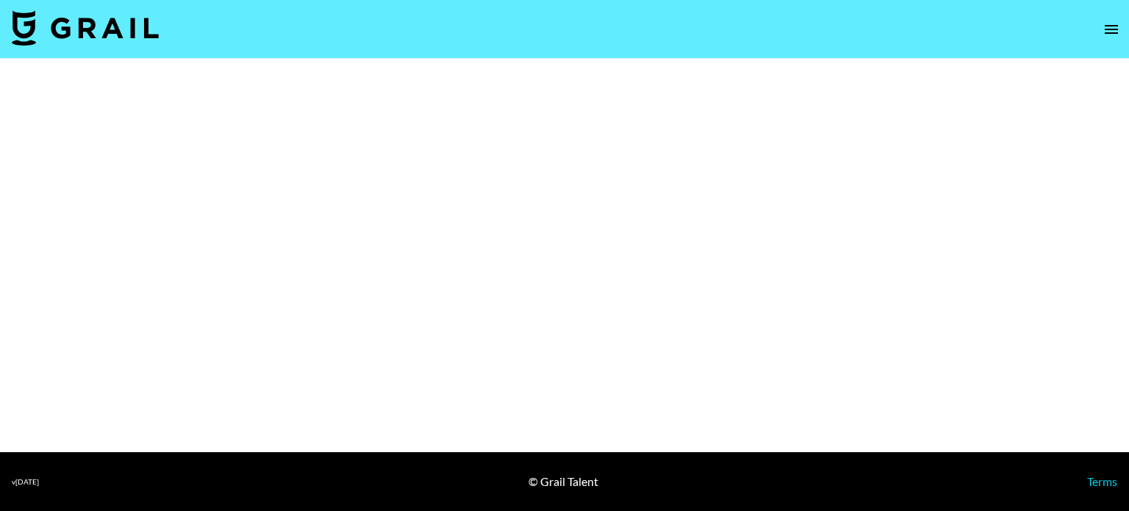
select select "Brand"
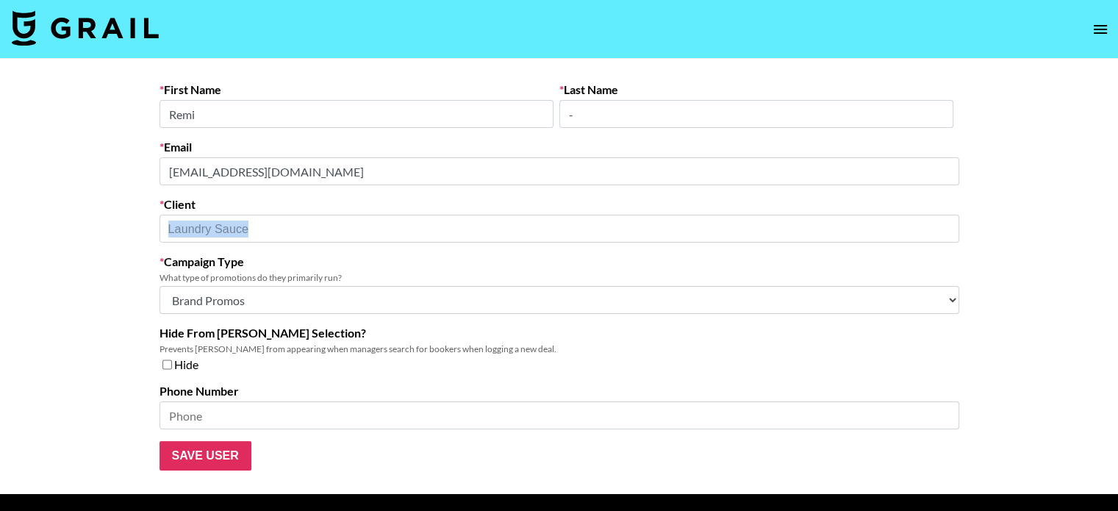
drag, startPoint x: 290, startPoint y: 246, endPoint x: 147, endPoint y: 227, distance: 144.6
click at [148, 227] on div "First Name Remi Last Name - Email [EMAIL_ADDRESS][DOMAIN_NAME] Client Laundry S…" at bounding box center [559, 276] width 823 height 388
copy div "​"
click at [104, 158] on main "First Name Remi Last Name - Email [EMAIL_ADDRESS][DOMAIN_NAME] Client Laundry S…" at bounding box center [559, 276] width 1118 height 435
